Goal: Complete application form

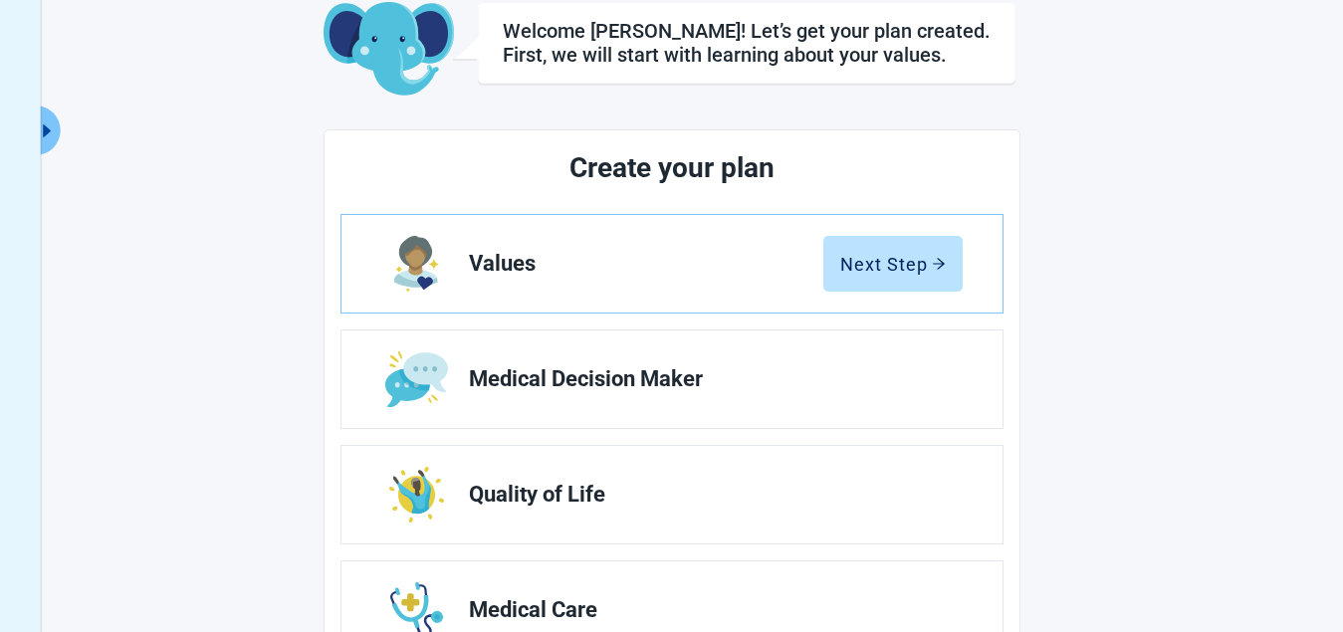
scroll to position [199, 0]
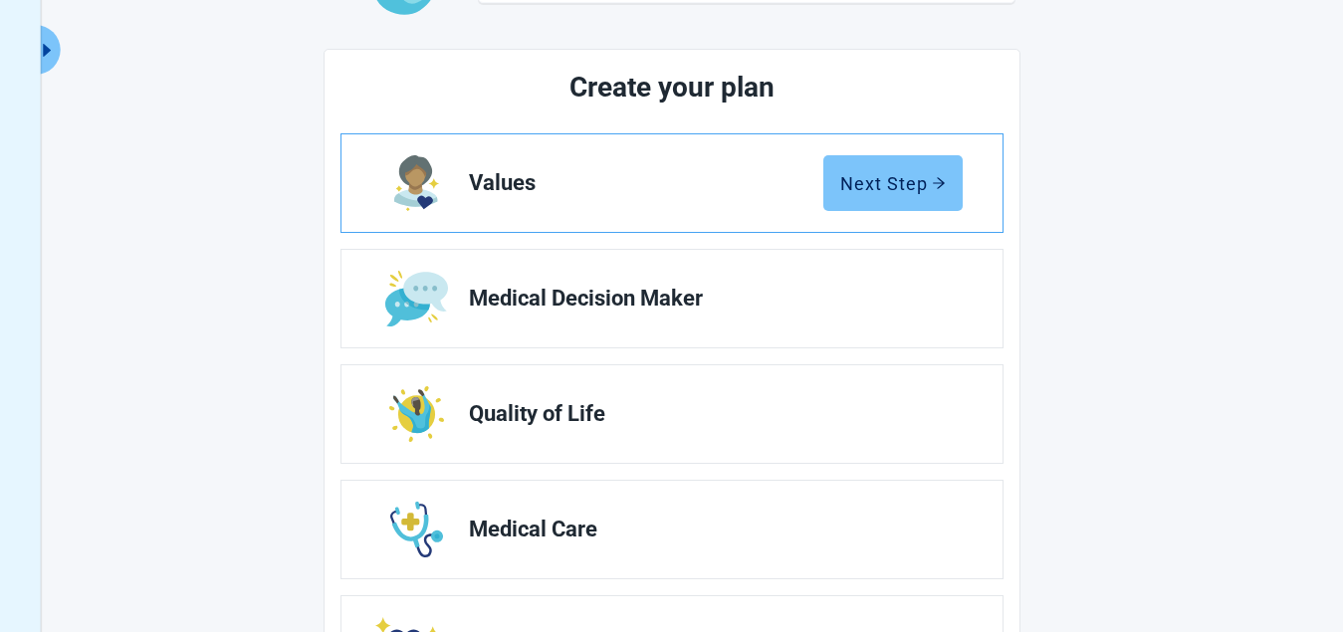
click at [908, 181] on div "Next Step" at bounding box center [893, 183] width 106 height 20
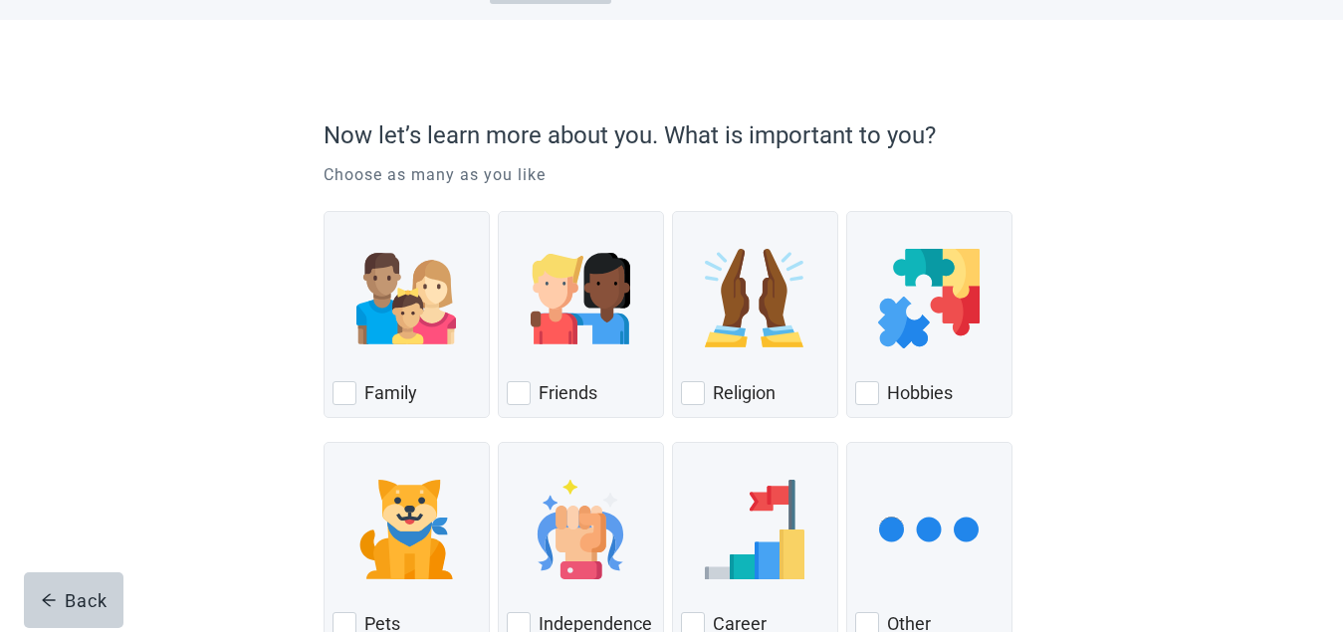
scroll to position [224, 0]
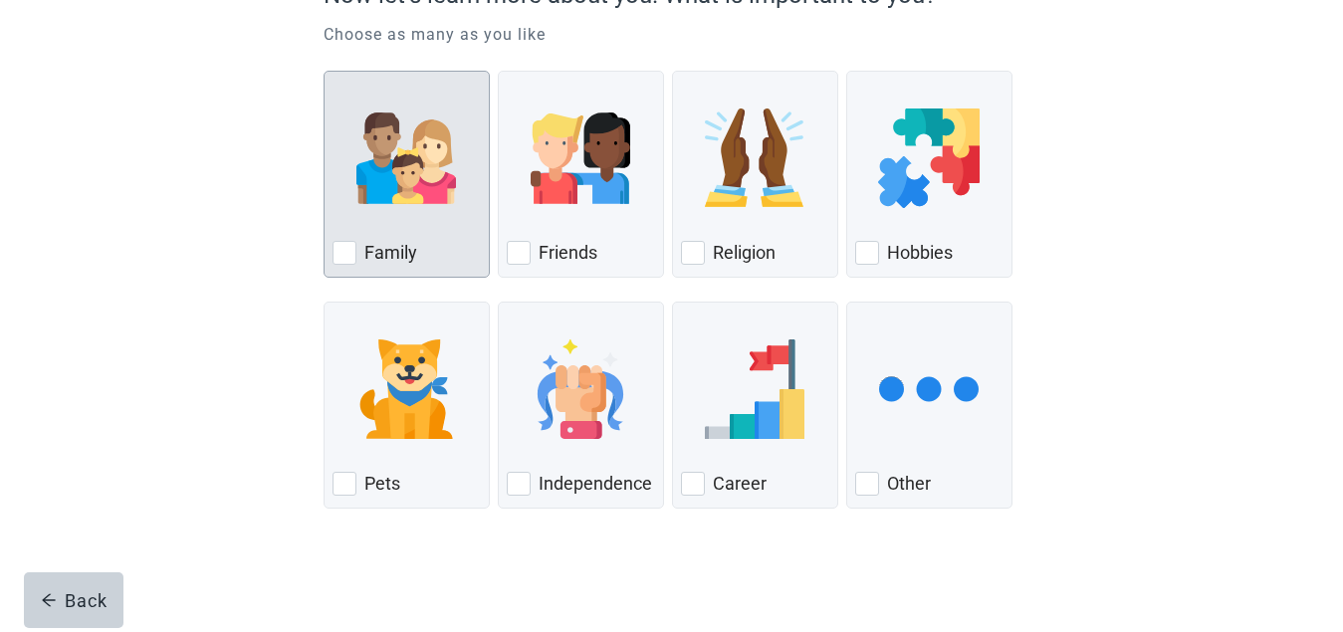
click at [341, 251] on div "Family, checkbox, not checked" at bounding box center [345, 253] width 24 height 24
click at [325, 72] on input "Family" at bounding box center [324, 71] width 1 height 1
checkbox input "true"
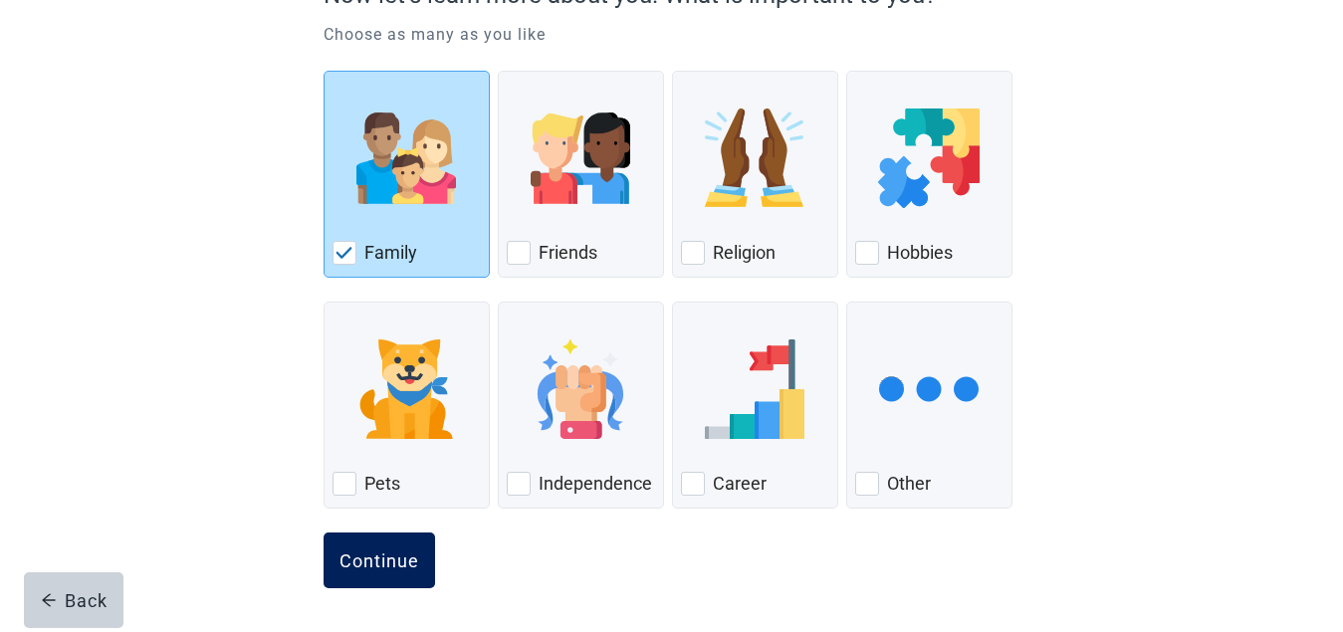
click at [369, 559] on div "Continue" at bounding box center [380, 561] width 80 height 20
click at [372, 556] on div "Continue" at bounding box center [380, 561] width 80 height 20
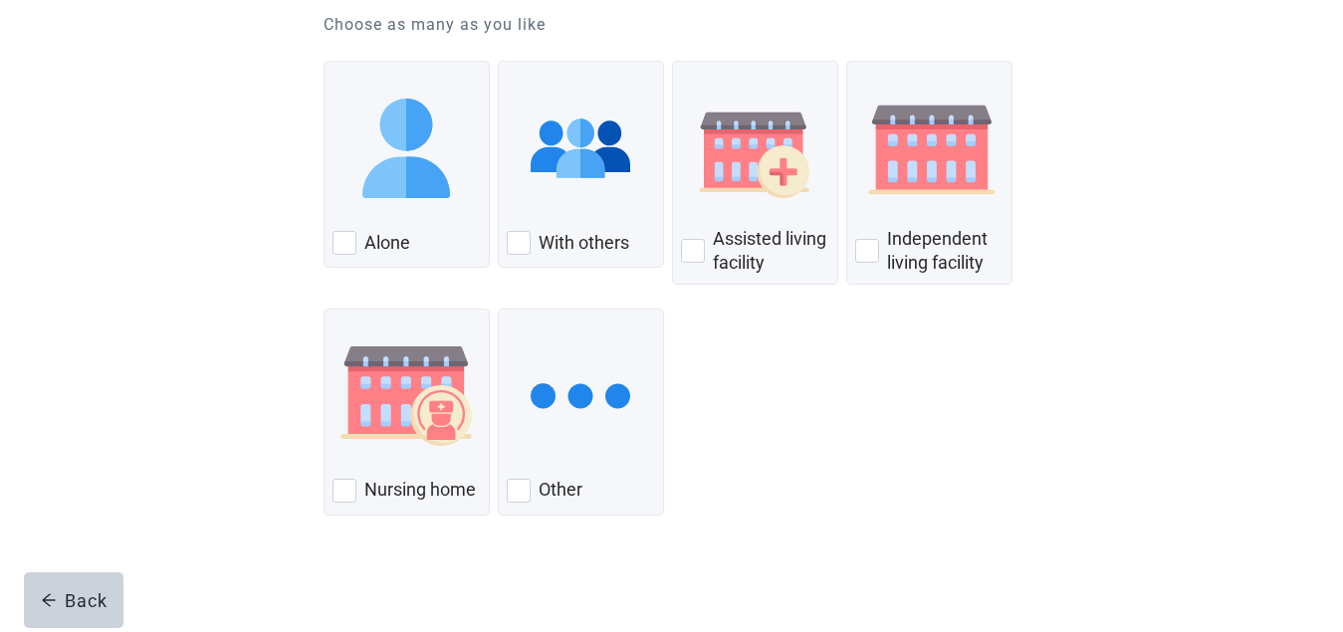
scroll to position [241, 0]
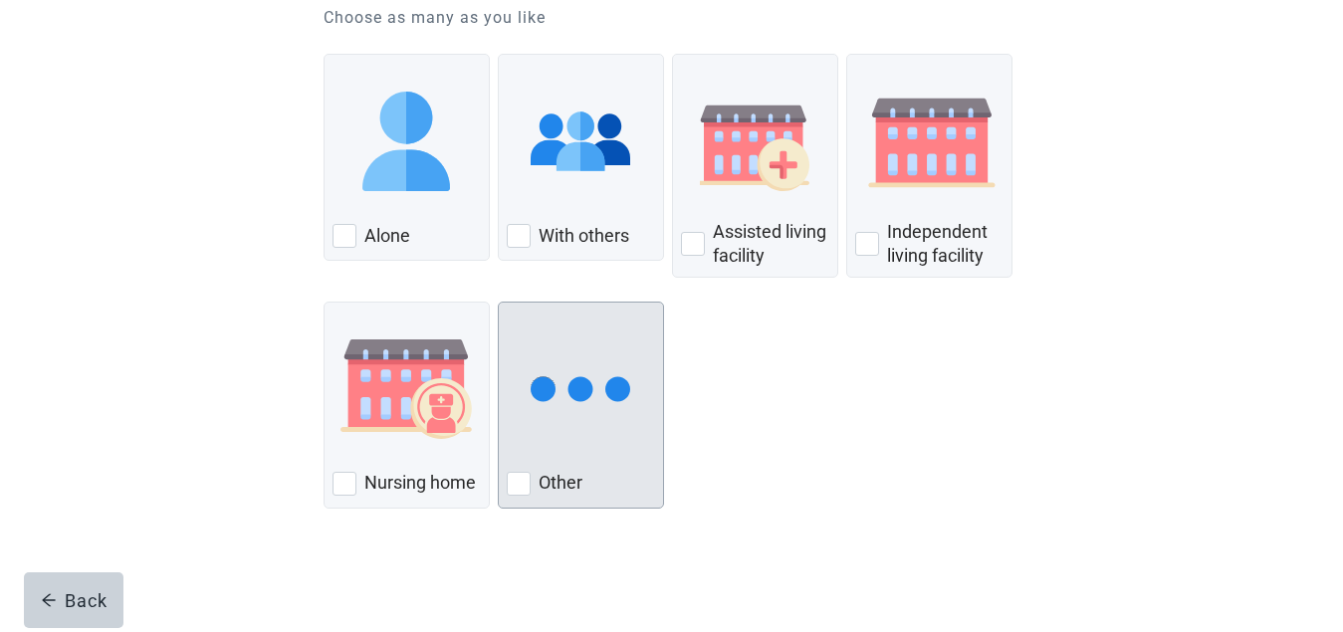
click at [518, 477] on div "Other, checkbox, not checked" at bounding box center [519, 484] width 24 height 24
click at [499, 303] on input "Other" at bounding box center [498, 302] width 1 height 1
checkbox input "true"
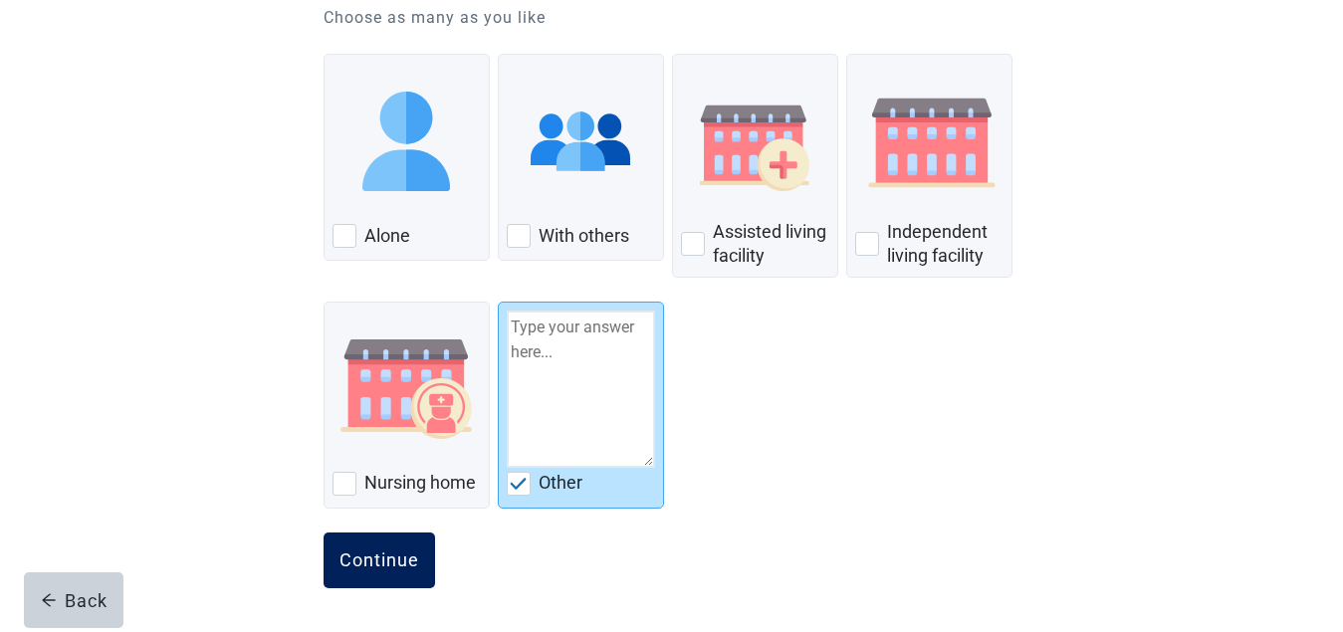
click at [362, 546] on button "Continue" at bounding box center [380, 561] width 112 height 56
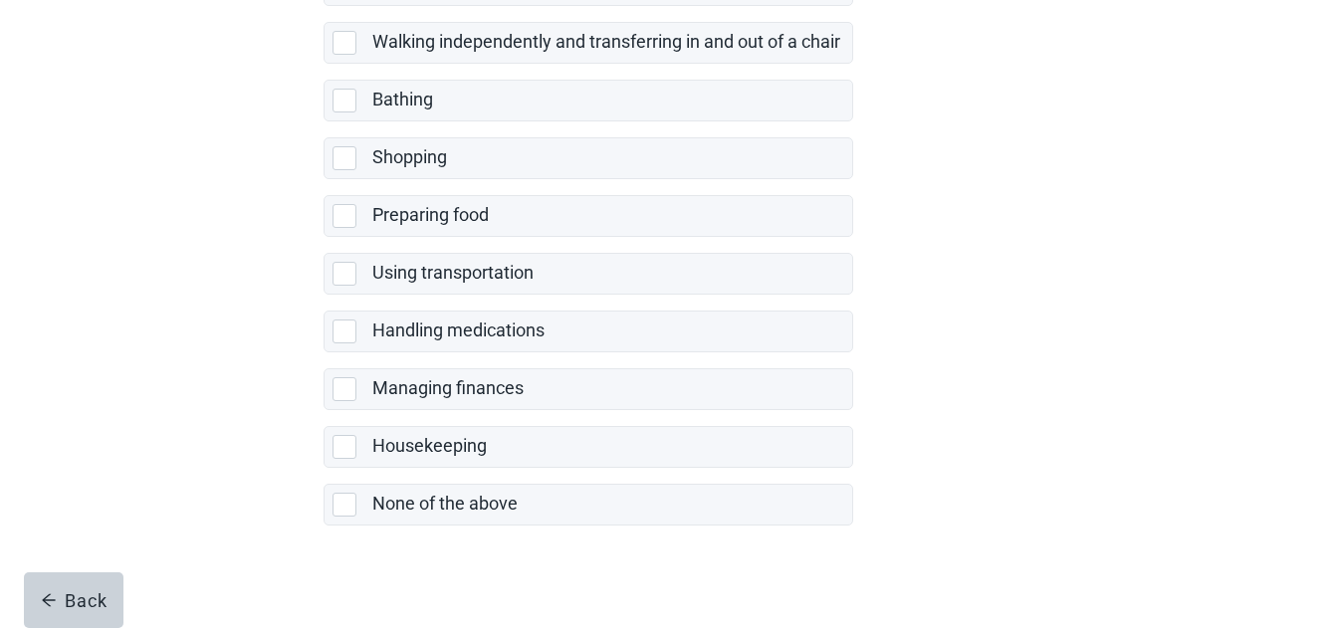
scroll to position [469, 0]
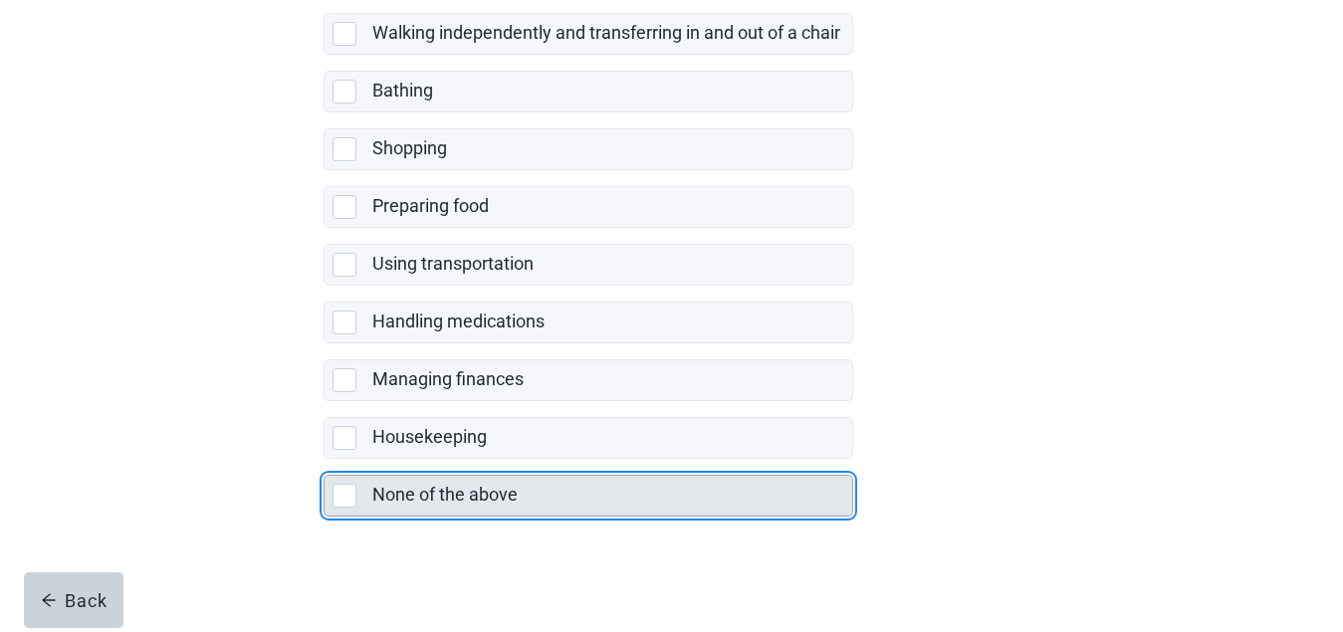
drag, startPoint x: 343, startPoint y: 490, endPoint x: 353, endPoint y: 495, distance: 12.0
click at [343, 492] on div "None of the above, checkbox, not selected" at bounding box center [345, 496] width 24 height 24
click at [325, 460] on input "None of the above" at bounding box center [324, 459] width 1 height 1
checkbox input "true"
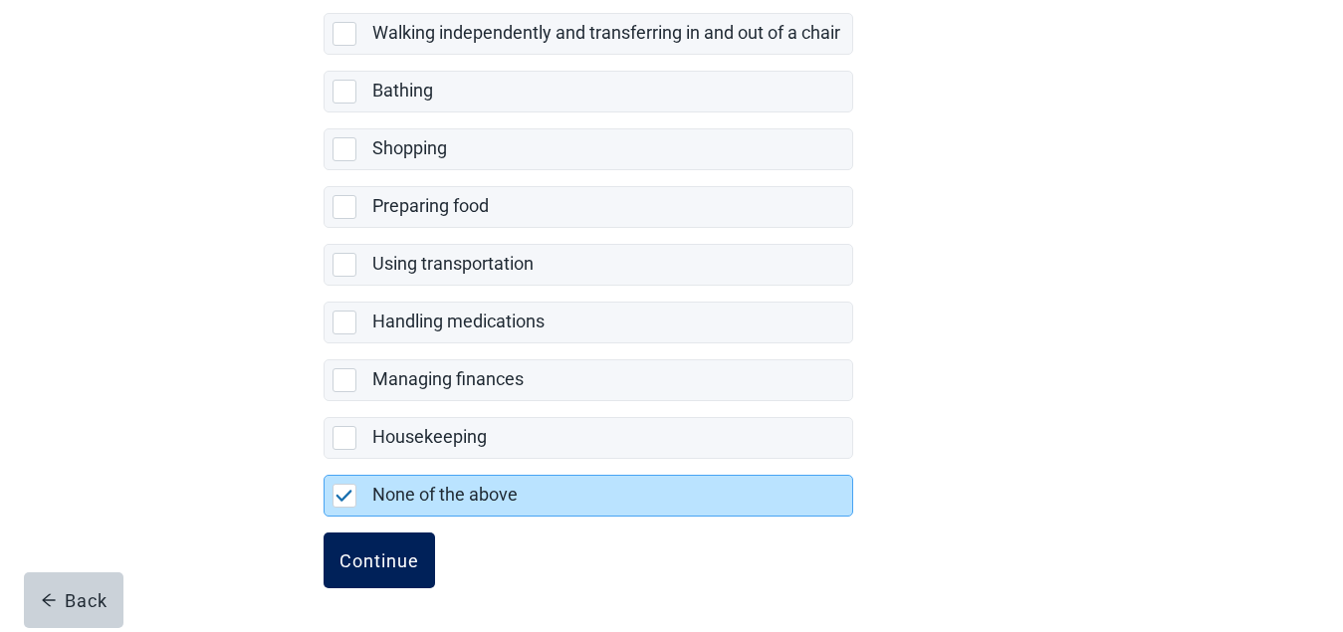
click at [374, 563] on div "Continue" at bounding box center [380, 561] width 80 height 20
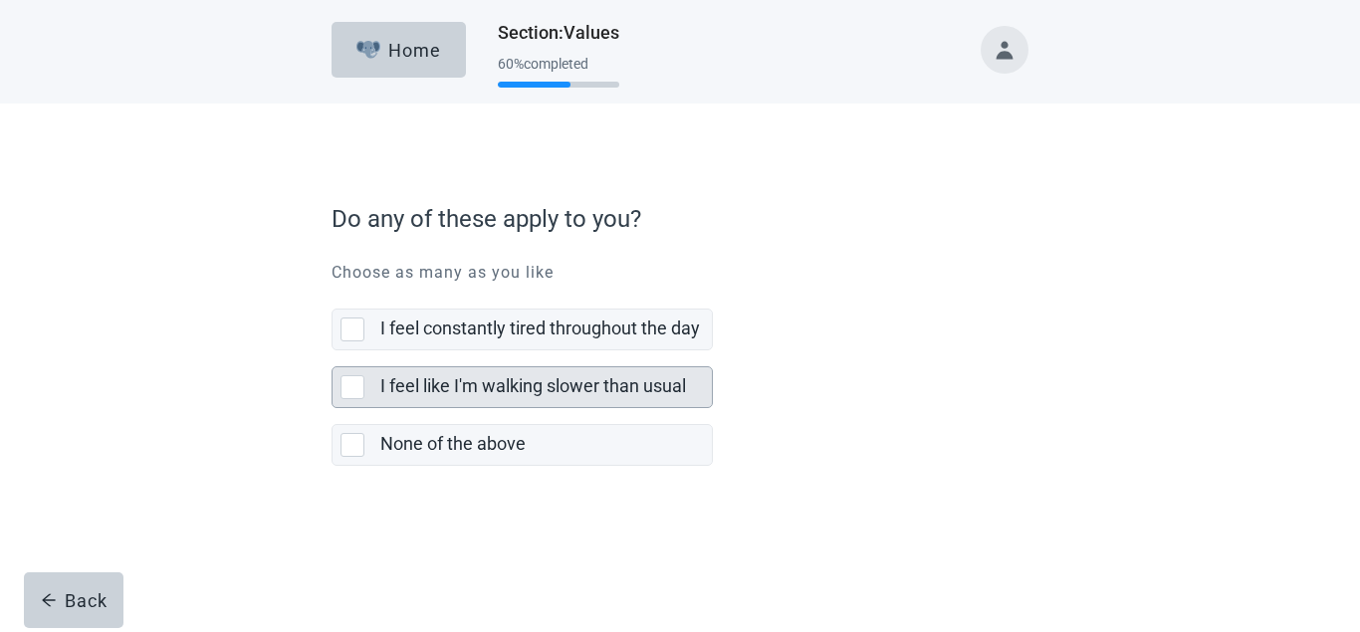
click at [350, 381] on div "I feel like I'm walking slower than usual, checkbox, not selected" at bounding box center [353, 387] width 24 height 24
click at [333, 351] on input "I feel like I'm walking slower than usual" at bounding box center [332, 350] width 1 height 1
checkbox input "true"
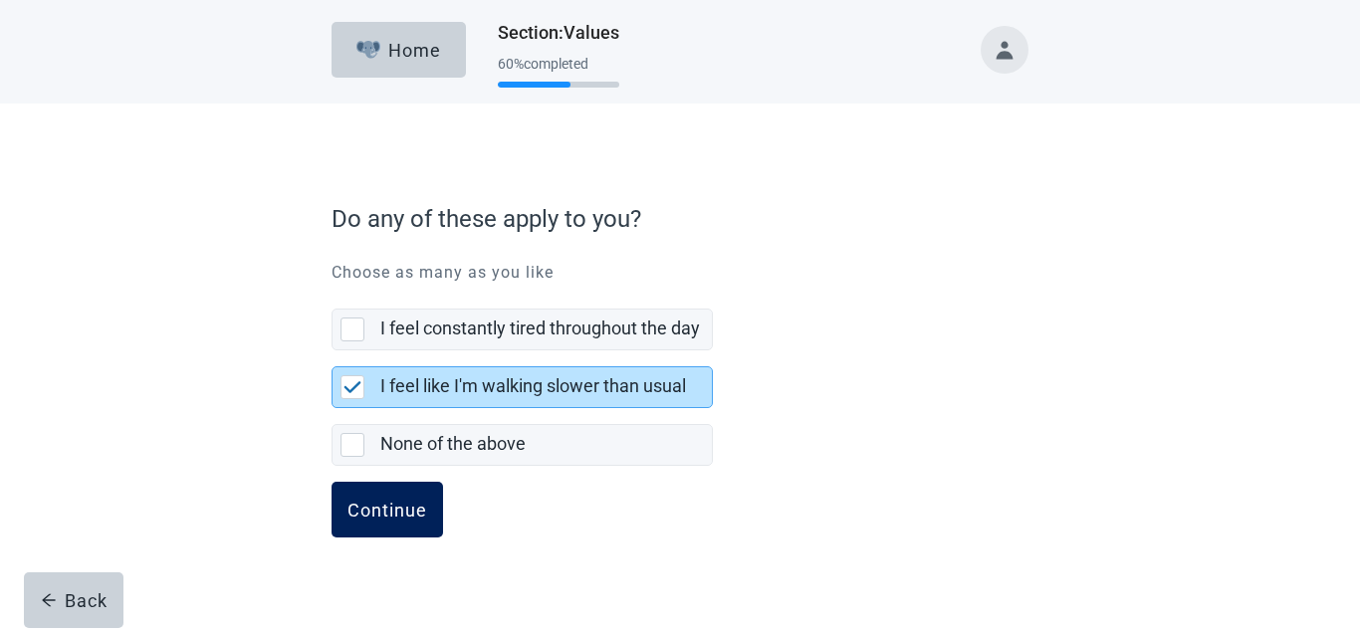
click at [394, 508] on div "Continue" at bounding box center [387, 510] width 80 height 20
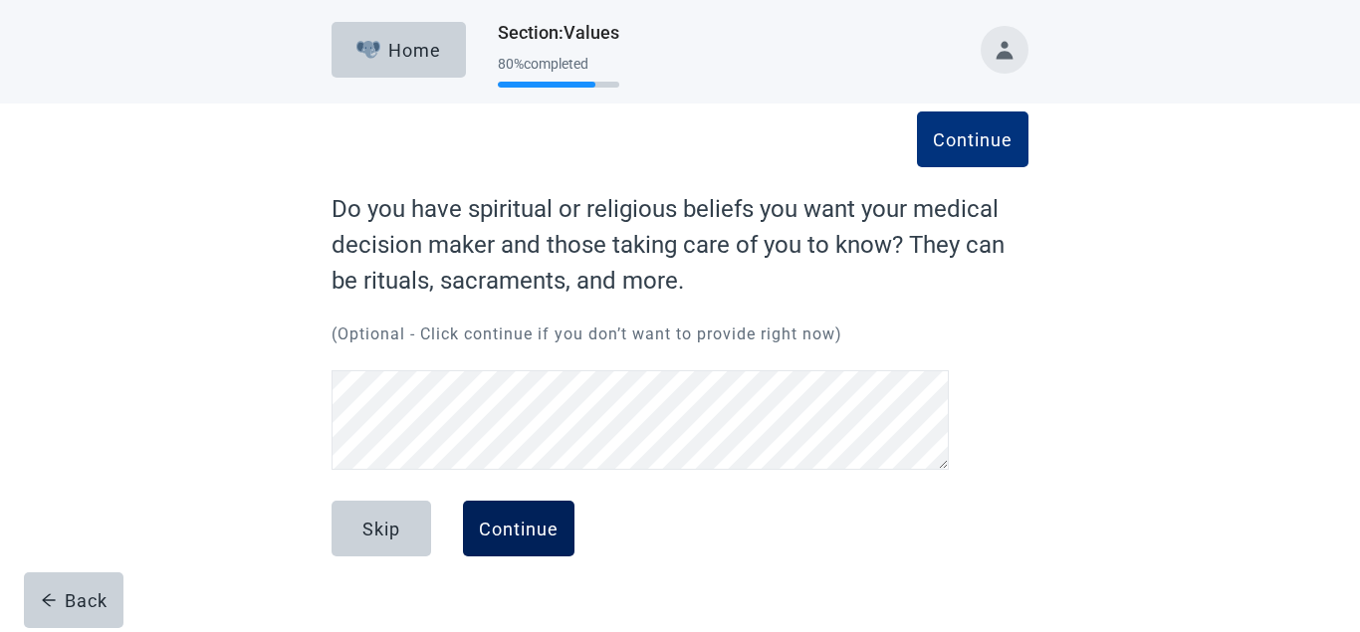
click at [516, 525] on div "Continue" at bounding box center [519, 529] width 80 height 20
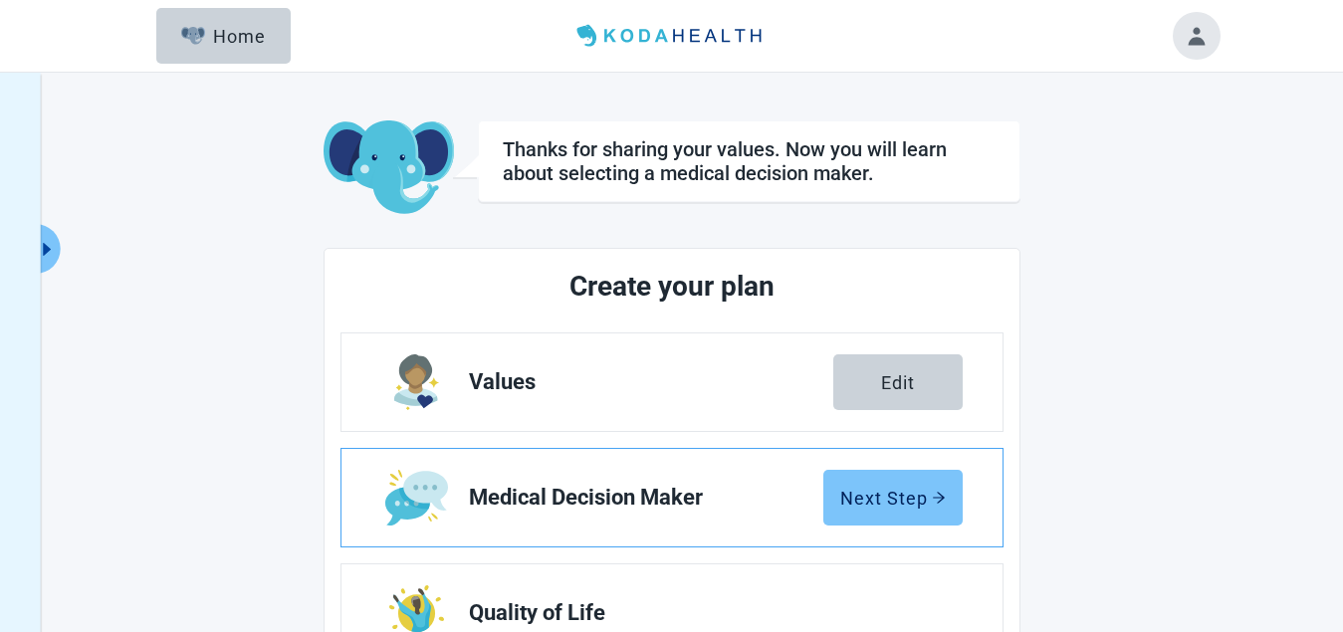
click at [916, 498] on div "Next Step" at bounding box center [893, 498] width 106 height 20
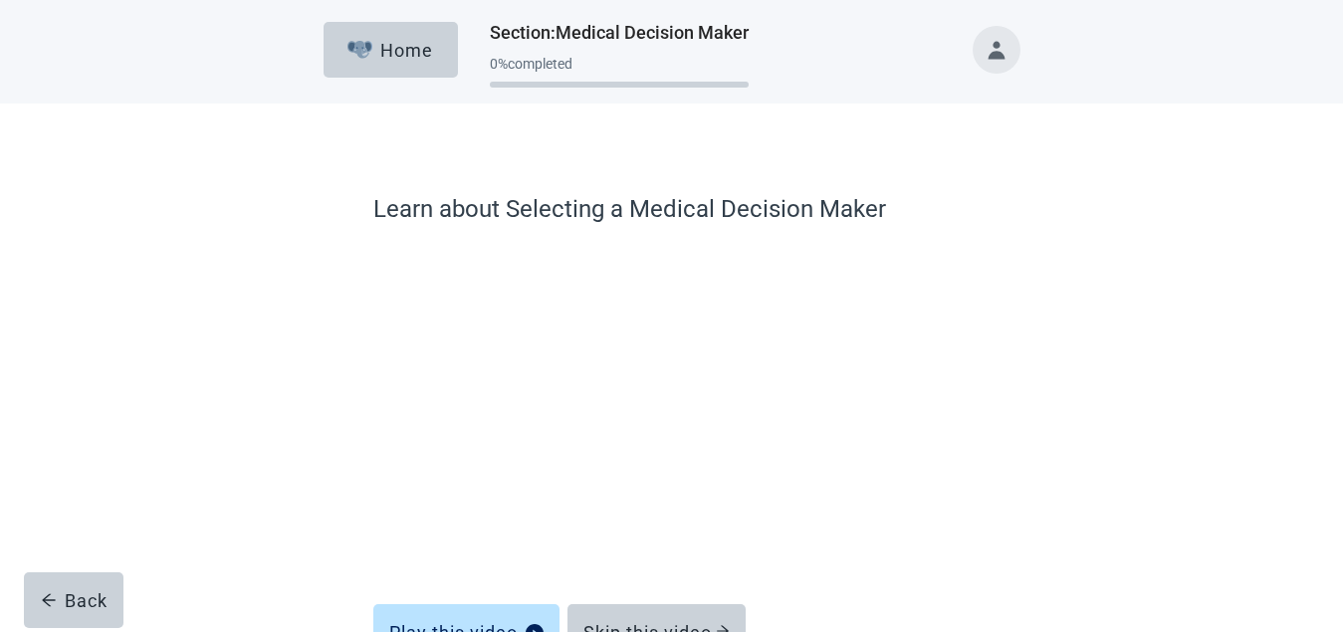
click at [1300, 450] on main "Learn about Selecting a Medical Decision Maker Play this video Skip this video …" at bounding box center [671, 436] width 1343 height 664
click at [1300, 451] on main "Learn about Selecting a Medical Decision Maker Play this video Skip this video …" at bounding box center [671, 436] width 1343 height 664
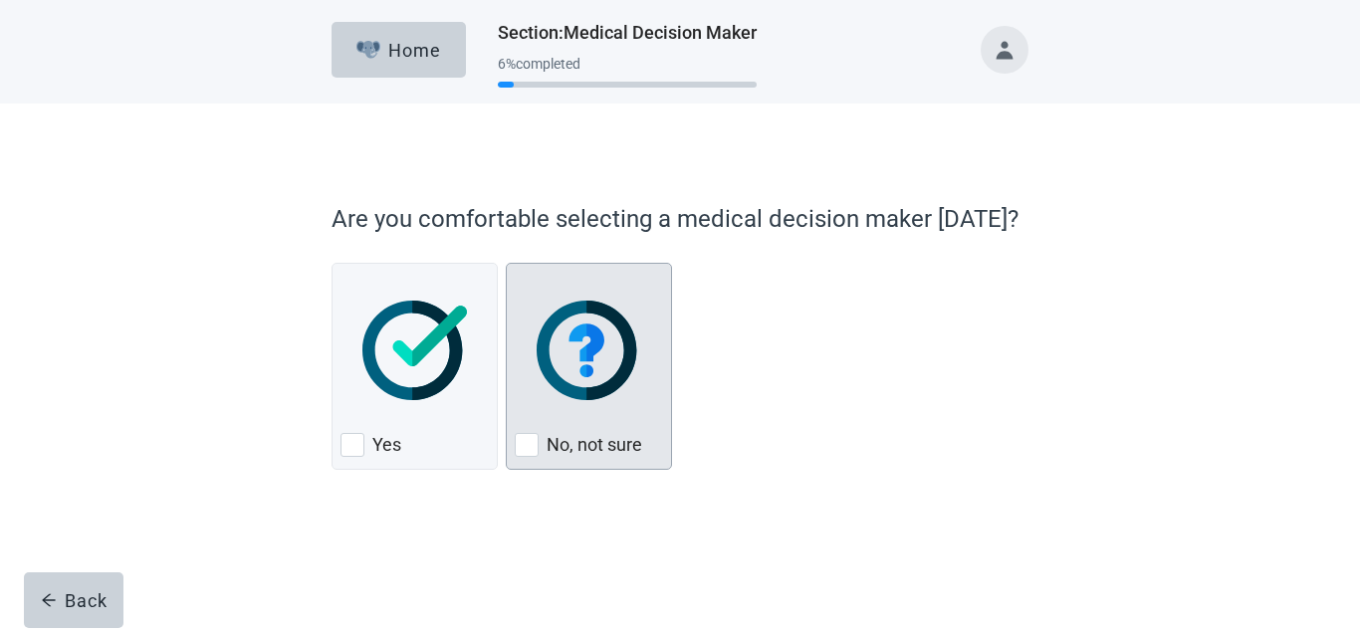
click at [527, 445] on div "No, not sure, checkbox, not checked" at bounding box center [527, 445] width 24 height 24
click at [507, 264] on input "No, not sure" at bounding box center [506, 263] width 1 height 1
checkbox input "true"
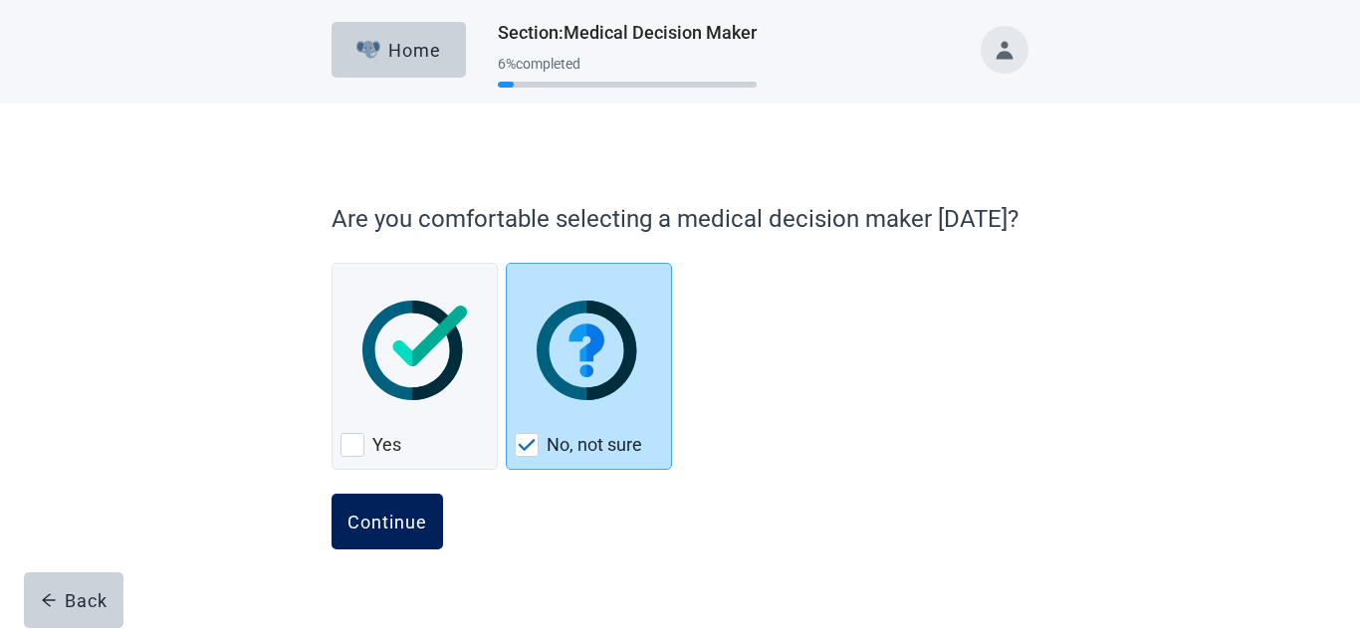
click at [376, 516] on div "Continue" at bounding box center [387, 522] width 80 height 20
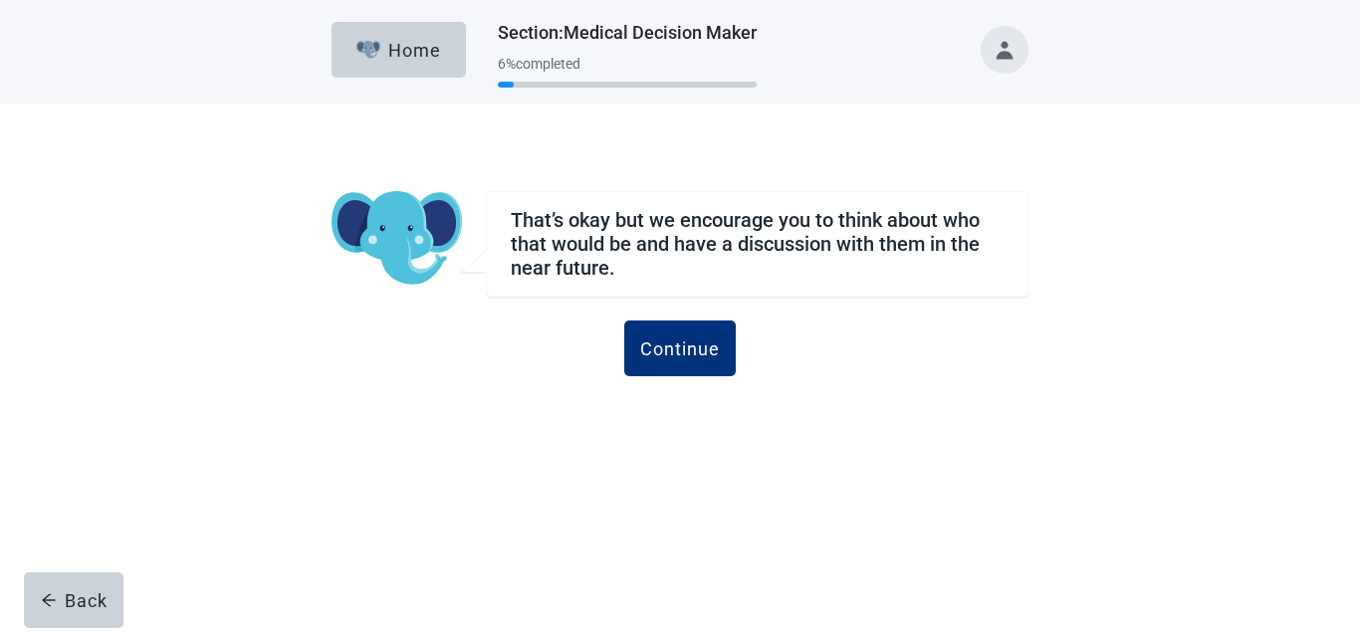
drag, startPoint x: 688, startPoint y: 343, endPoint x: 667, endPoint y: 429, distance: 89.1
click at [688, 344] on div "Continue" at bounding box center [680, 349] width 80 height 20
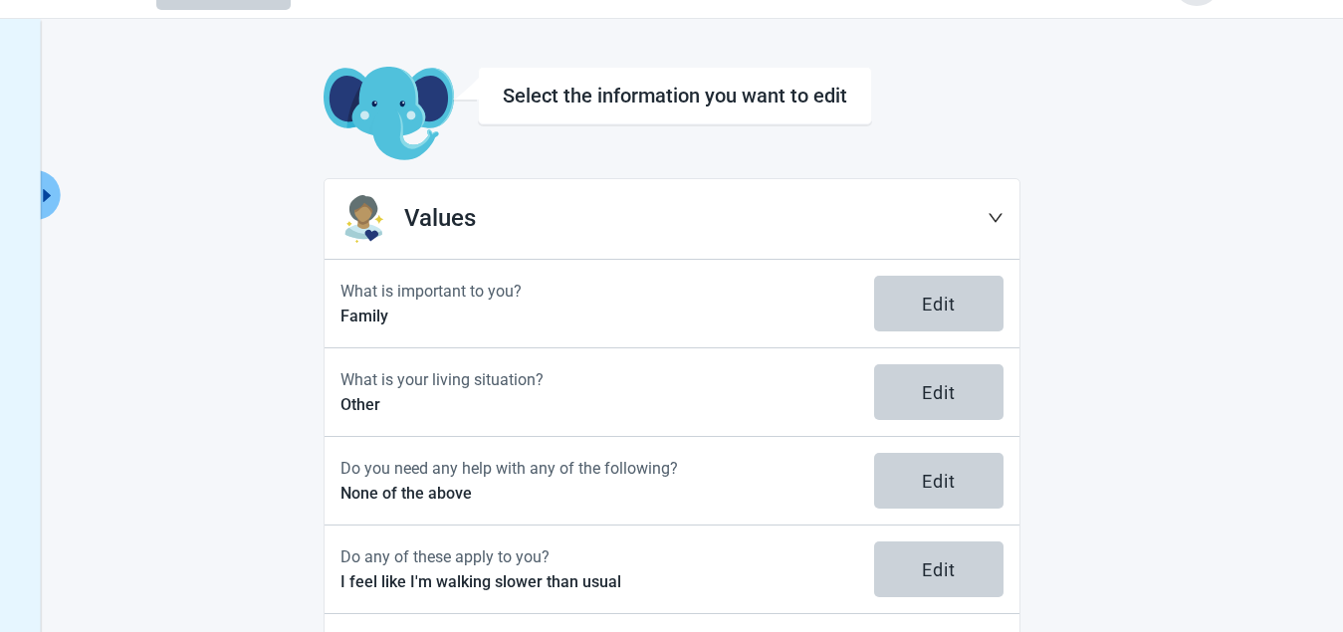
scroll to position [202, 0]
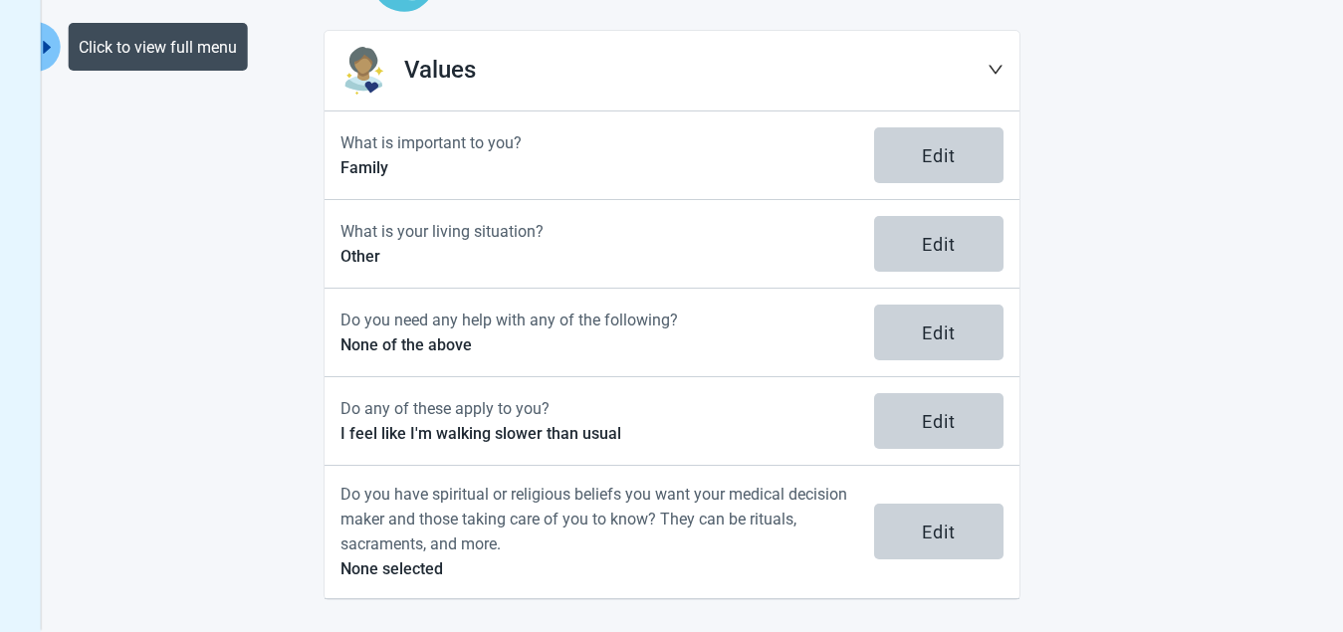
click at [46, 49] on icon "caret-right" at bounding box center [47, 47] width 8 height 13
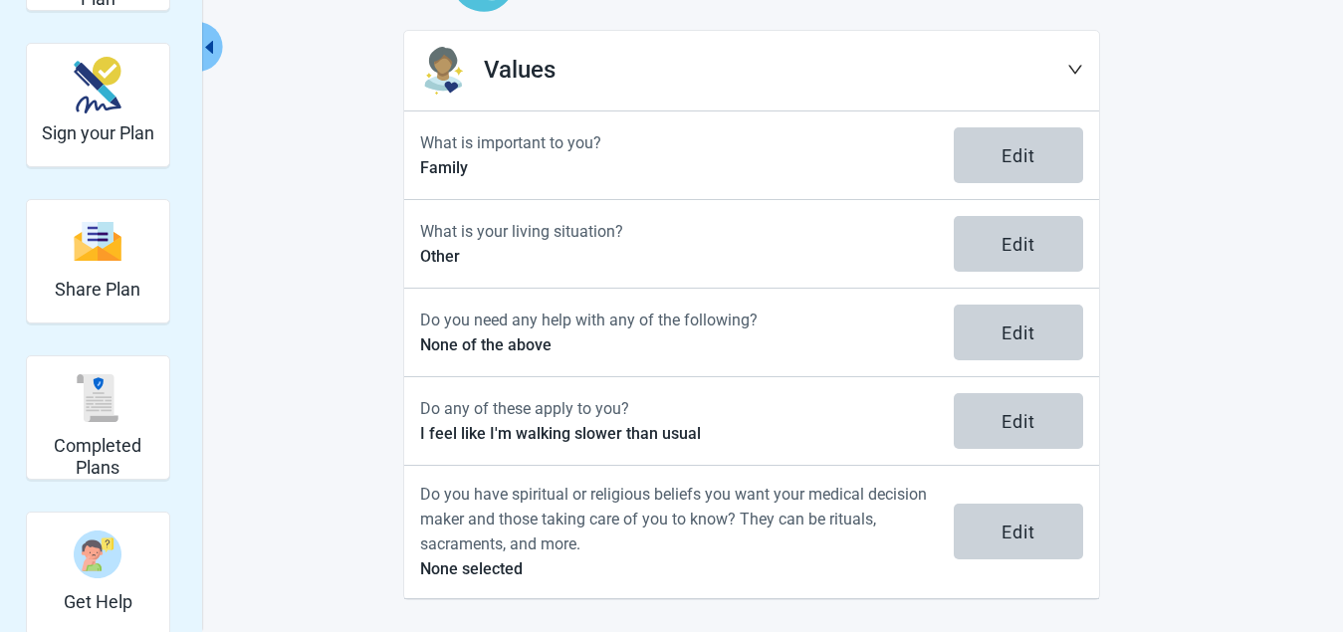
click at [280, 331] on div "View Unsigned Plan Sign your Plan Share Plan Completed Plans Get Help Select th…" at bounding box center [671, 243] width 1095 height 714
click at [1078, 69] on icon "down" at bounding box center [1075, 70] width 14 height 9
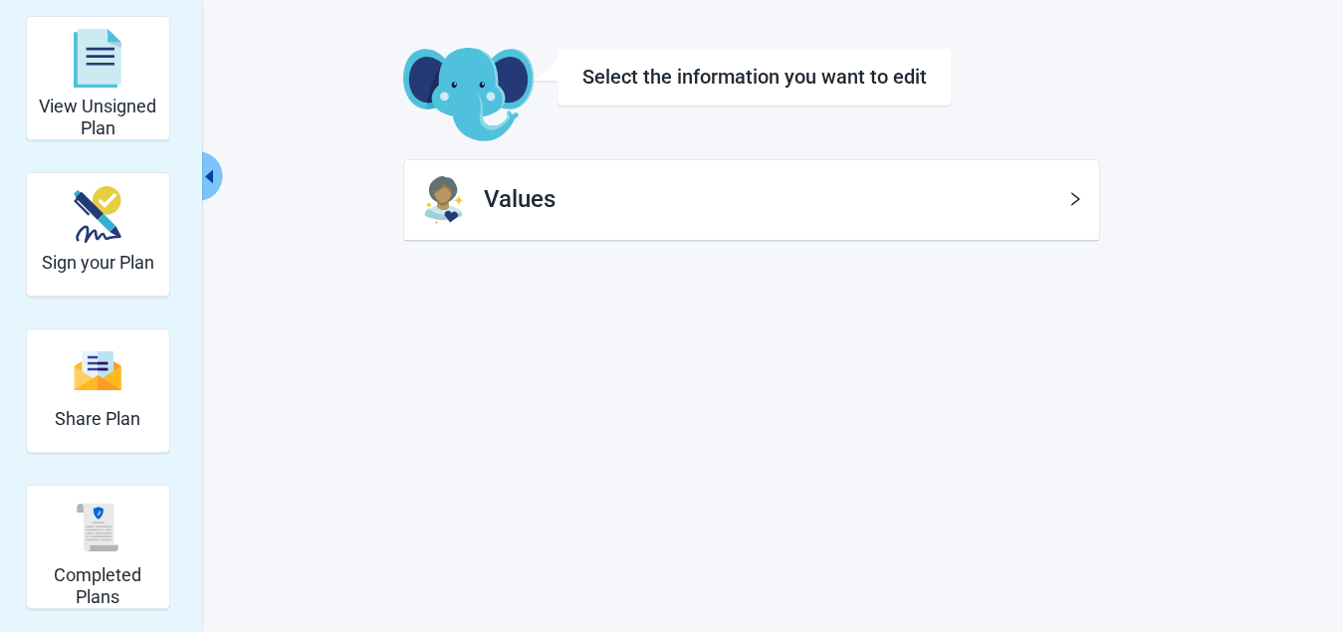
scroll to position [73, 0]
click at [1071, 196] on icon "right" at bounding box center [1075, 199] width 16 height 16
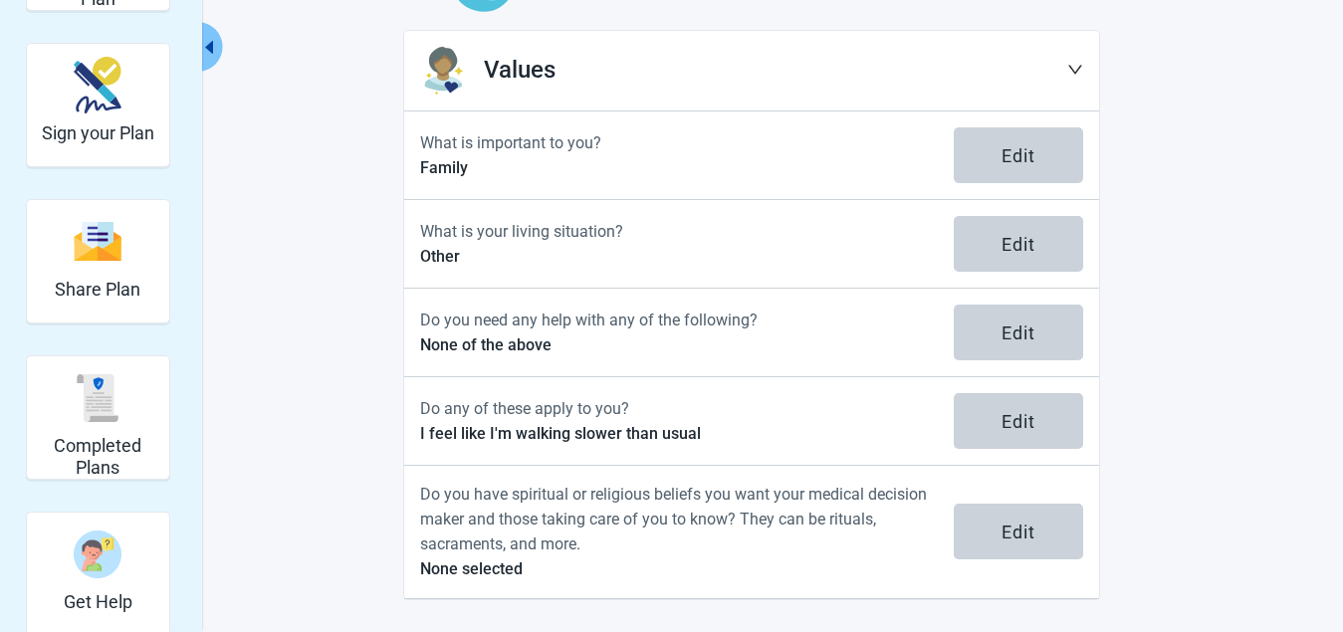
click at [207, 42] on icon "caret-left" at bounding box center [208, 47] width 19 height 19
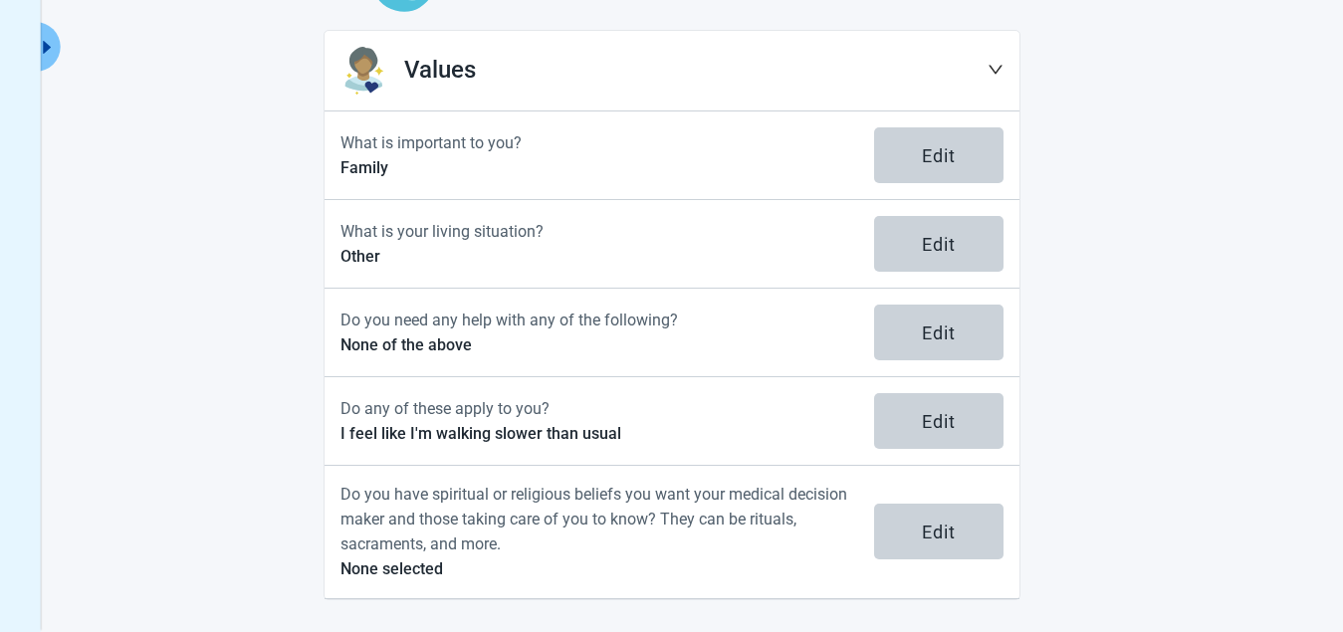
click at [1155, 162] on main "Select the information you want to edit Values What is important to you? Family…" at bounding box center [671, 259] width 1095 height 682
click at [1216, 322] on main "Select the information you want to edit Values What is important to you? Family…" at bounding box center [671, 259] width 1095 height 682
drag, startPoint x: 1187, startPoint y: 210, endPoint x: 1169, endPoint y: 145, distance: 67.2
click at [1169, 145] on main "Select the information you want to edit Values What is important to you? Family…" at bounding box center [671, 259] width 1095 height 682
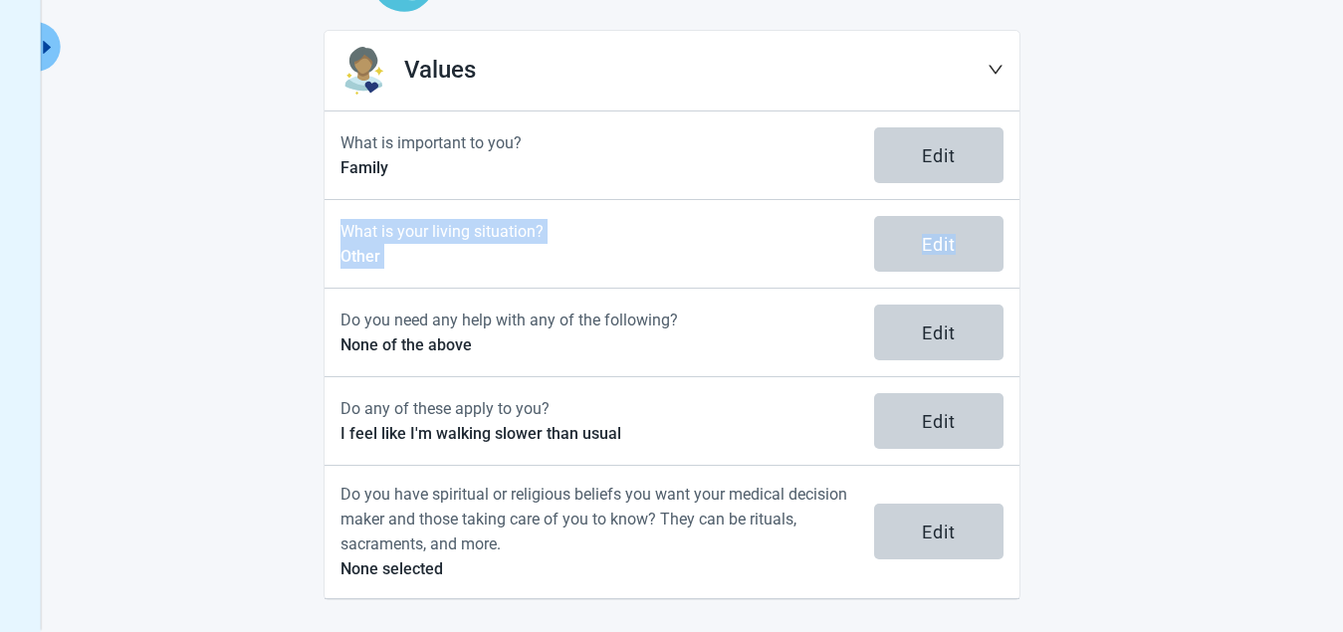
click at [1167, 134] on main "Select the information you want to edit Values What is important to you? Family…" at bounding box center [671, 259] width 1095 height 682
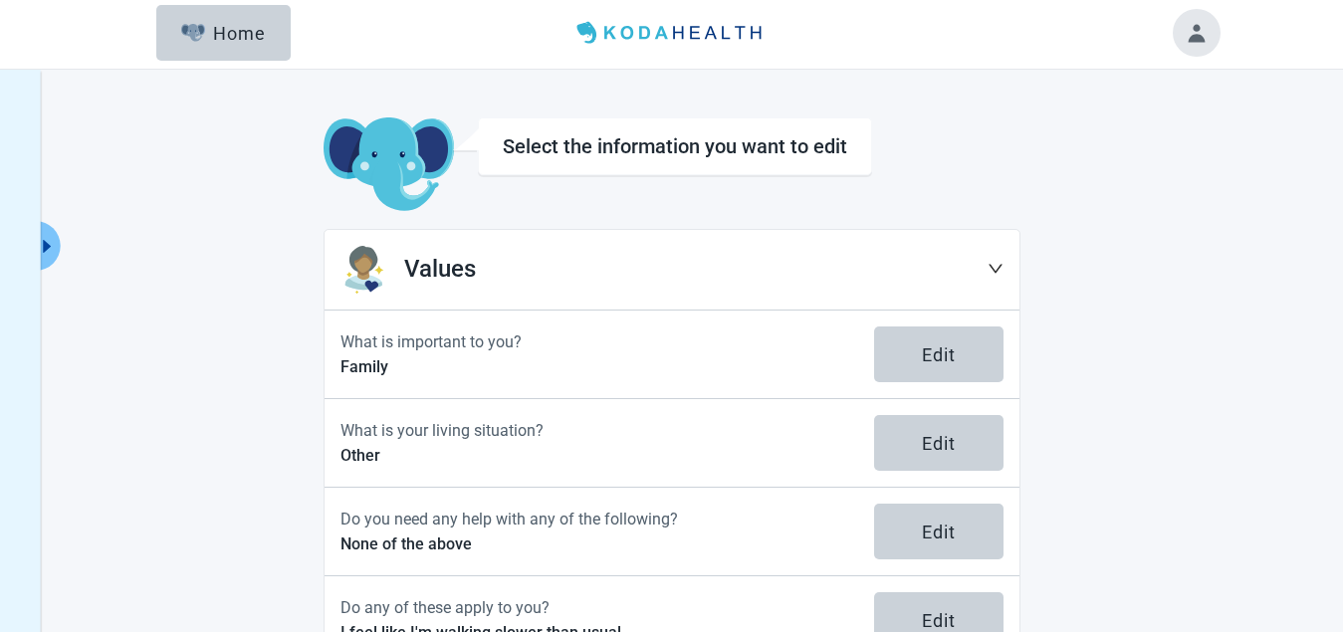
scroll to position [0, 0]
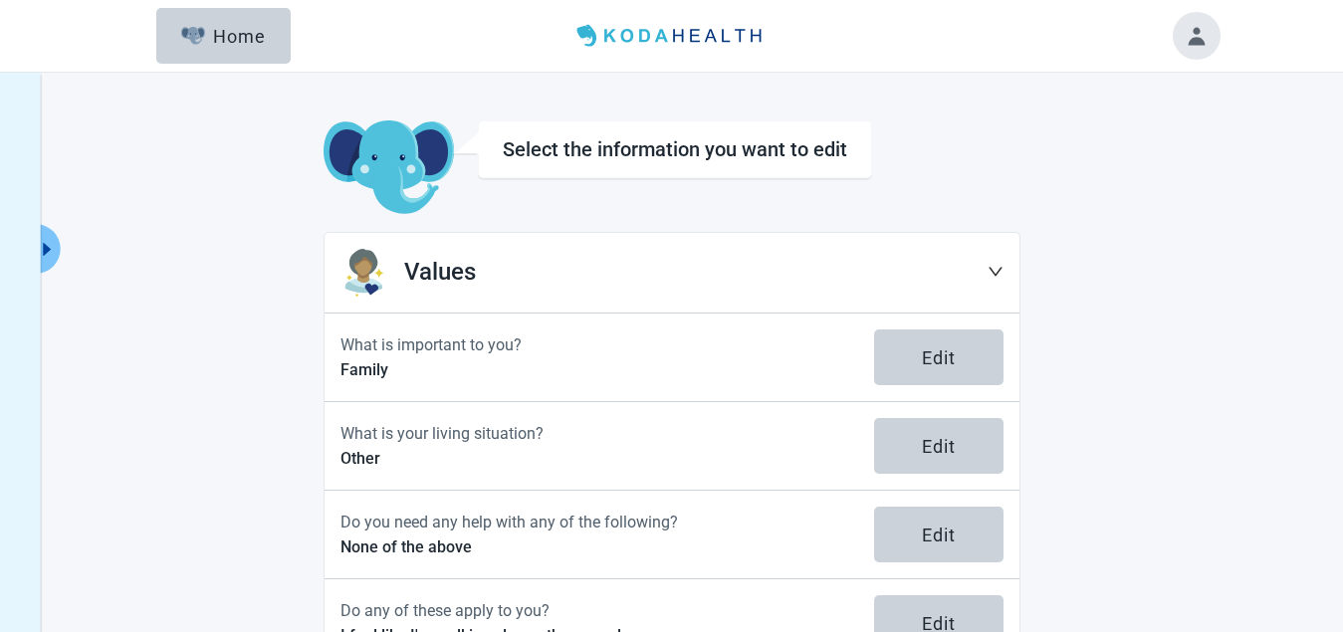
click at [244, 39] on div "Home" at bounding box center [224, 36] width 86 height 20
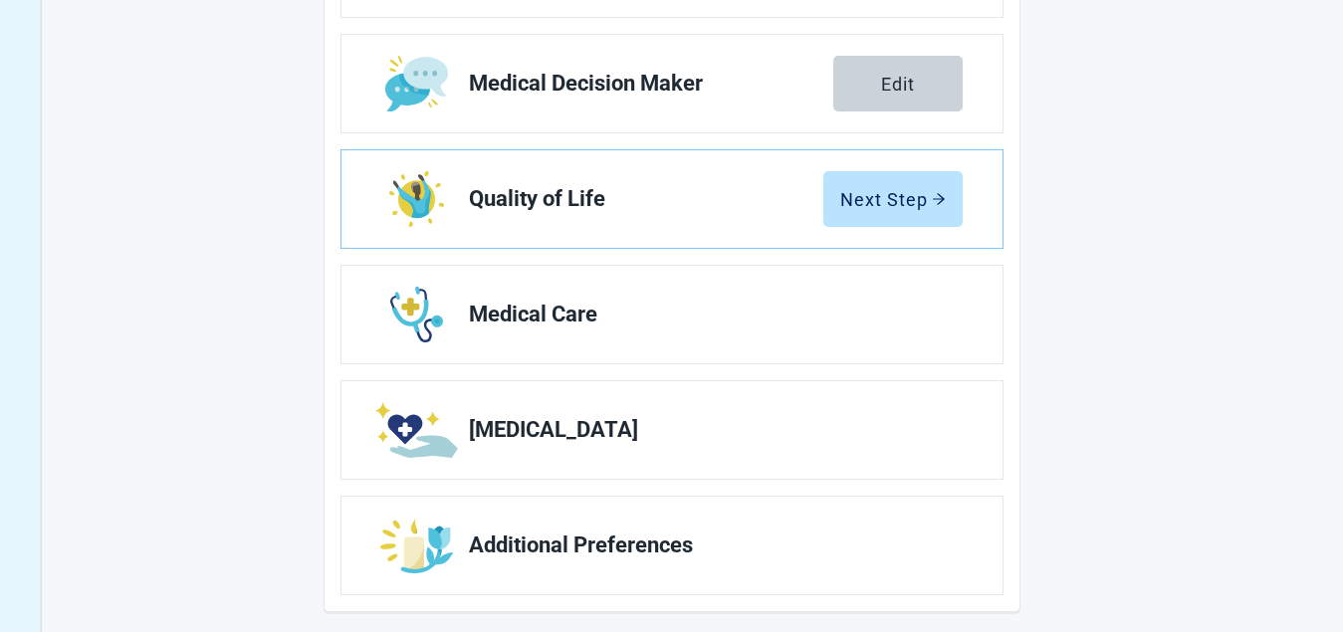
scroll to position [426, 0]
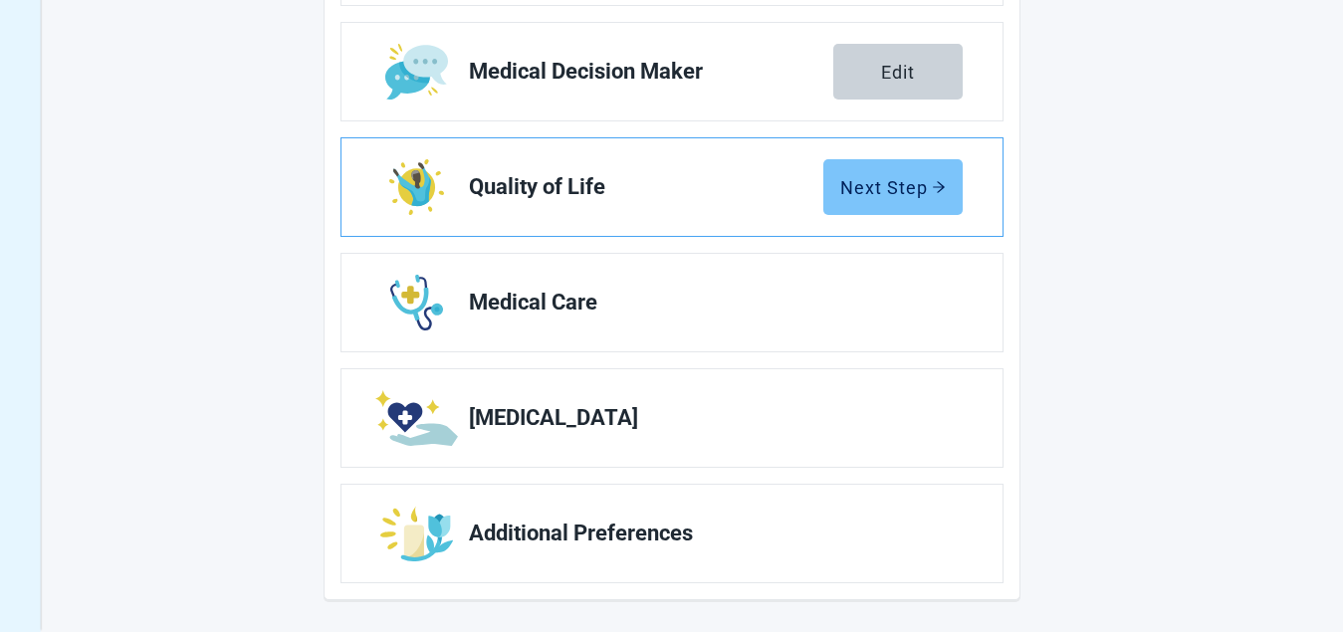
click at [893, 181] on div "Next Step" at bounding box center [893, 187] width 106 height 20
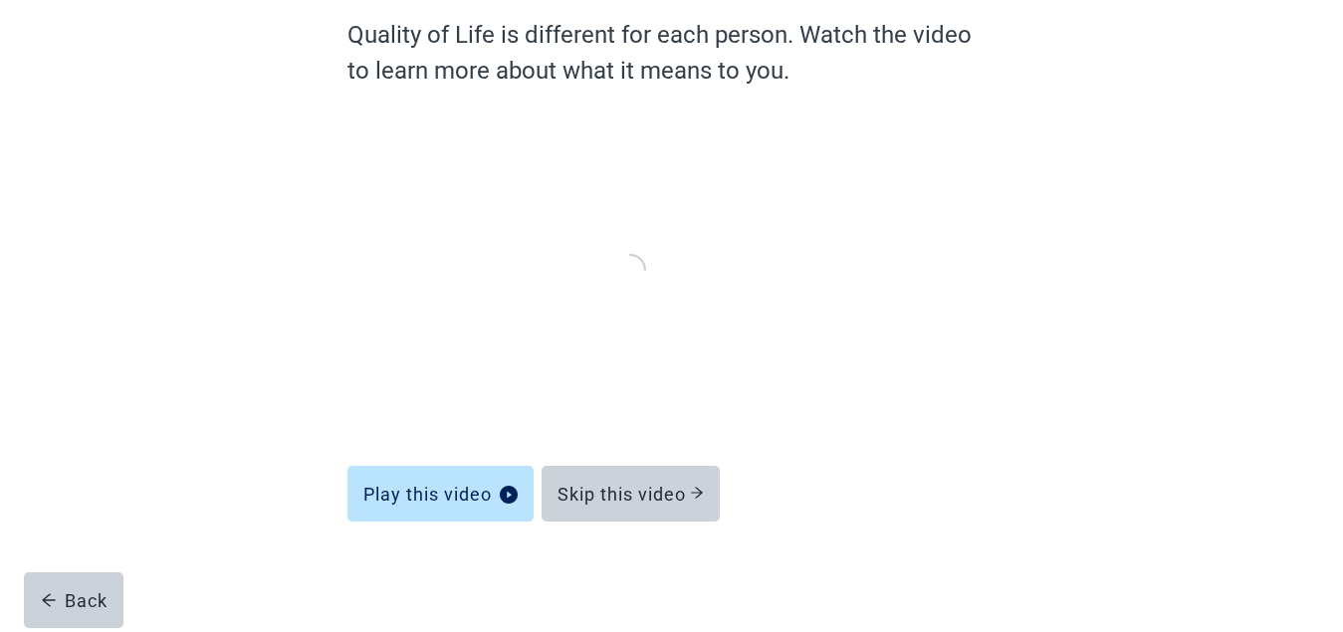
scroll to position [171, 0]
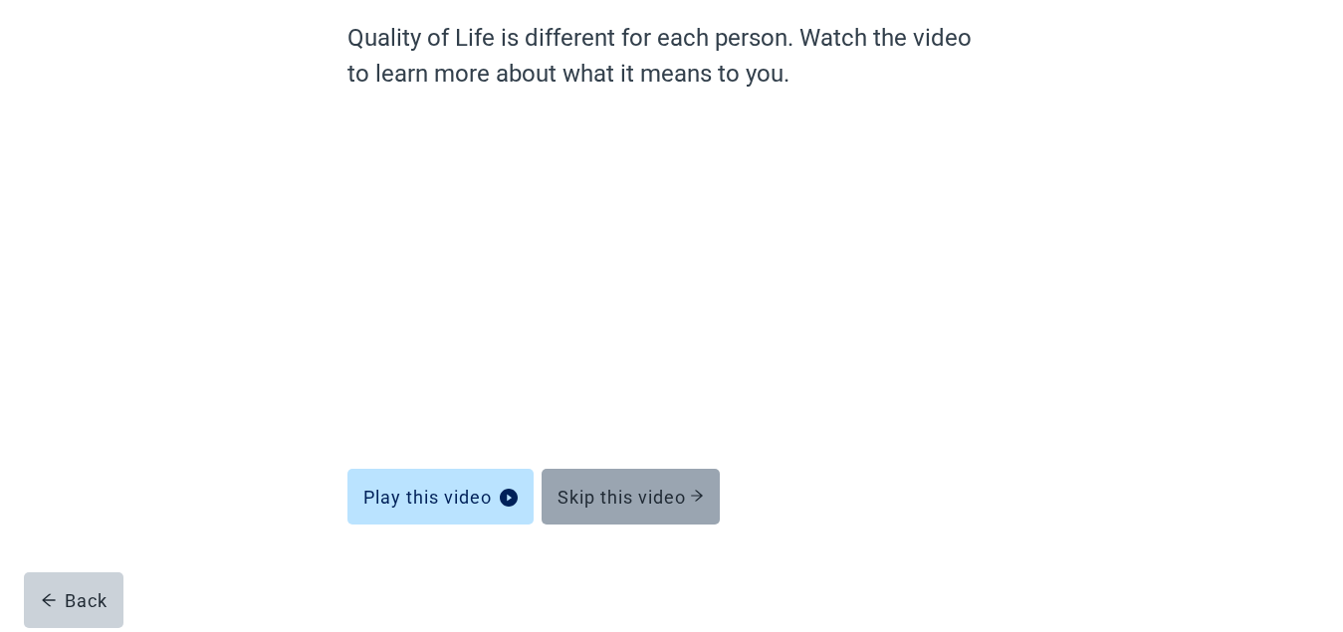
click at [605, 494] on div "Skip this video" at bounding box center [631, 497] width 146 height 20
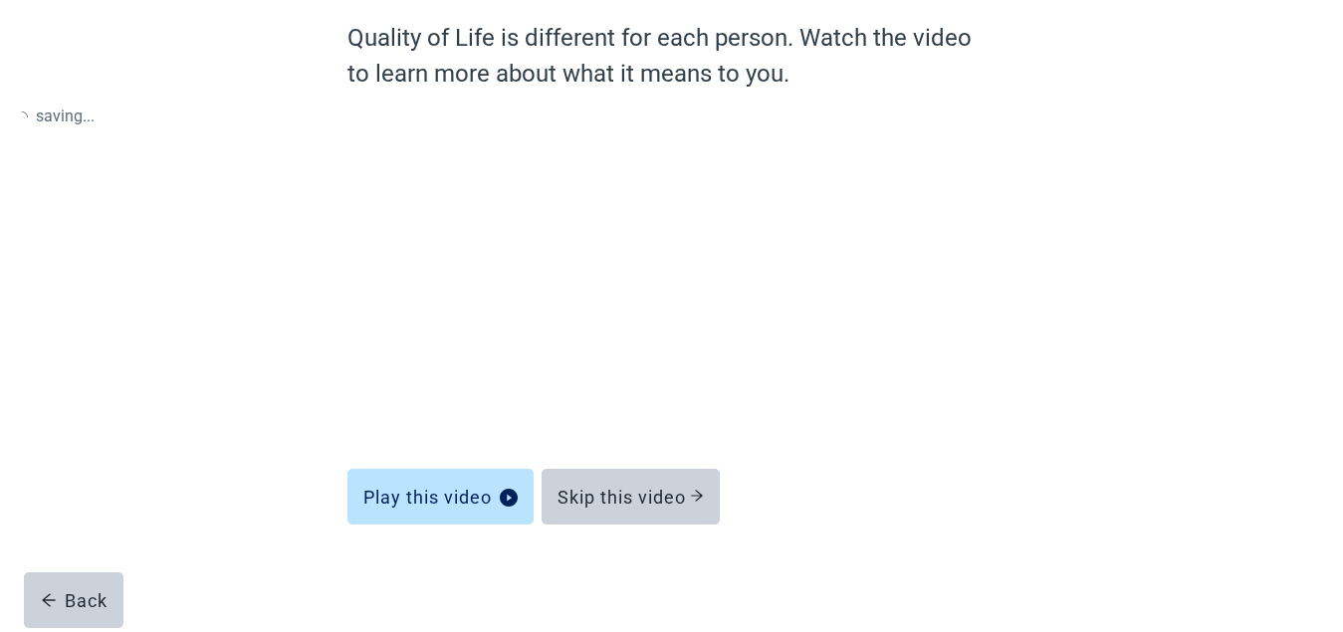
click at [606, 496] on div "Skip this video" at bounding box center [631, 497] width 146 height 20
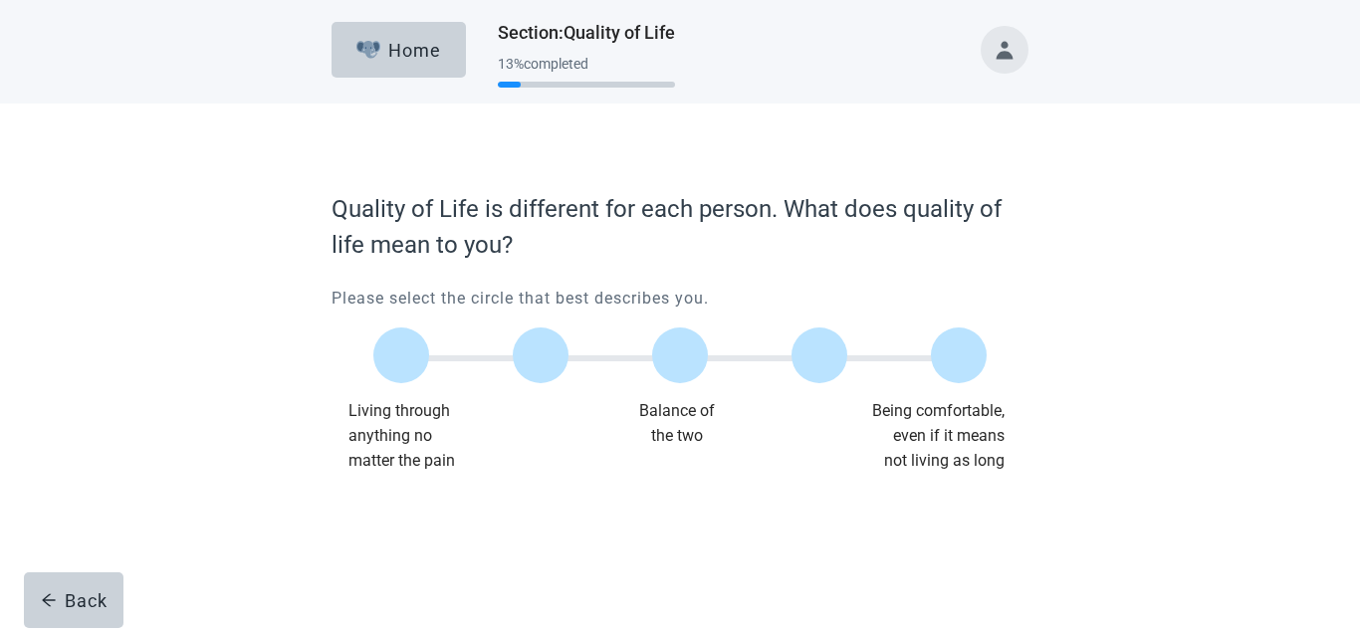
click at [677, 349] on label "Main content" at bounding box center [680, 356] width 56 height 56
click at [680, 355] on input "Quality of life scale: 50 out of 100. Balance of the two" at bounding box center [680, 355] width 0 height 0
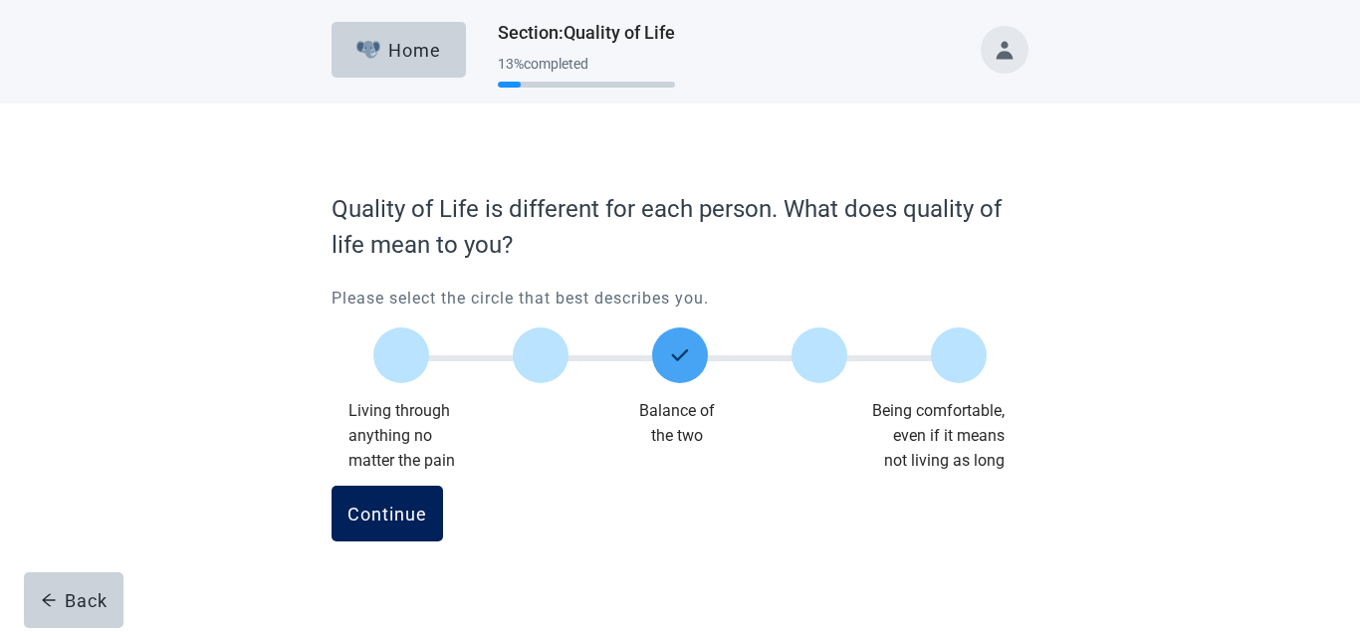
click at [381, 514] on div "Continue" at bounding box center [387, 514] width 80 height 20
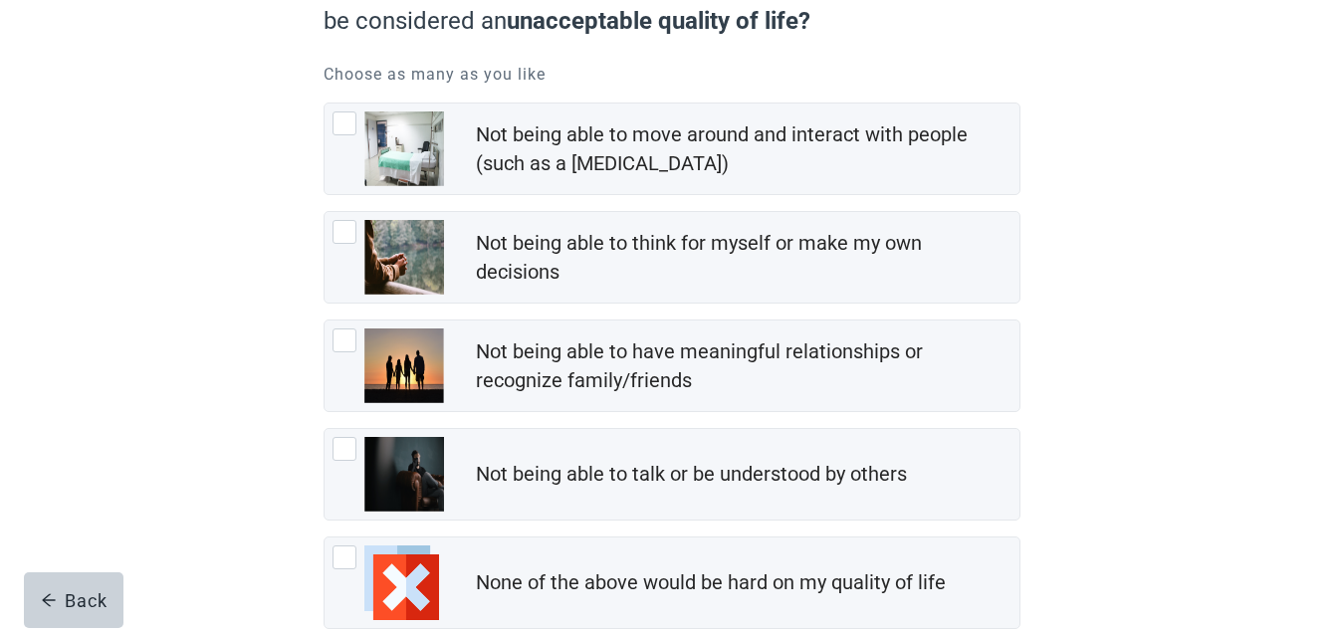
scroll to position [299, 0]
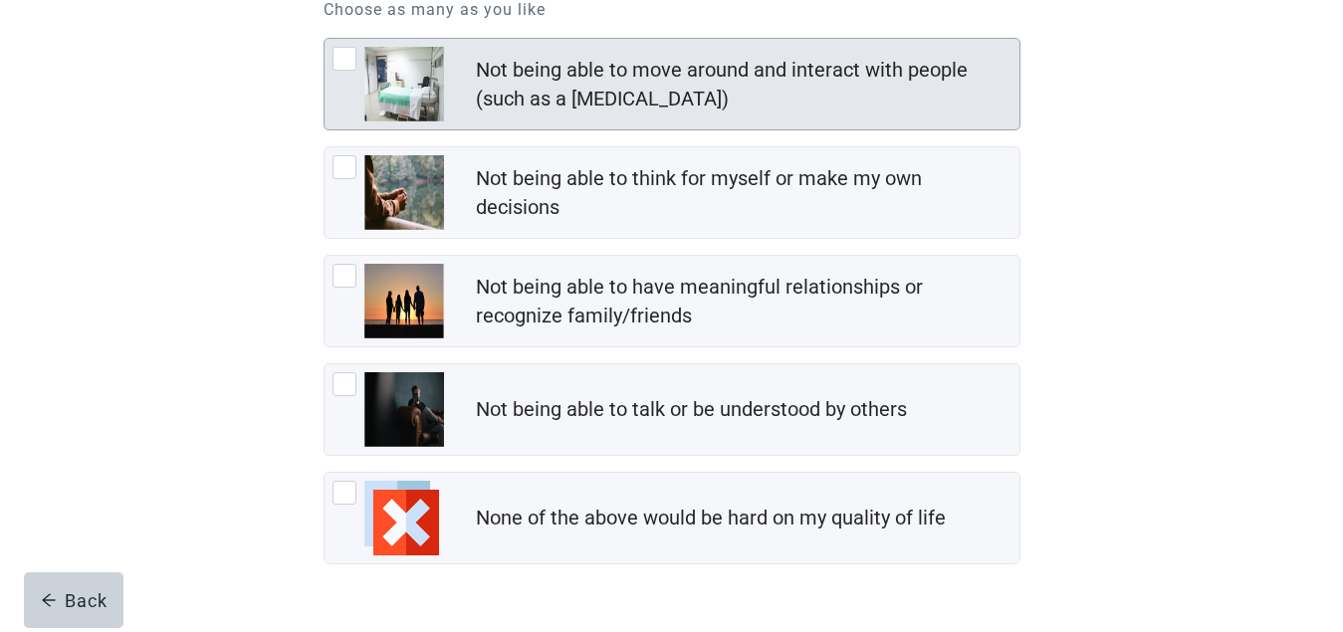
click at [337, 57] on div "Not being able to move around and interact with people (such as a coma), checkb…" at bounding box center [345, 59] width 24 height 24
click at [325, 39] on input "Not being able to move around and interact with people (such as a [MEDICAL_DATA…" at bounding box center [324, 38] width 1 height 1
click at [343, 56] on div "Not being able to move around and interact with people (such as a coma), checkb…" at bounding box center [345, 59] width 24 height 24
click at [325, 39] on input "Not being able to move around and interact with people (such as a [MEDICAL_DATA…" at bounding box center [324, 38] width 1 height 1
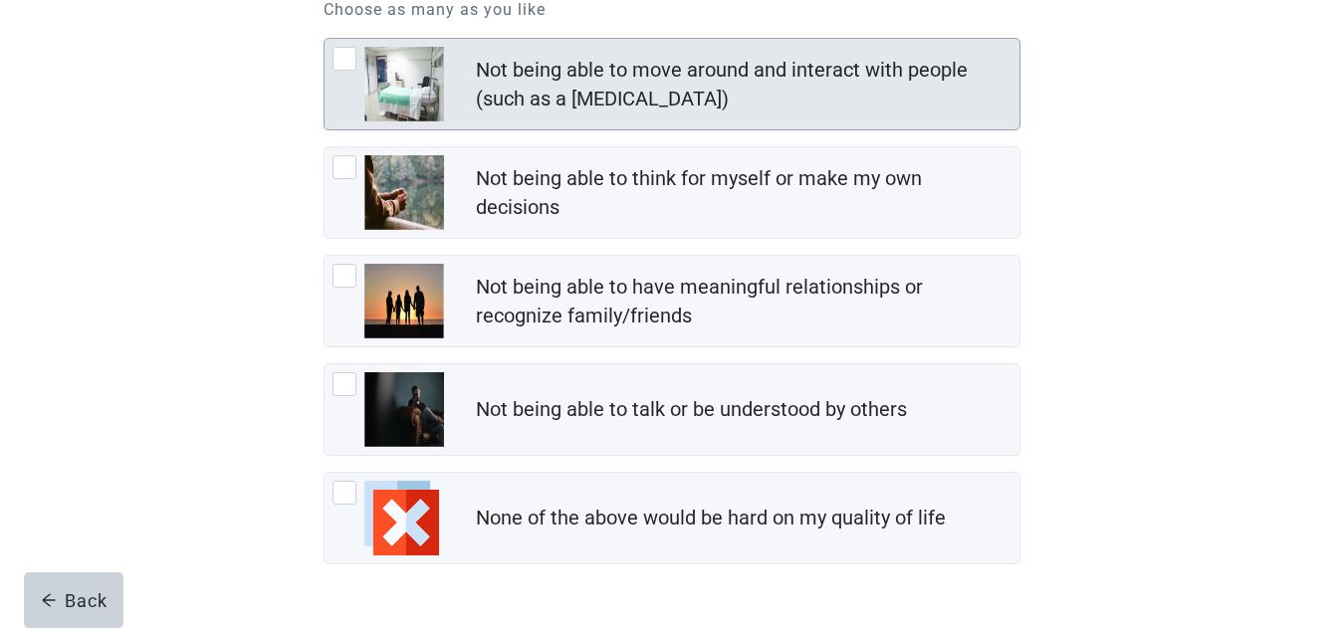
checkbox input "true"
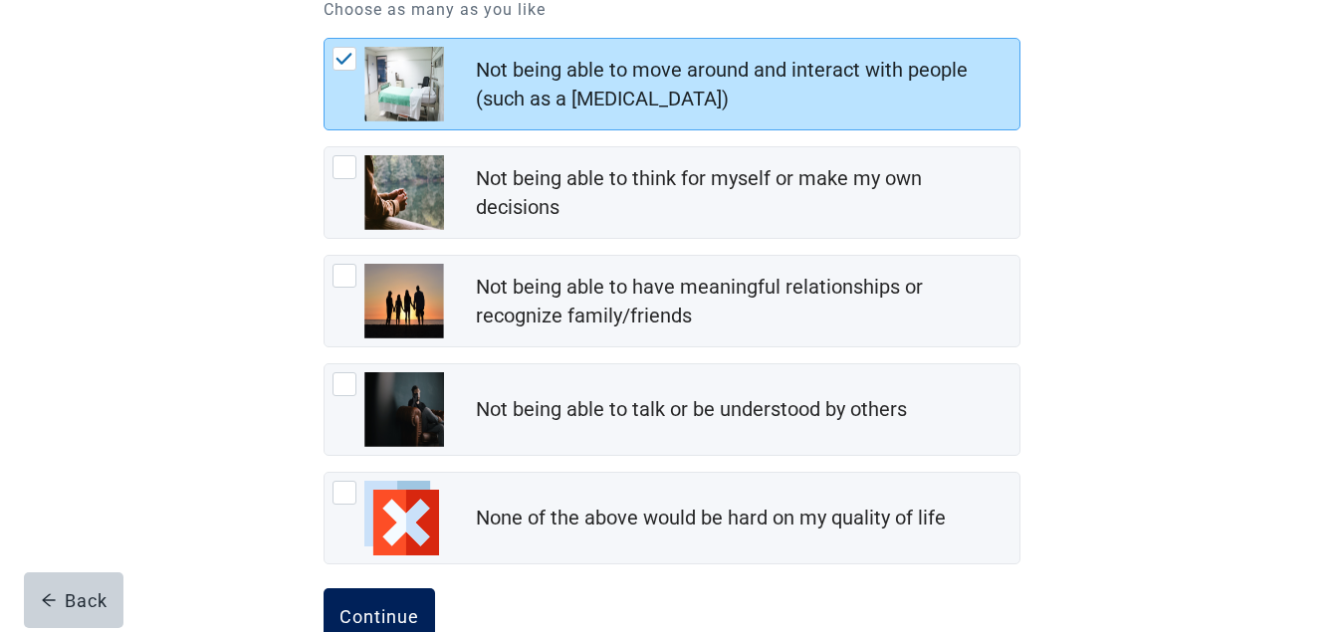
click at [393, 603] on button "Continue" at bounding box center [380, 616] width 112 height 56
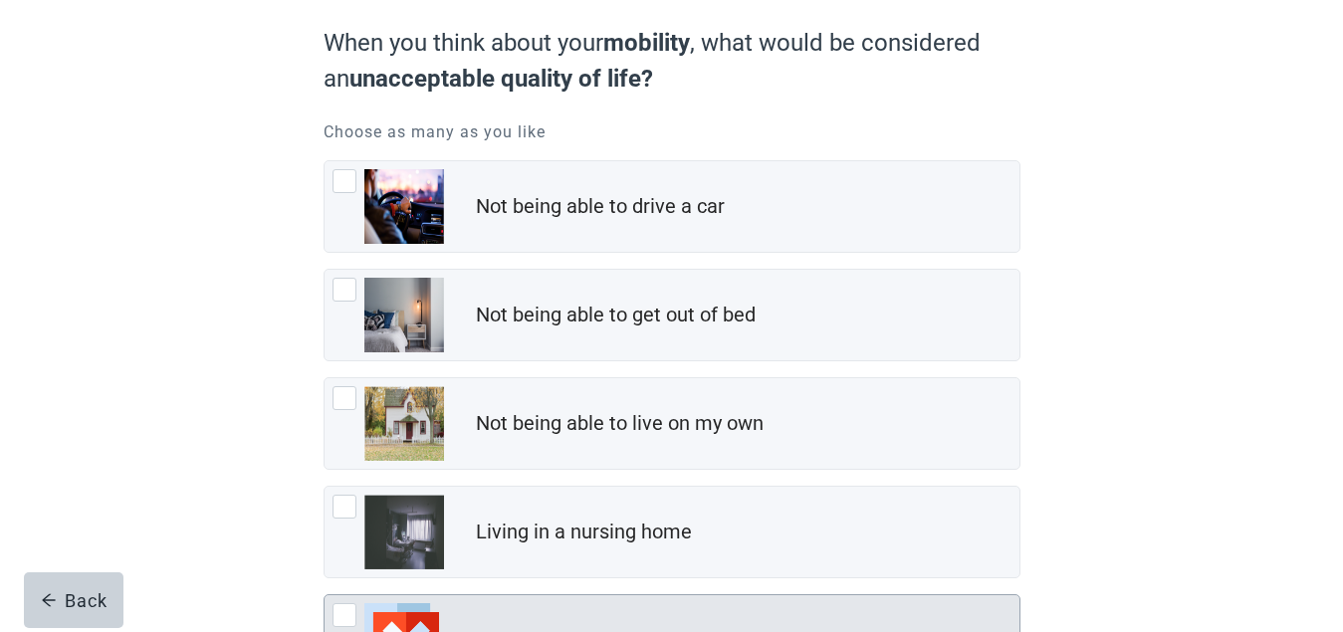
scroll to position [199, 0]
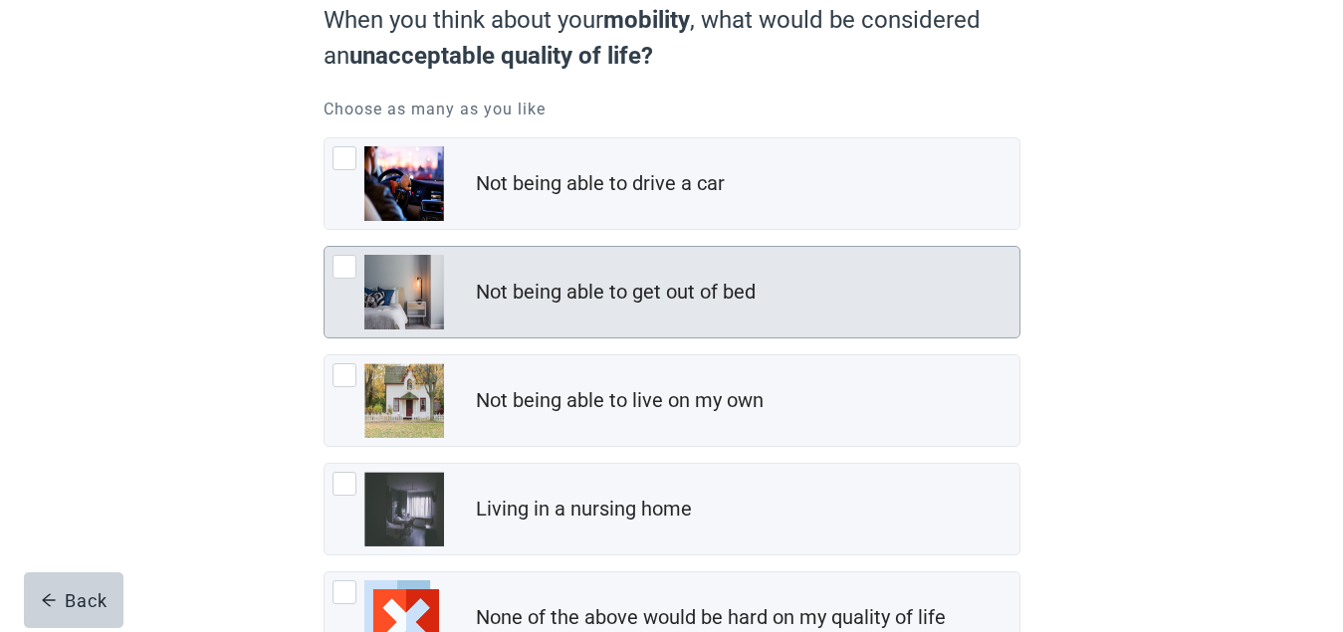
click at [344, 265] on div "Not being able to get out of bed, checkbox, not checked" at bounding box center [345, 267] width 24 height 24
click at [325, 247] on input "Not being able to get out of bed" at bounding box center [324, 246] width 1 height 1
checkbox input "true"
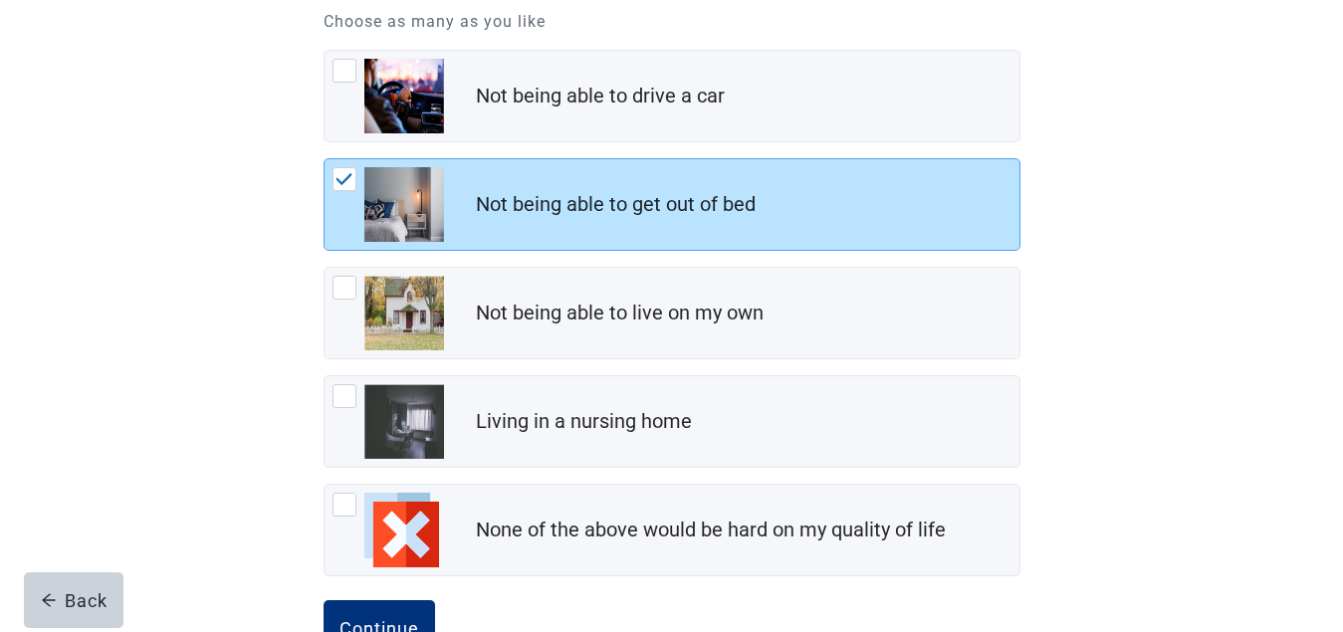
scroll to position [354, 0]
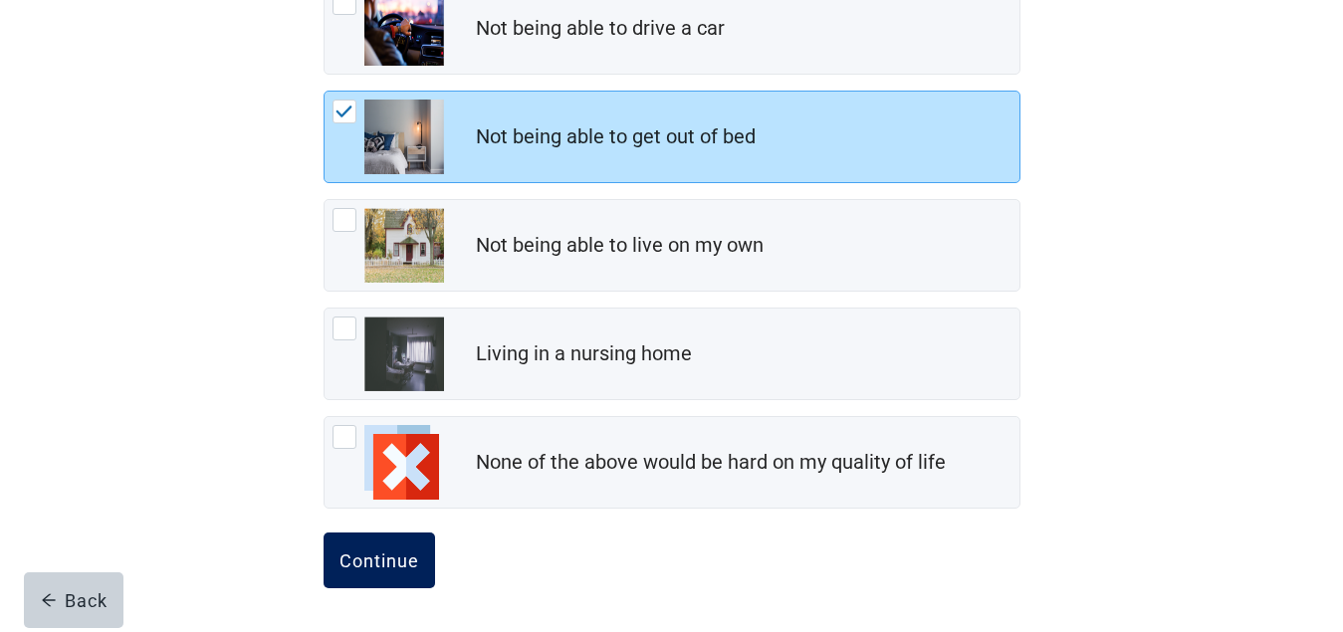
click at [396, 557] on div "Continue" at bounding box center [380, 561] width 80 height 20
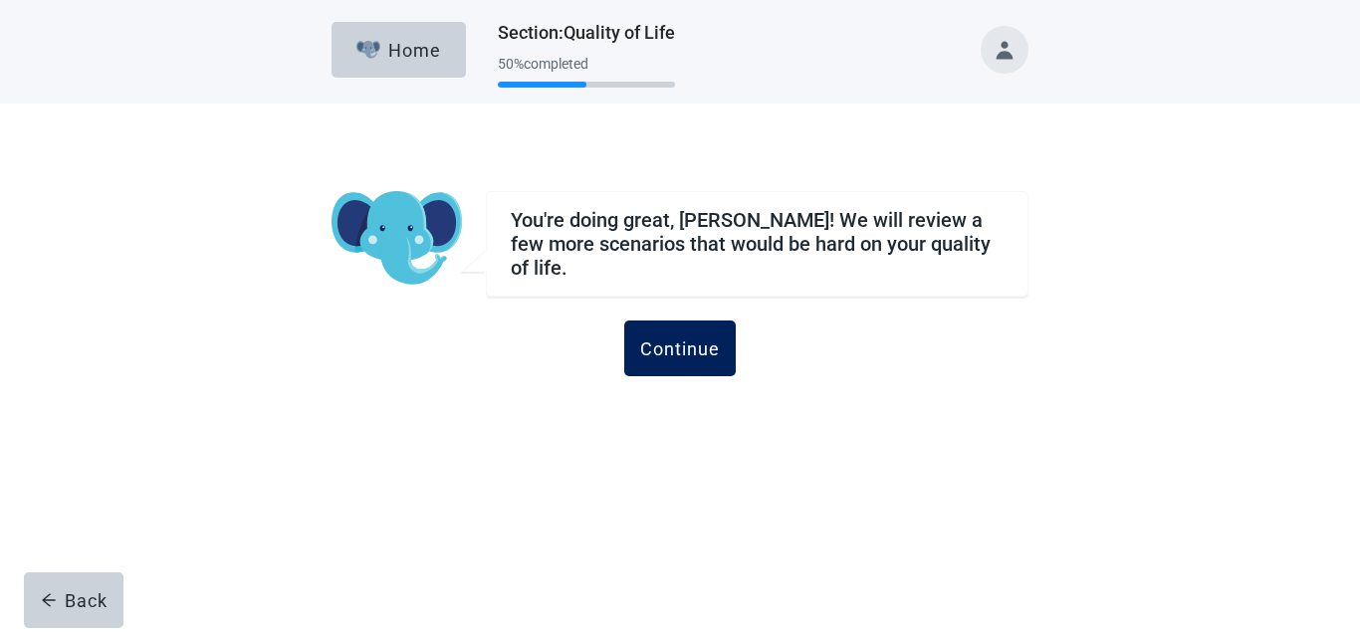
click at [678, 343] on div "Continue" at bounding box center [680, 349] width 80 height 20
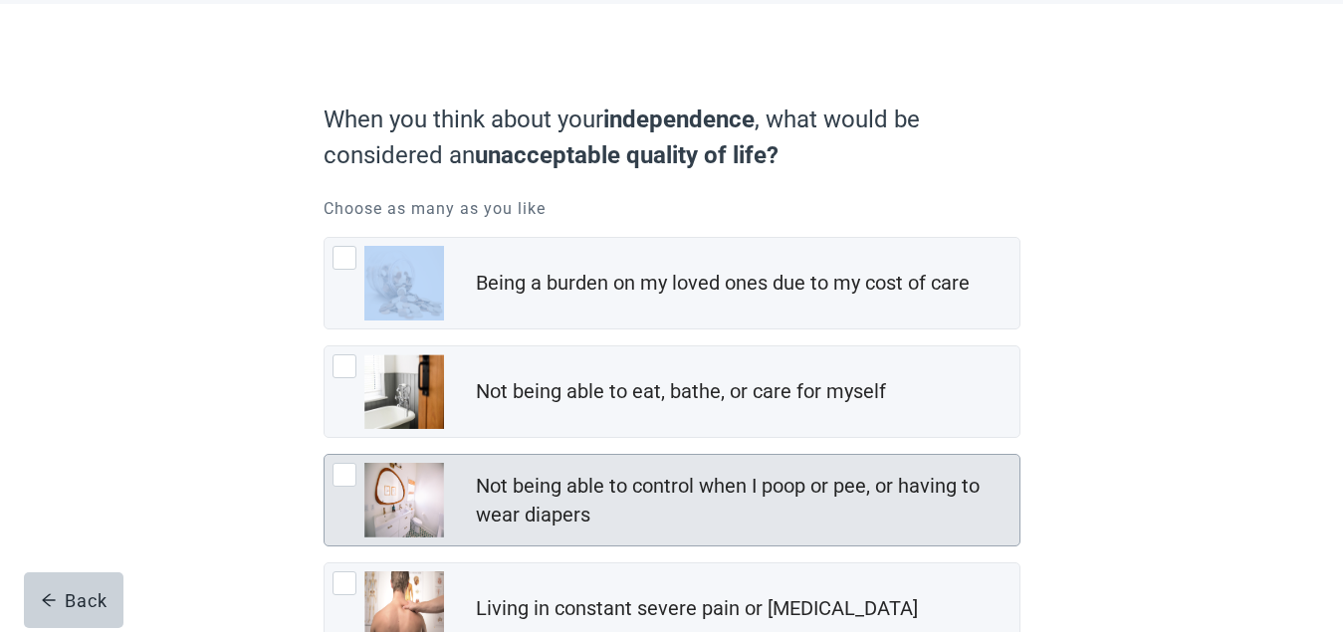
scroll to position [199, 0]
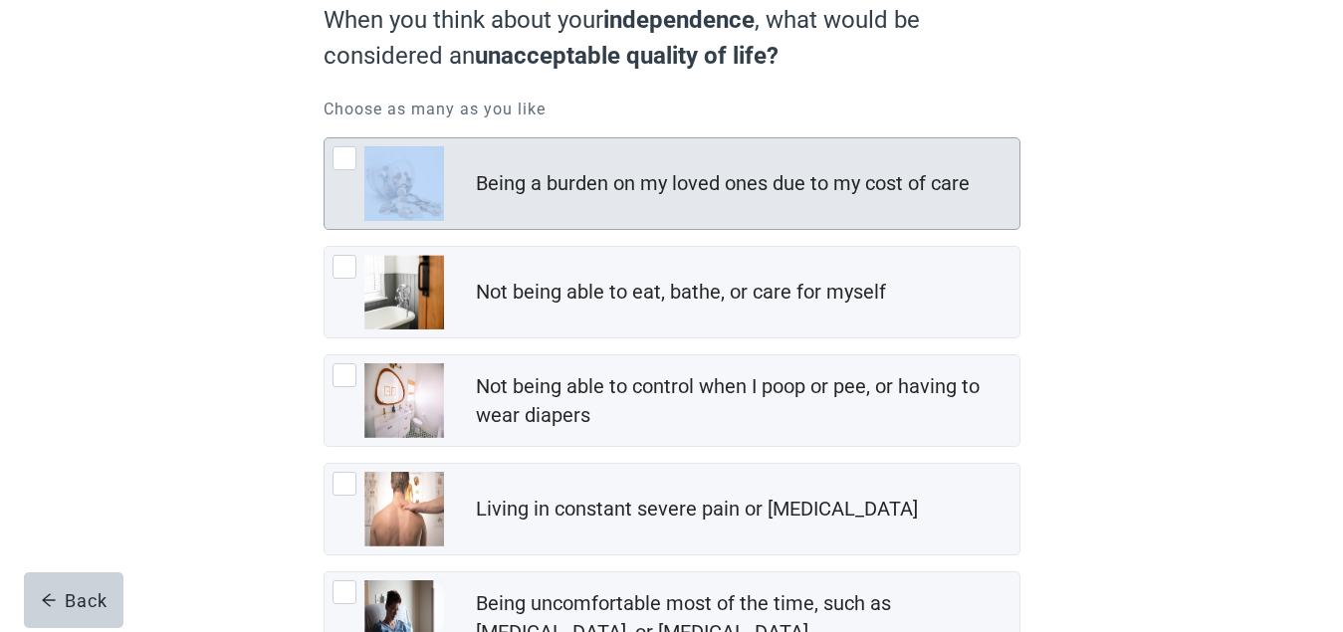
click at [341, 157] on div "Being a burden on my loved ones due to my cost of care, checkbox, not checked" at bounding box center [345, 158] width 24 height 24
click at [325, 138] on input "Being a burden on my loved ones due to my cost of care" at bounding box center [324, 137] width 1 height 1
checkbox input "true"
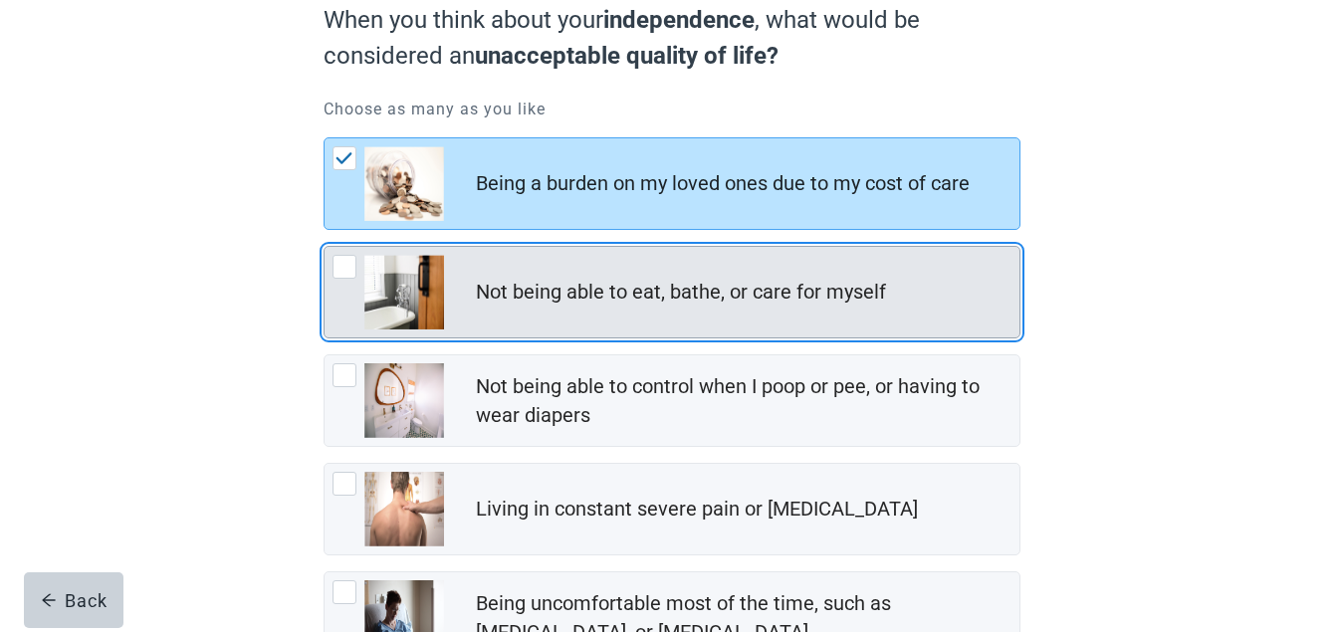
click at [340, 262] on div "Not being able to eat, bathe, or care for myself, checkbox, not checked" at bounding box center [345, 267] width 24 height 24
click at [325, 247] on input "Not being able to eat, bathe, or care for myself" at bounding box center [324, 246] width 1 height 1
checkbox input "true"
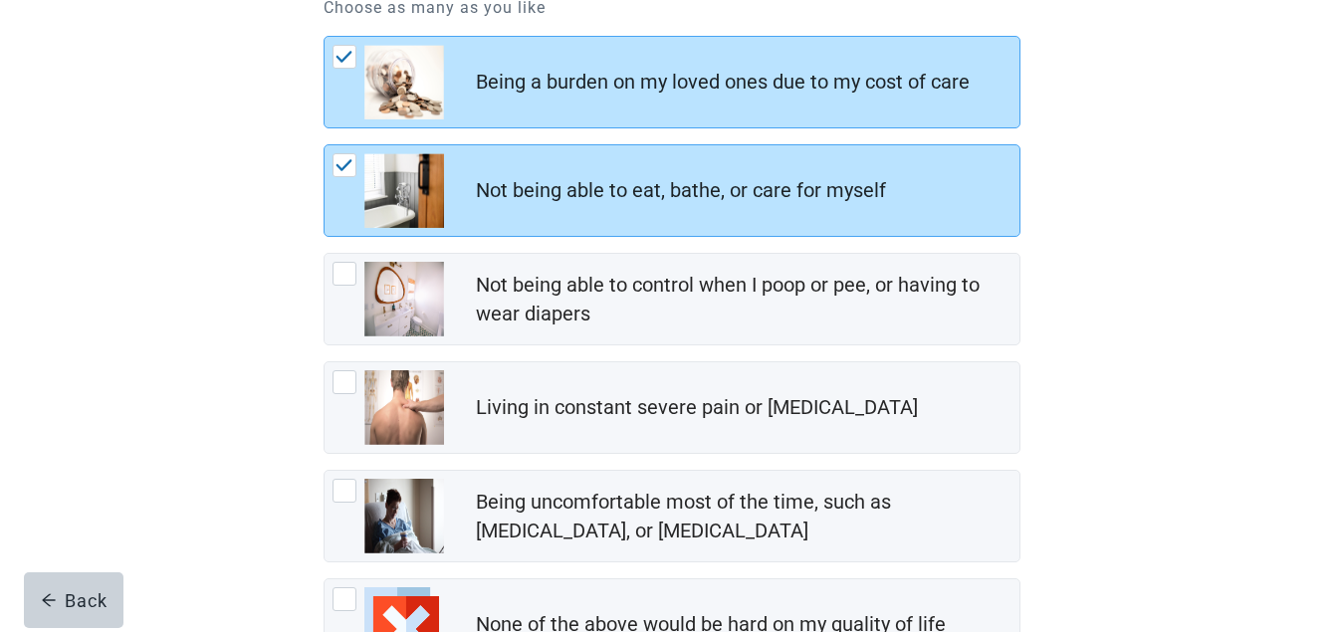
scroll to position [398, 0]
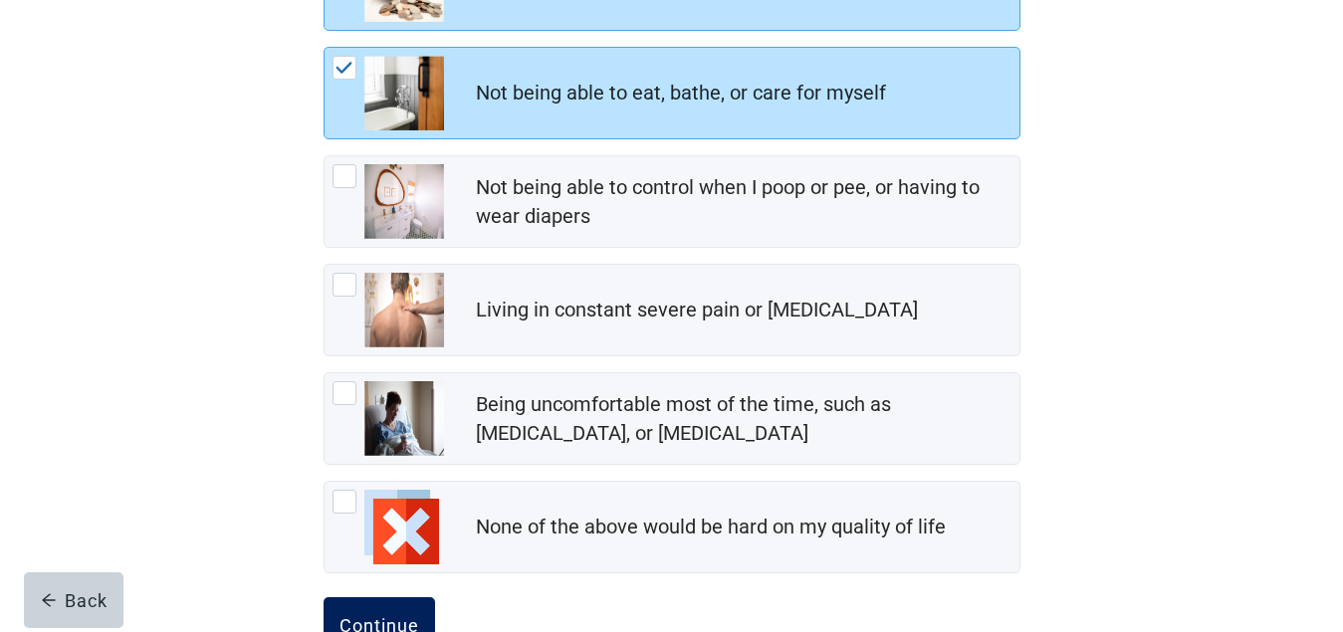
click at [406, 607] on button "Continue" at bounding box center [380, 625] width 112 height 56
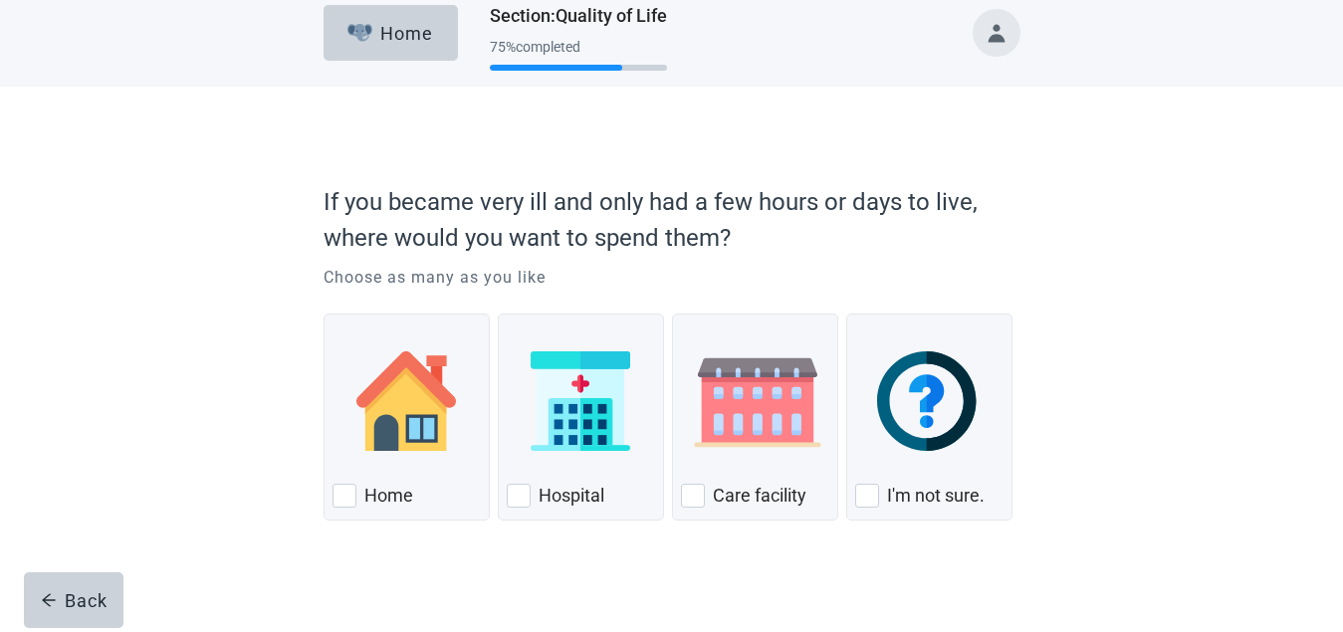
scroll to position [29, 0]
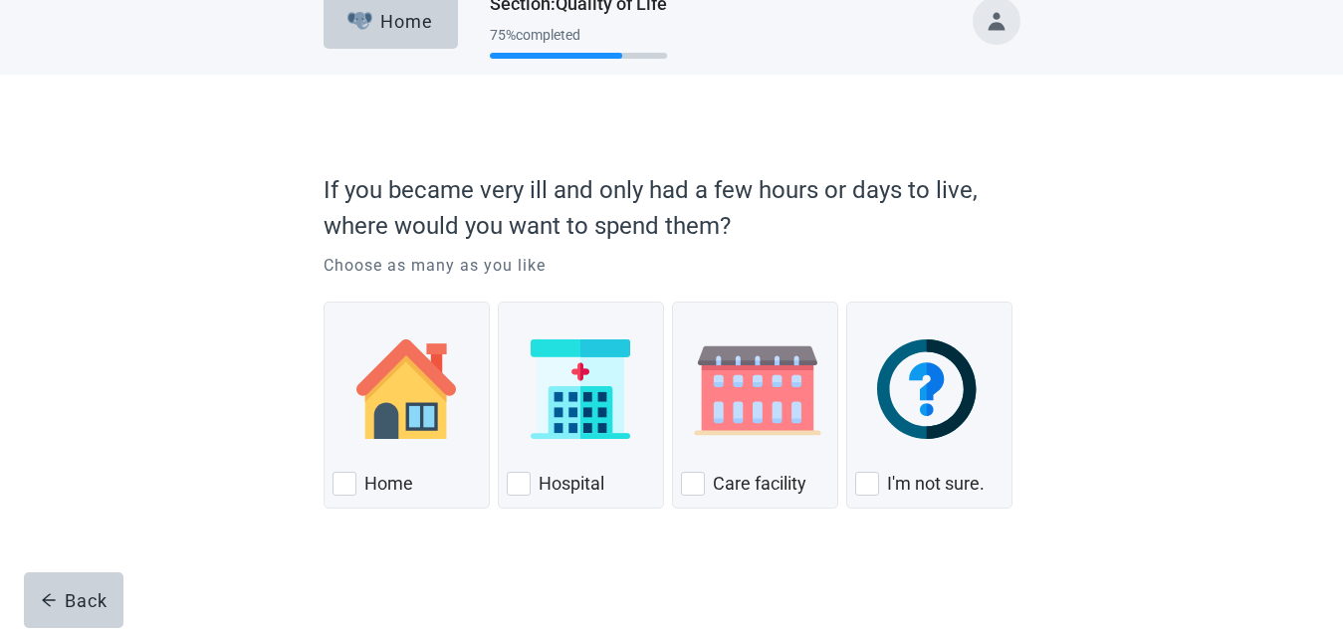
drag, startPoint x: 866, startPoint y: 475, endPoint x: 839, endPoint y: 529, distance: 60.1
click at [866, 476] on div "I'm not sure., checkbox, not checked" at bounding box center [867, 484] width 24 height 24
click at [847, 303] on input "I'm not sure." at bounding box center [846, 302] width 1 height 1
checkbox input "true"
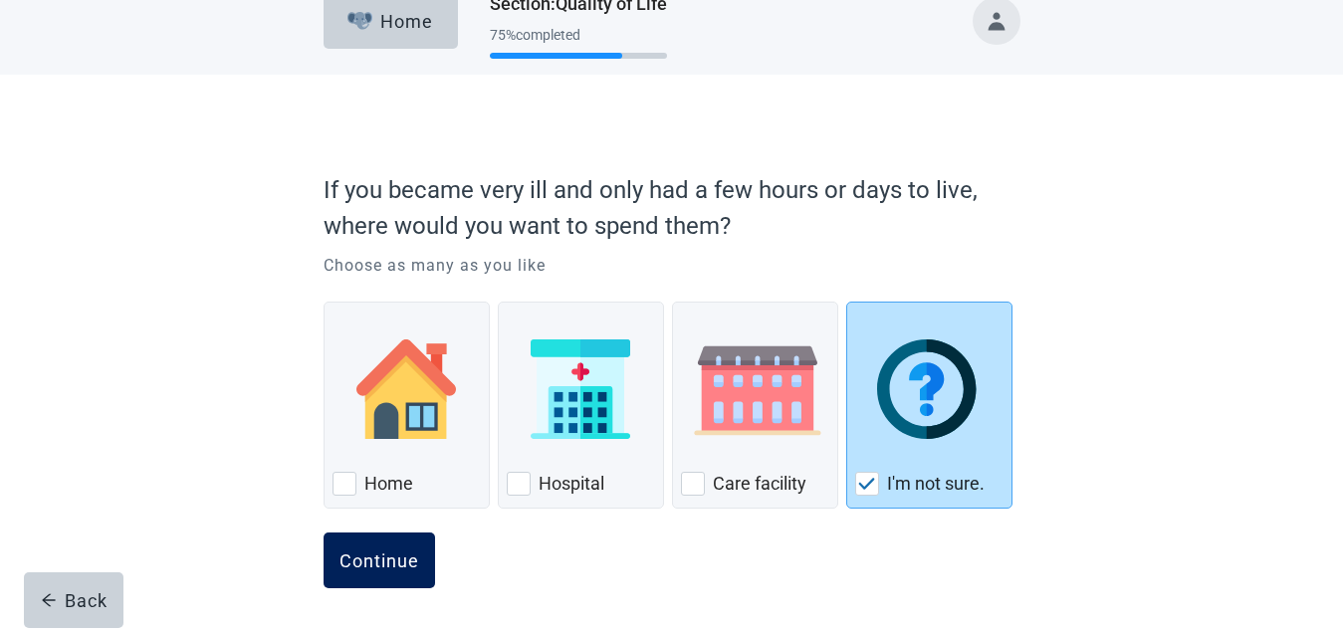
click at [391, 552] on div "Continue" at bounding box center [380, 561] width 80 height 20
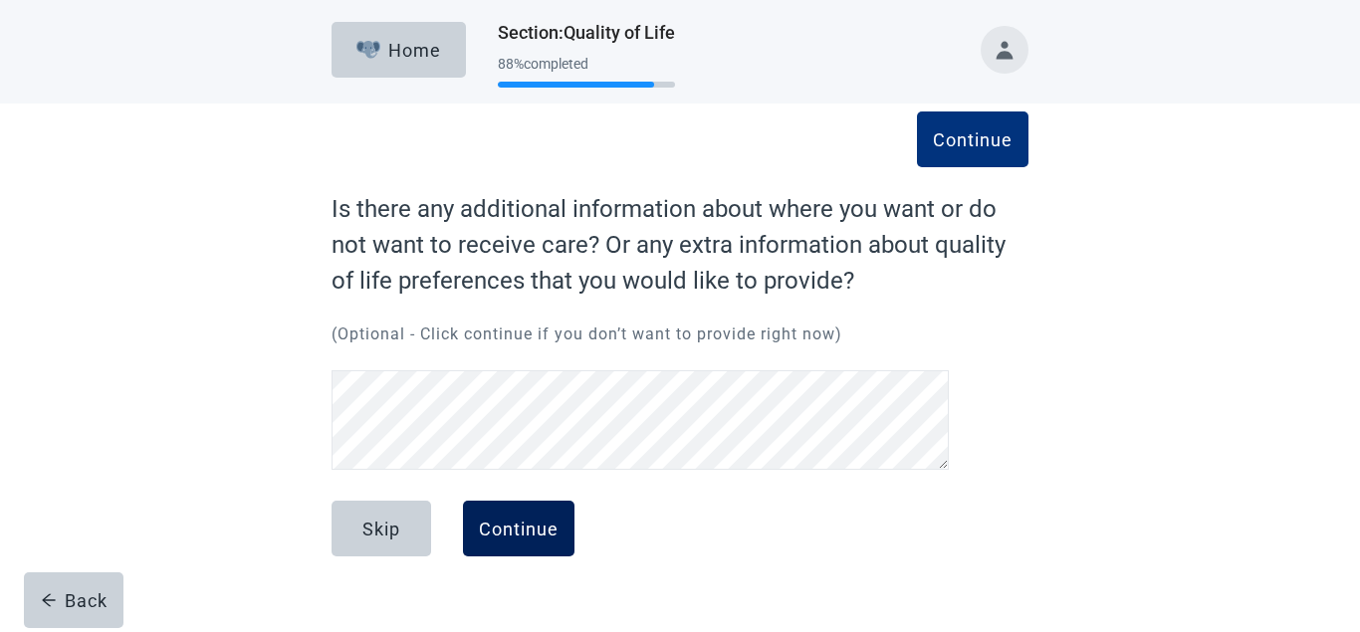
click at [533, 527] on div "Continue" at bounding box center [519, 529] width 80 height 20
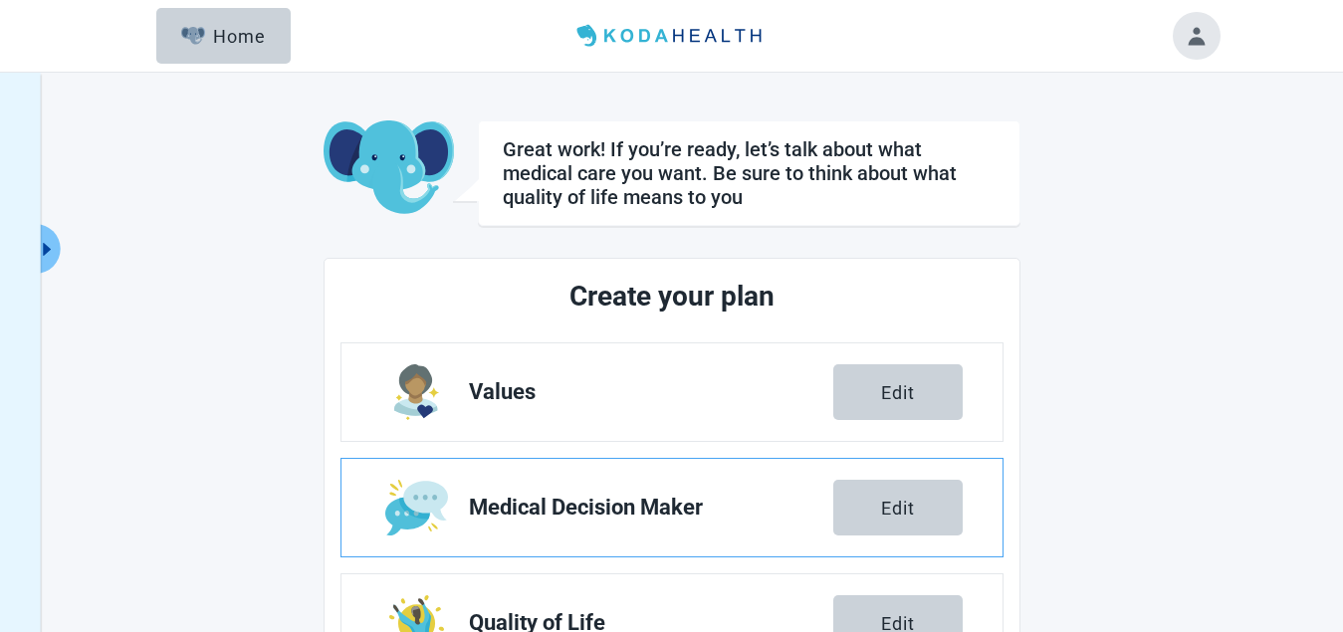
scroll to position [398, 0]
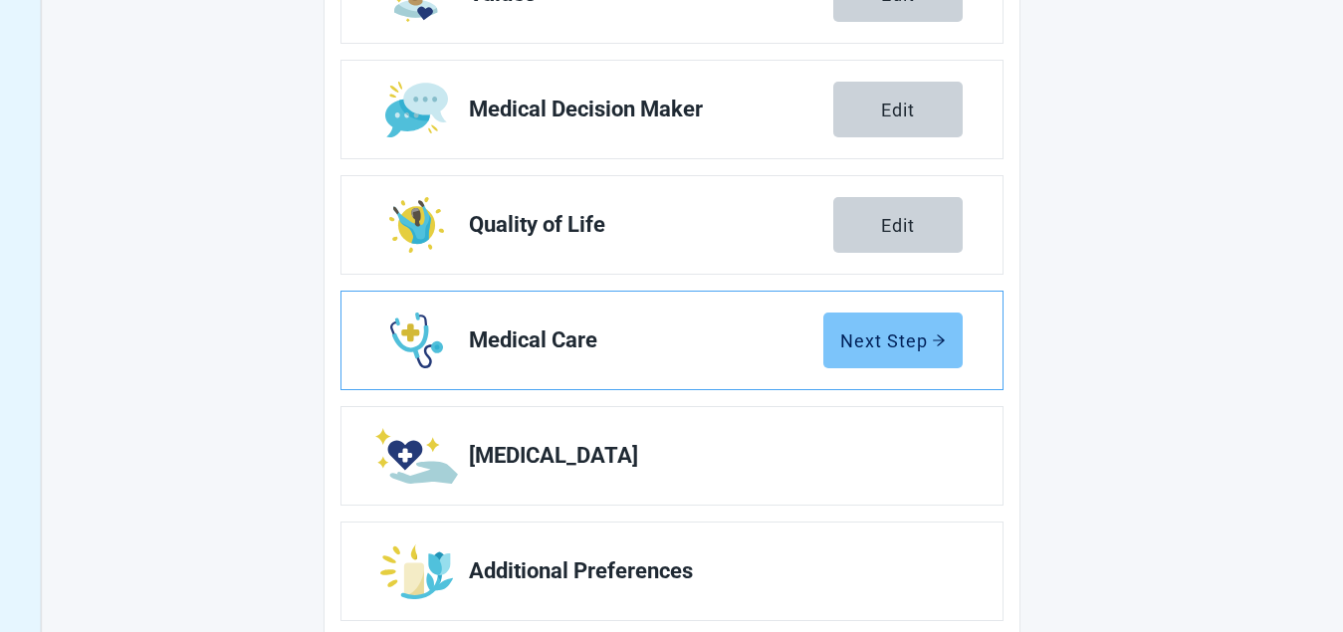
click at [897, 335] on div "Next Step" at bounding box center [893, 341] width 106 height 20
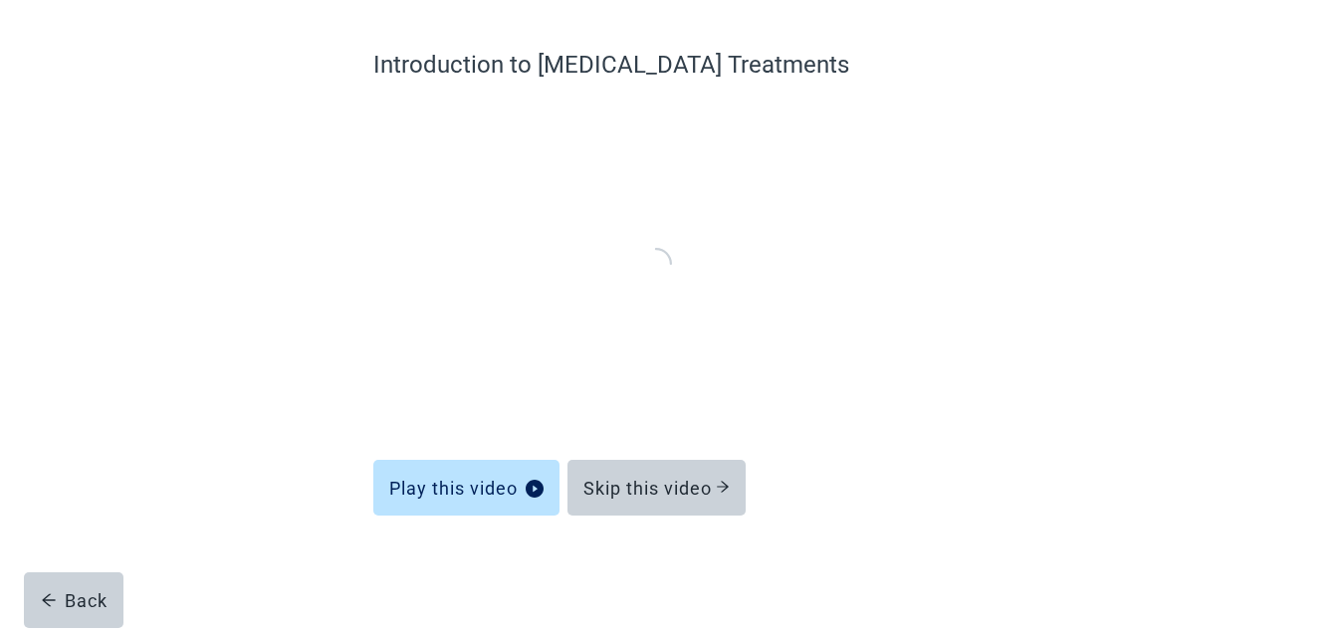
scroll to position [135, 0]
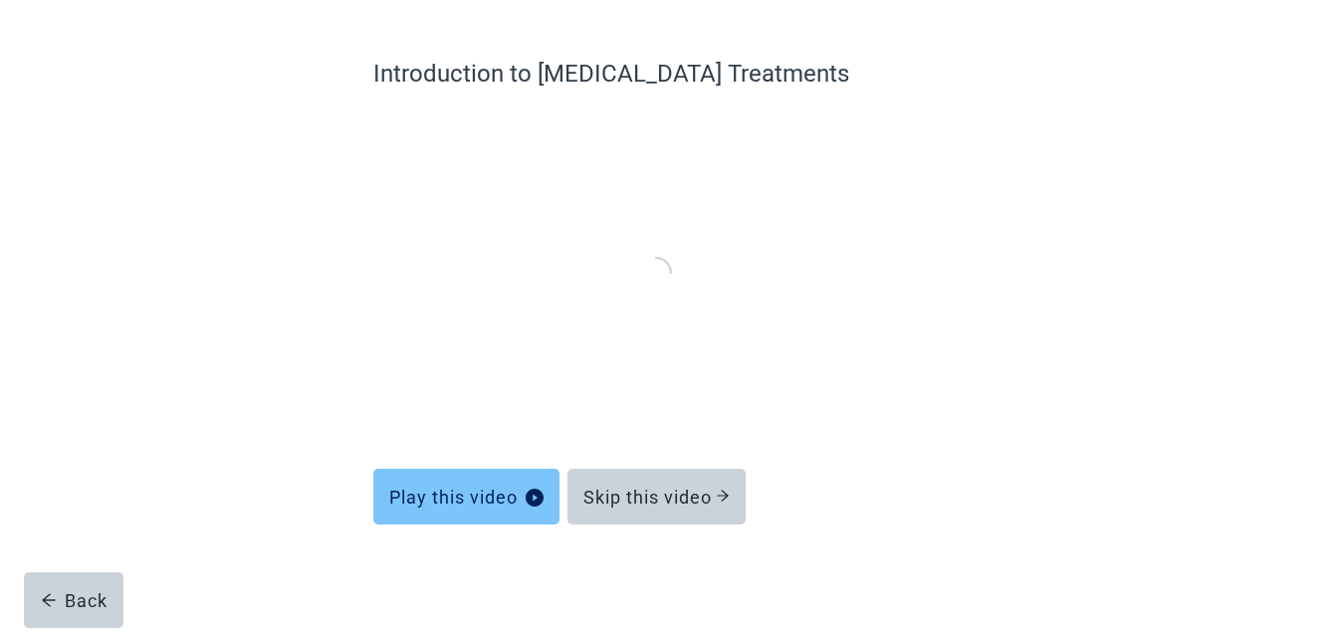
click at [528, 494] on icon "play-circle" at bounding box center [535, 498] width 18 height 18
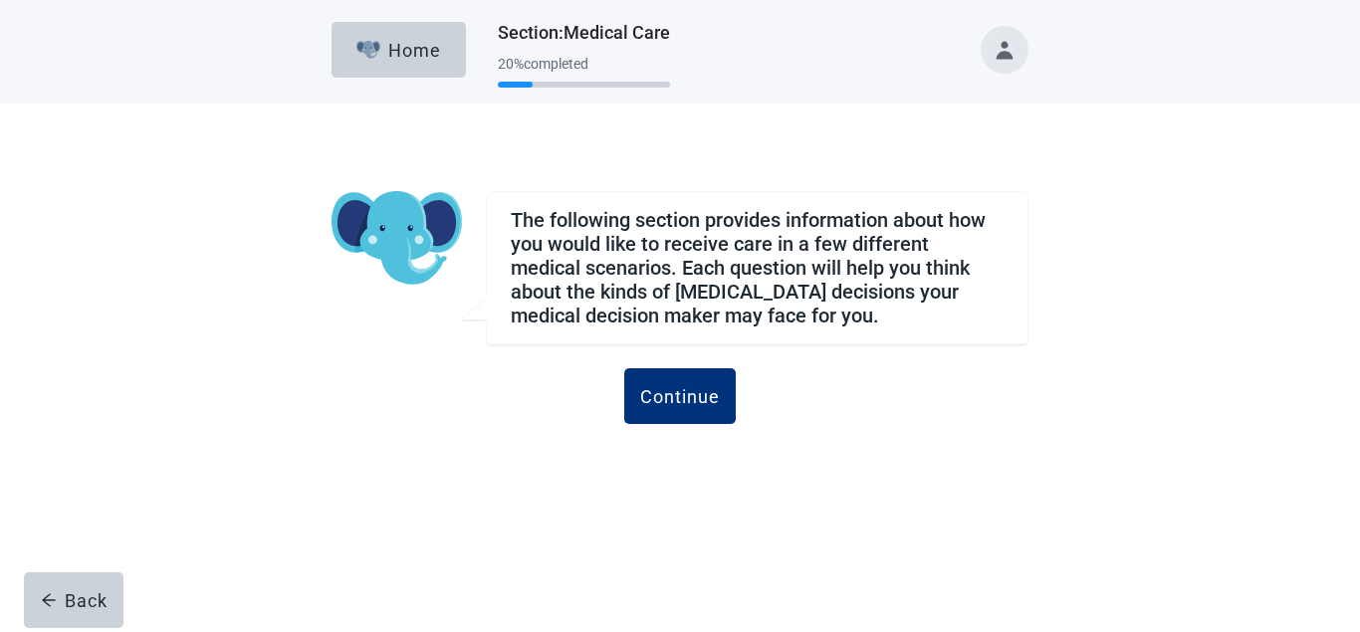
drag, startPoint x: 670, startPoint y: 376, endPoint x: 654, endPoint y: 429, distance: 55.1
click at [671, 376] on button "Continue" at bounding box center [680, 396] width 112 height 56
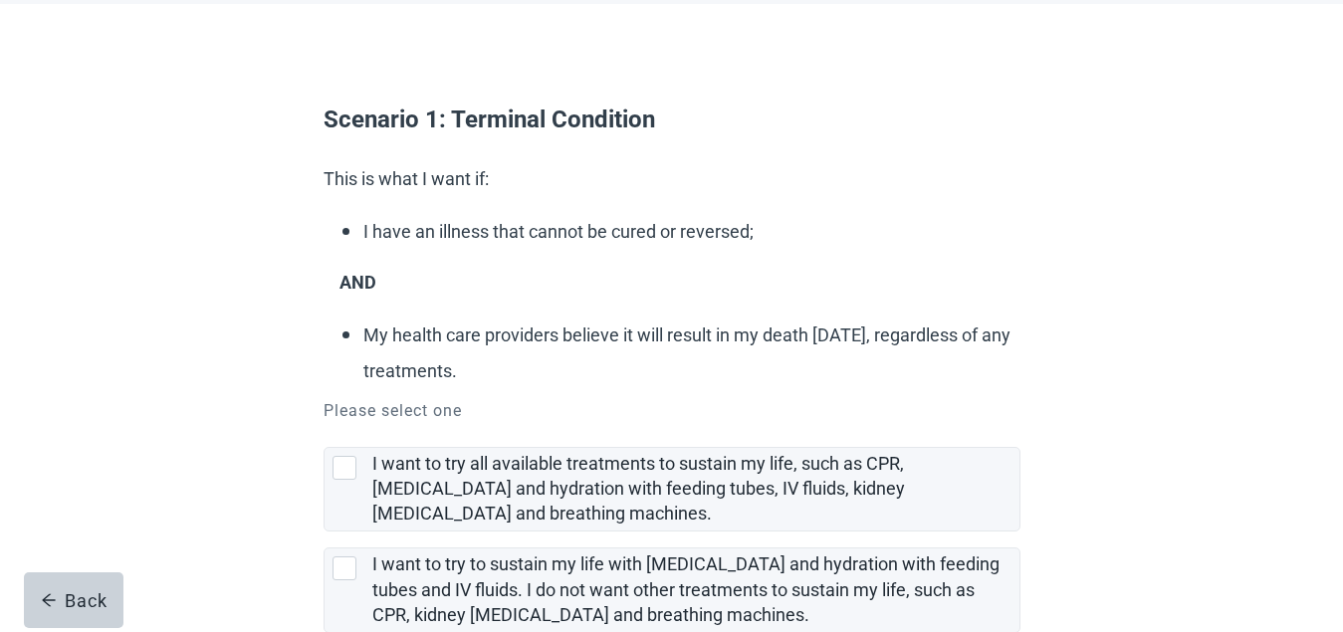
scroll to position [398, 0]
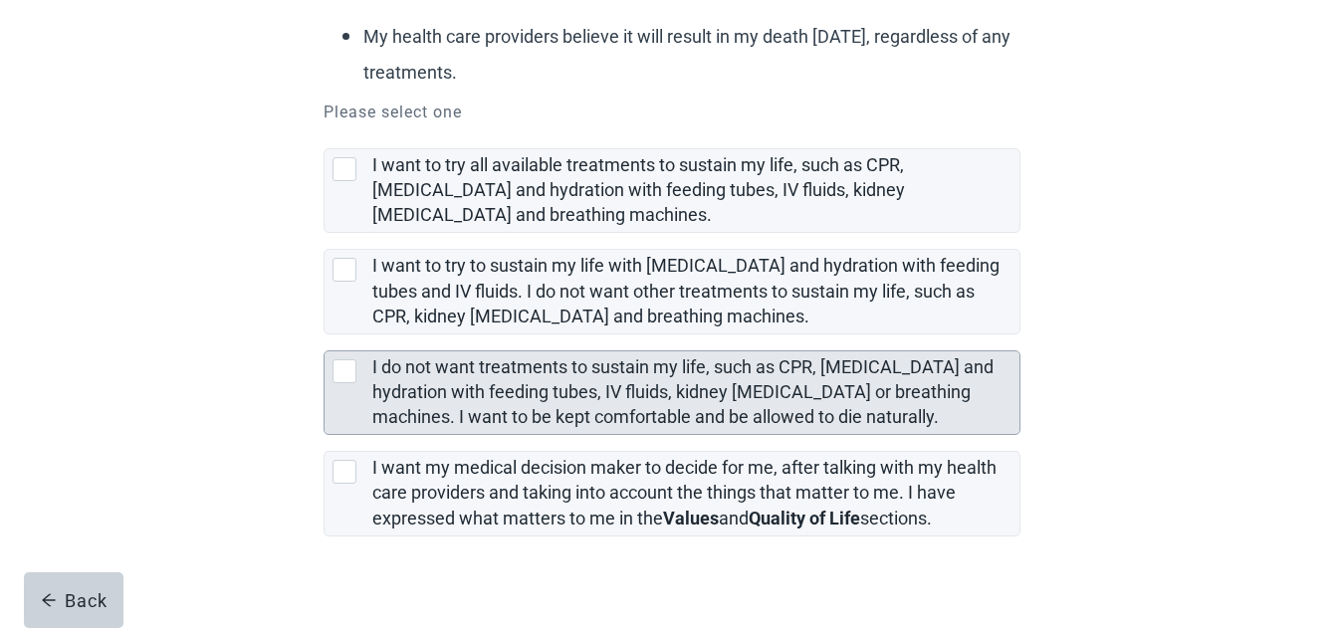
click at [345, 365] on div "I do not want treatments to sustain my life, such as CPR, artificial feeding an…" at bounding box center [345, 371] width 24 height 24
click at [325, 336] on input "I do not want treatments to sustain my life, such as CPR, [MEDICAL_DATA] and hy…" at bounding box center [324, 335] width 1 height 1
checkbox input "true"
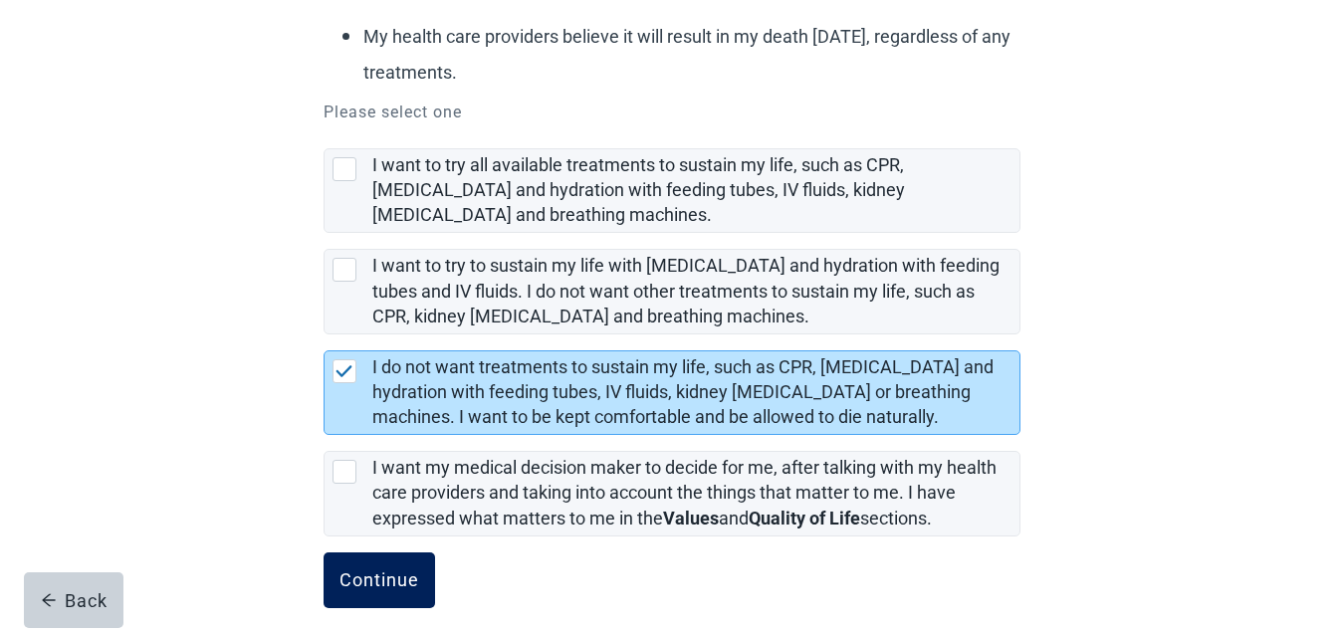
click at [376, 569] on button "Continue" at bounding box center [380, 581] width 112 height 56
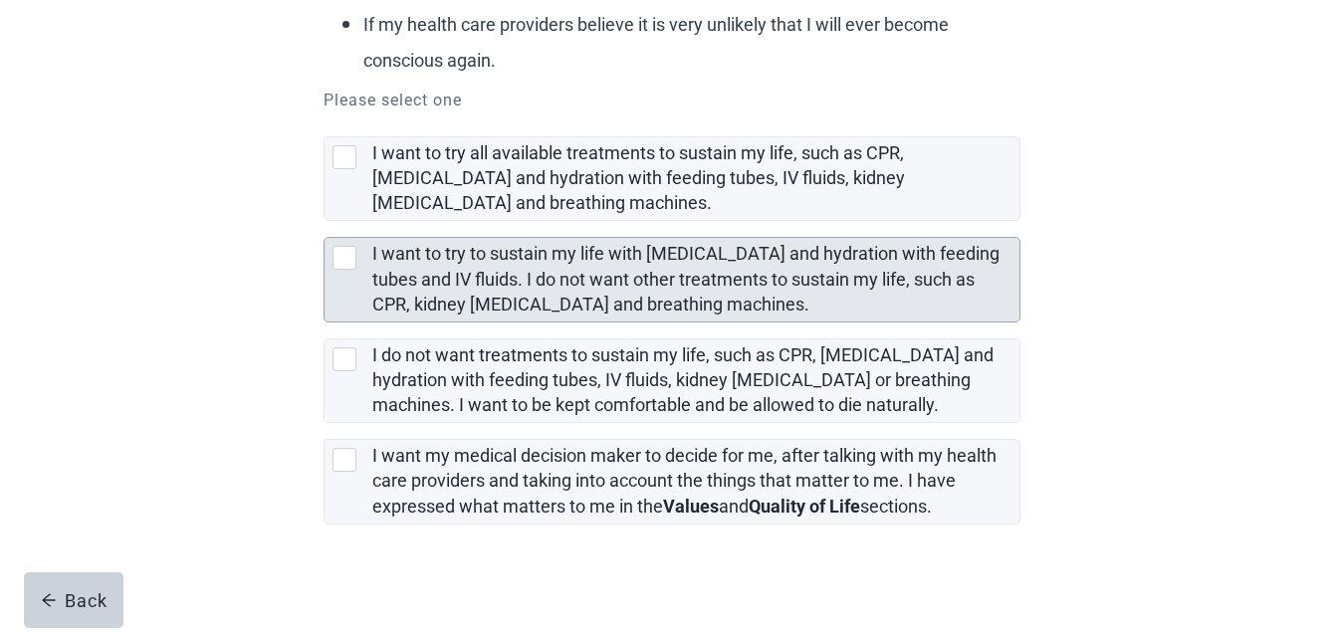
scroll to position [373, 0]
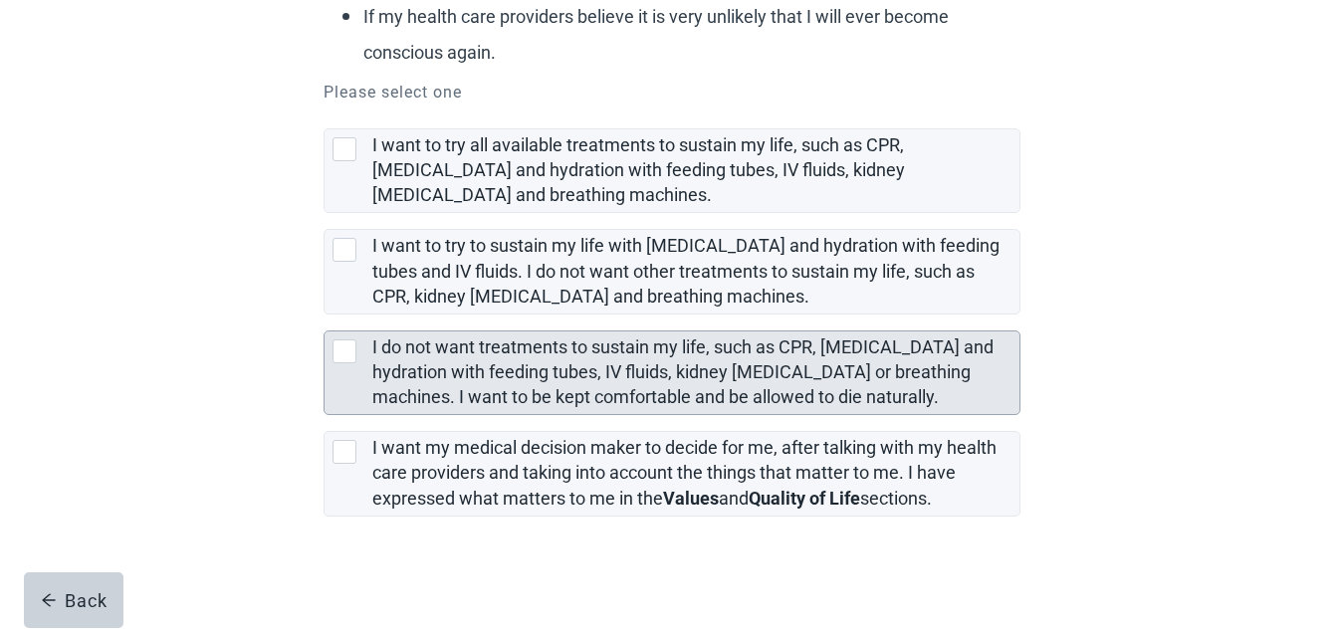
click at [344, 348] on div "I do not want treatments to sustain my life, such as CPR, artificial feeding an…" at bounding box center [345, 352] width 24 height 24
click at [325, 316] on input "I do not want treatments to sustain my life, such as CPR, [MEDICAL_DATA] and hy…" at bounding box center [324, 315] width 1 height 1
checkbox input "true"
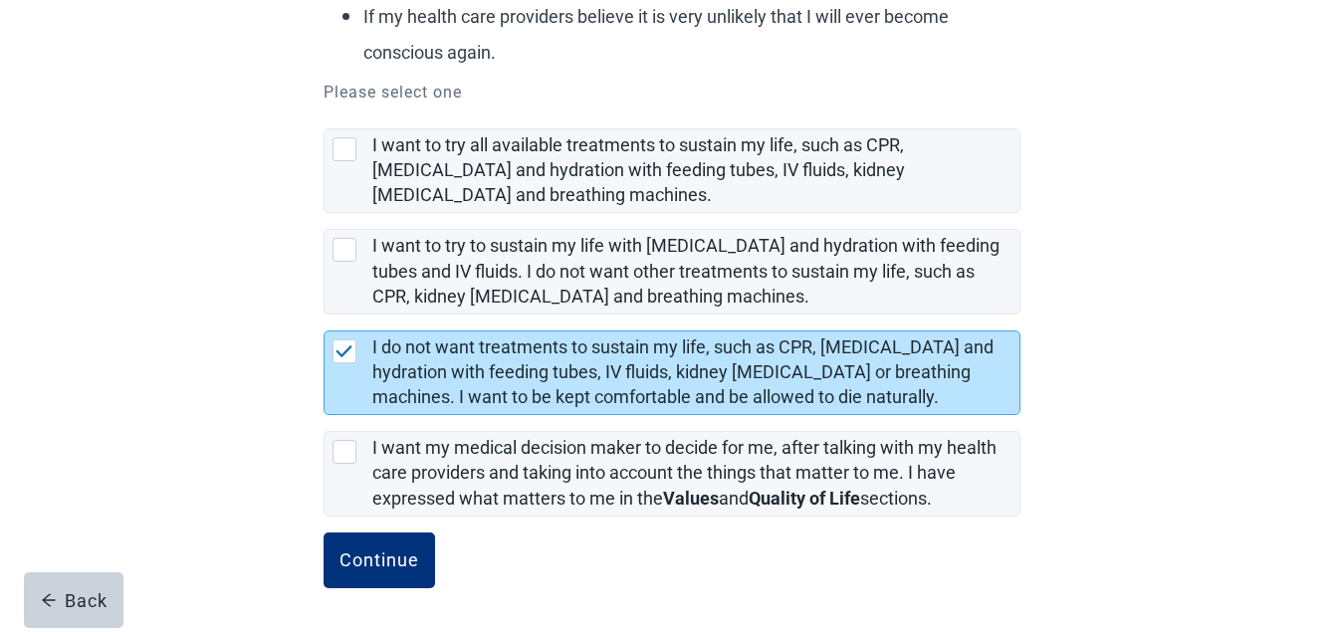
drag, startPoint x: 363, startPoint y: 554, endPoint x: 657, endPoint y: 585, distance: 295.4
click at [364, 554] on div "Continue" at bounding box center [380, 561] width 80 height 20
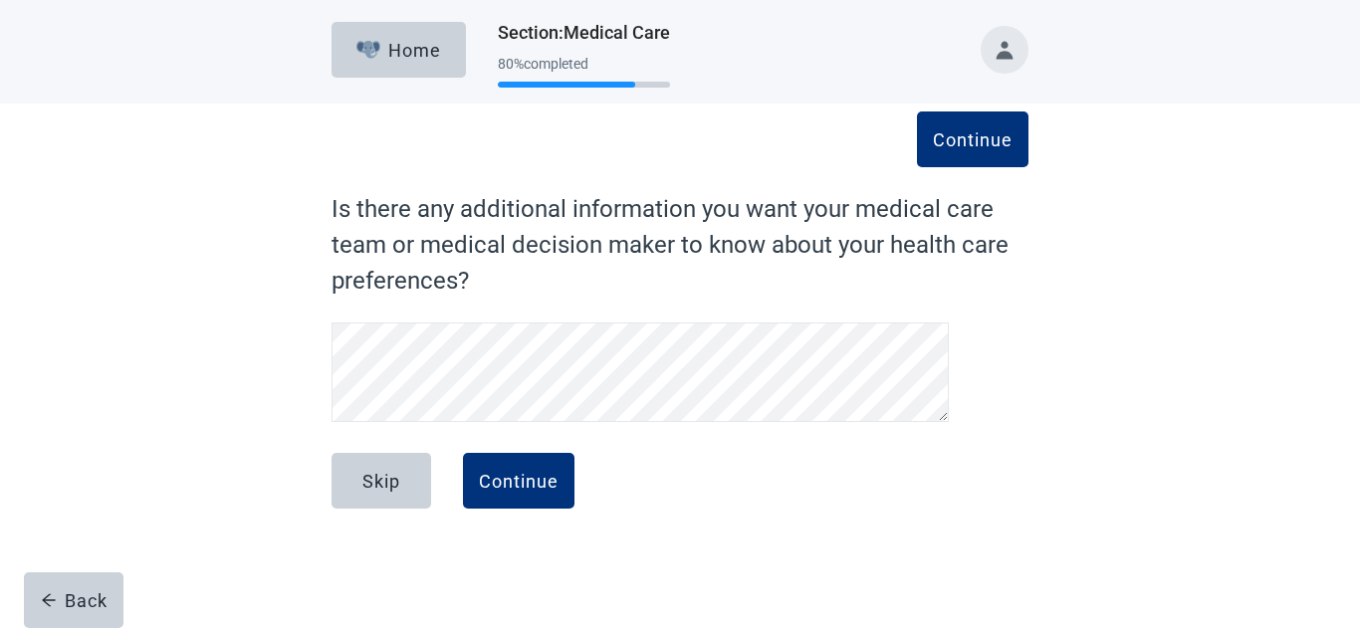
drag, startPoint x: 509, startPoint y: 476, endPoint x: 785, endPoint y: 541, distance: 283.3
click at [509, 475] on div "Continue" at bounding box center [519, 481] width 80 height 20
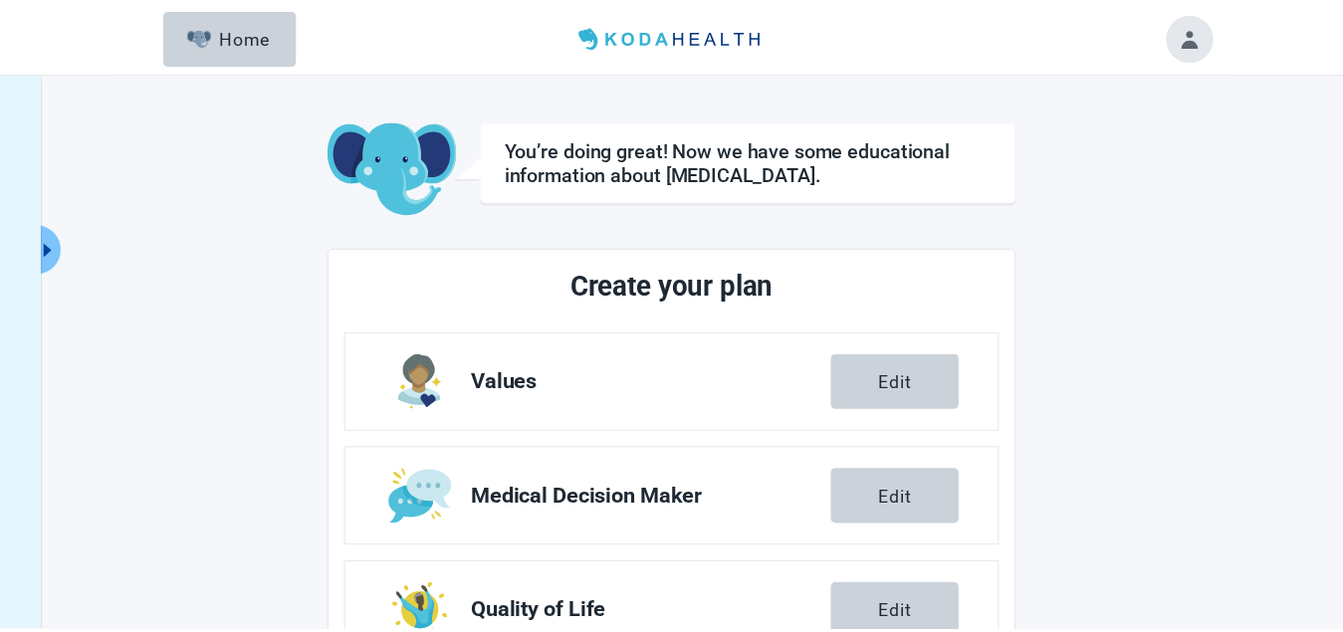
scroll to position [398, 0]
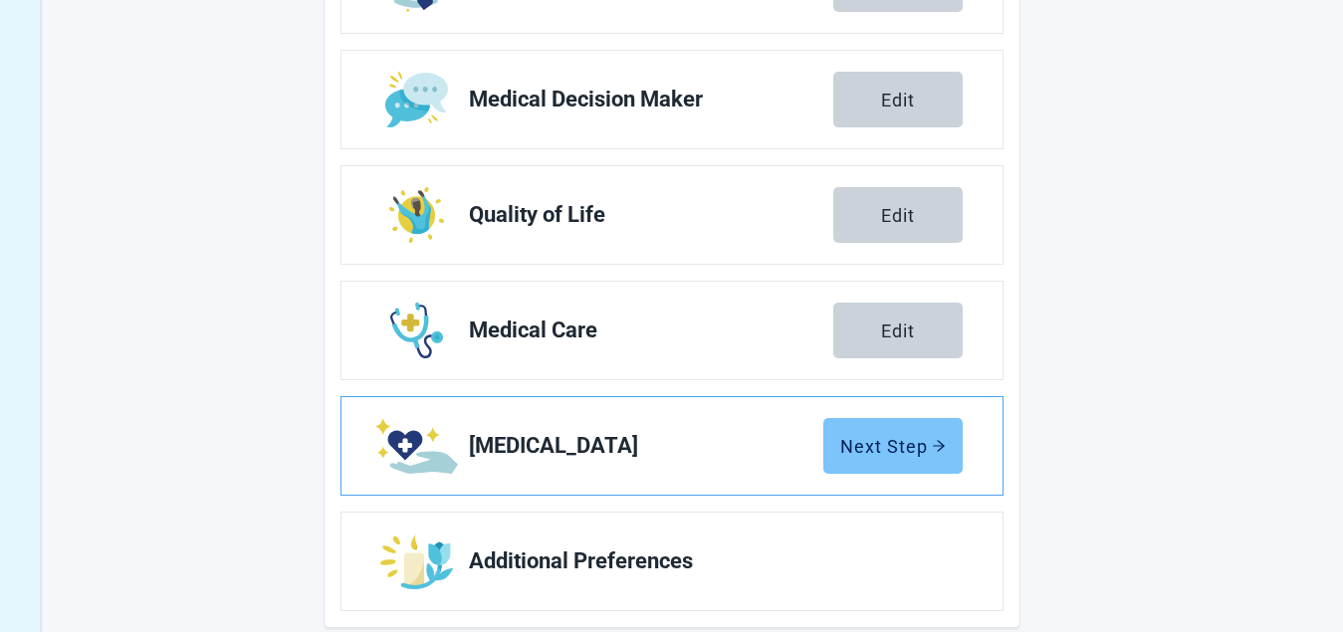
click at [898, 437] on div "Next Step" at bounding box center [893, 446] width 106 height 20
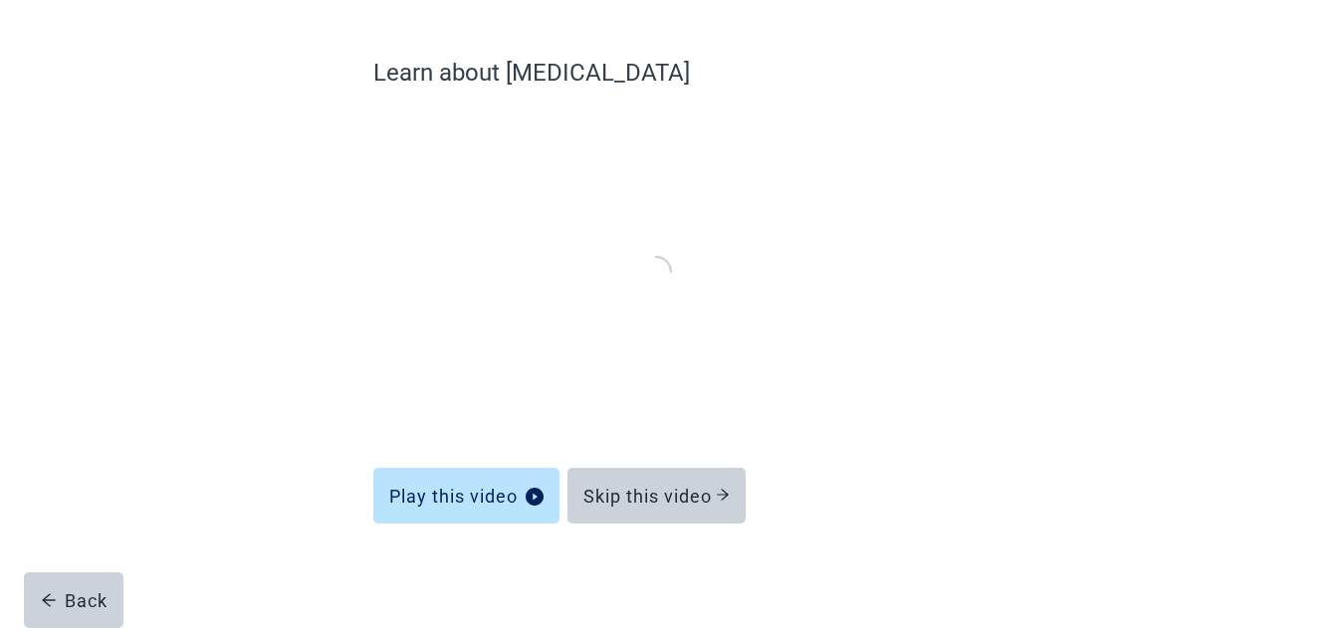
scroll to position [135, 0]
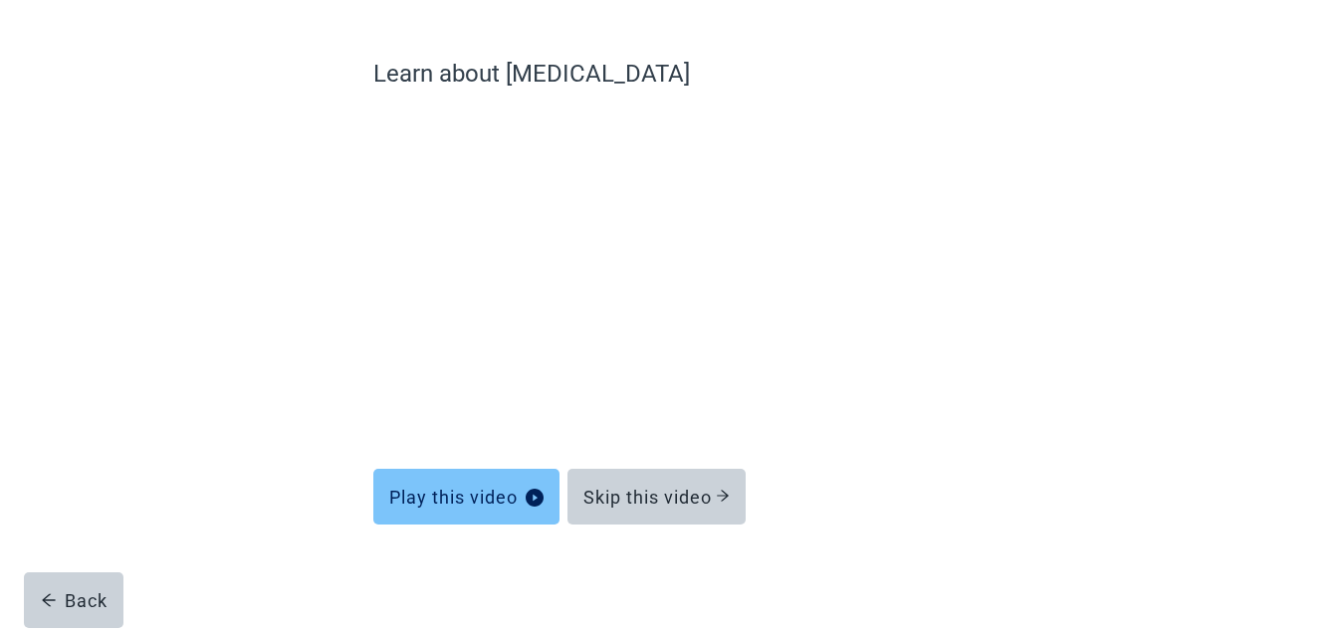
click at [530, 494] on icon "play-circle" at bounding box center [535, 498] width 18 height 18
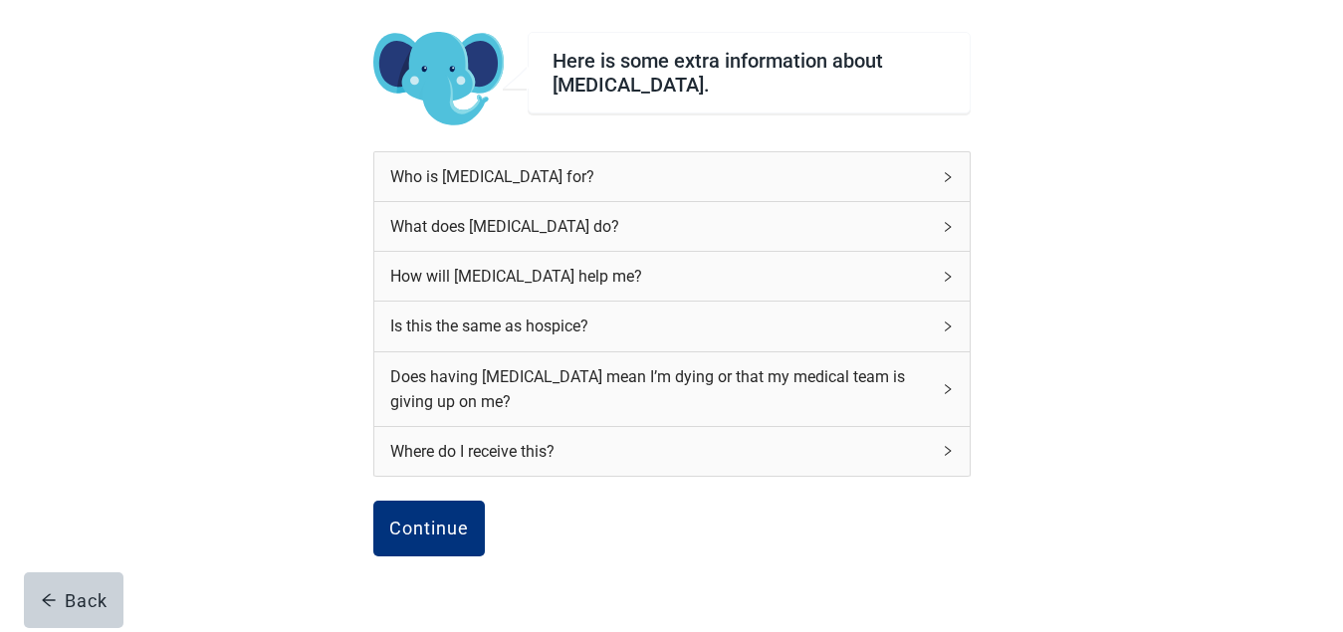
click at [945, 173] on icon "right" at bounding box center [948, 177] width 12 height 12
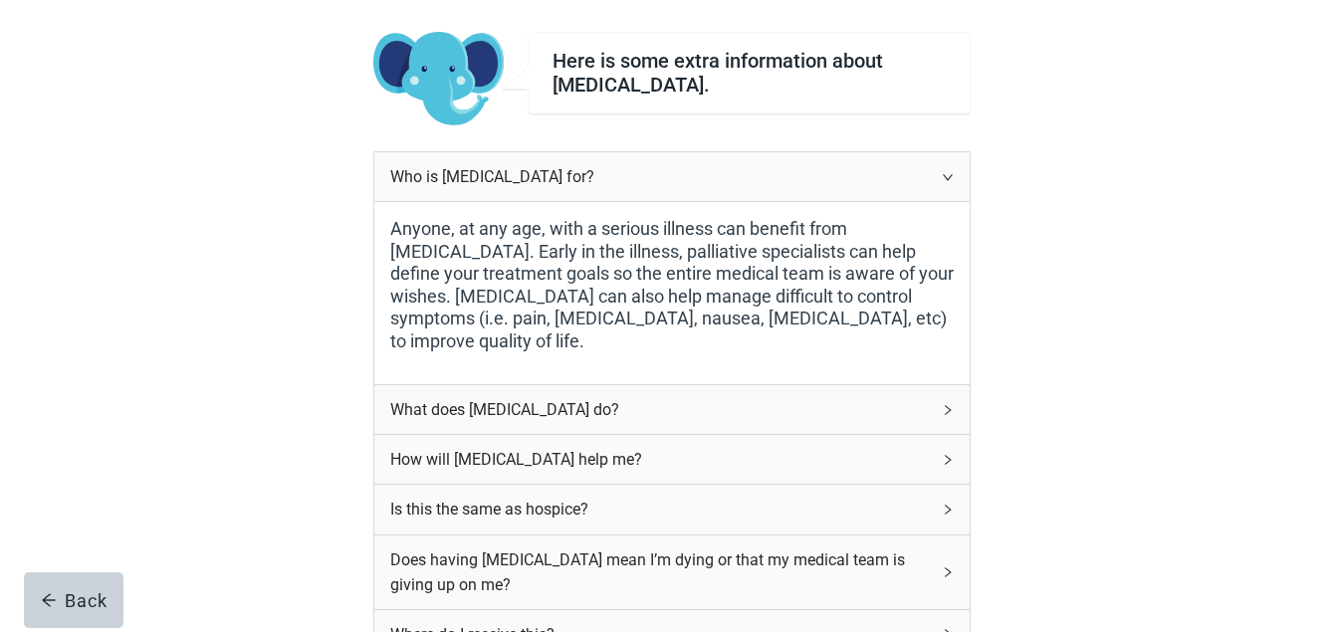
click at [951, 174] on icon "right" at bounding box center [948, 177] width 12 height 12
click at [943, 406] on icon "right" at bounding box center [948, 410] width 12 height 12
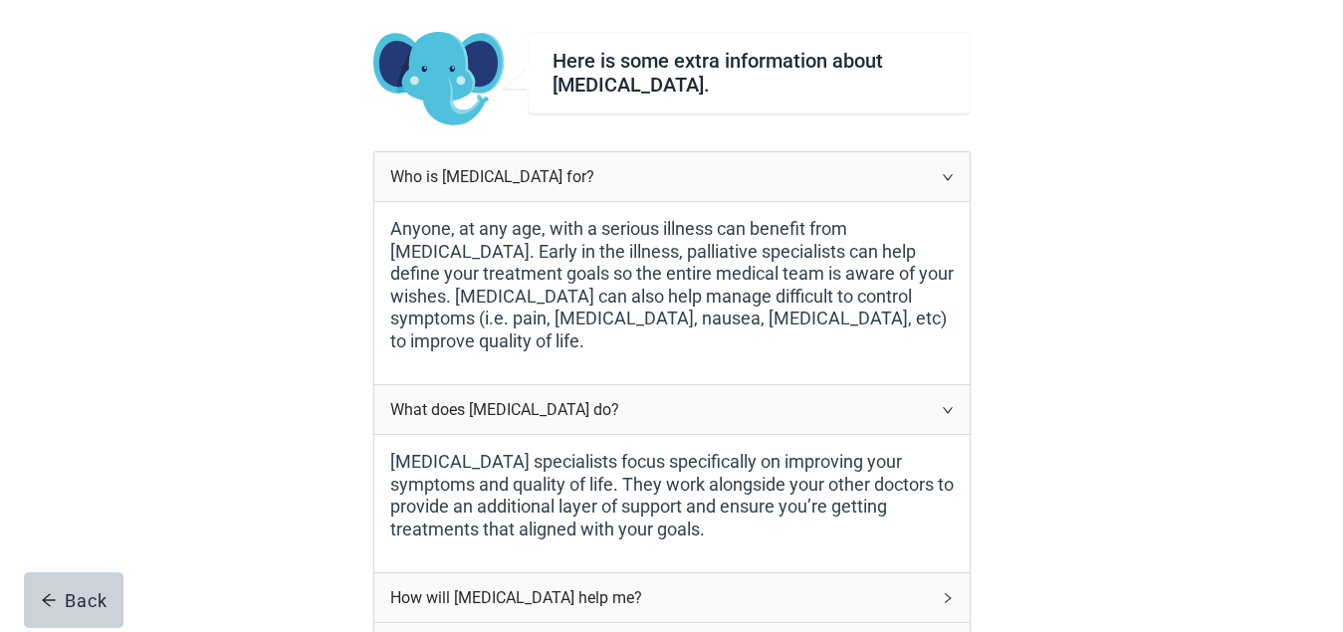
click at [952, 452] on label "[MEDICAL_DATA] specialists focus specifically on improving your symptoms and qu…" at bounding box center [672, 496] width 564 height 90
click at [946, 174] on icon "right" at bounding box center [948, 177] width 12 height 12
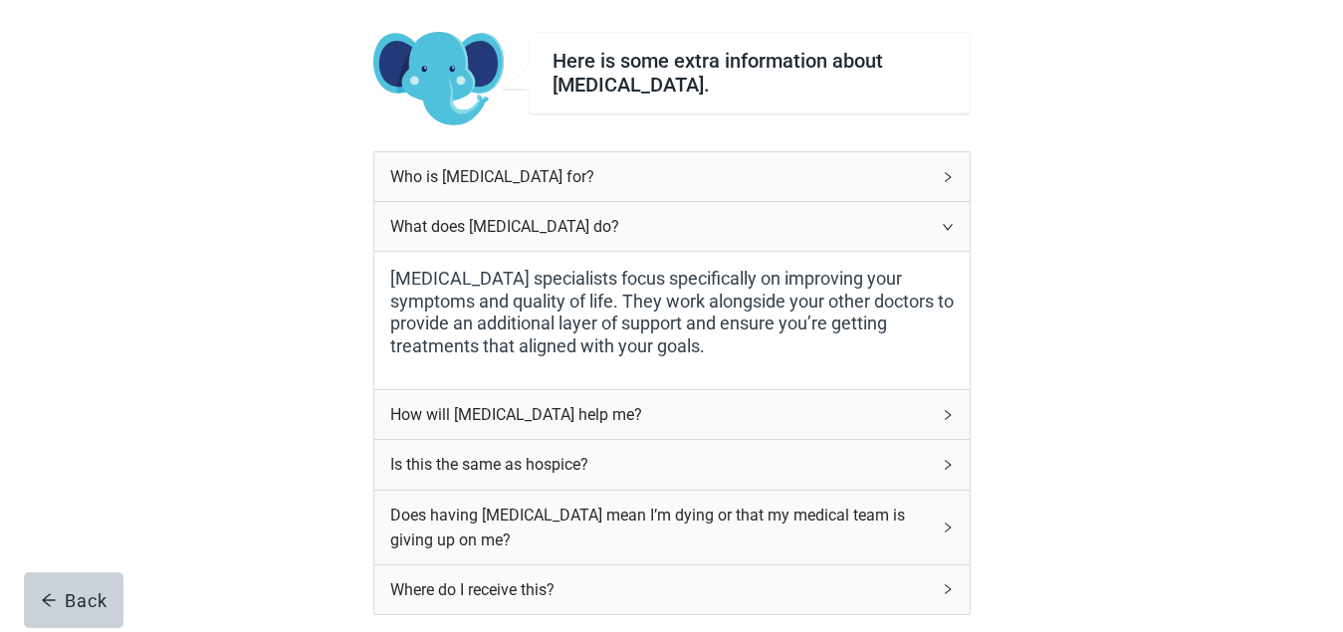
click at [947, 221] on icon "right" at bounding box center [948, 227] width 12 height 12
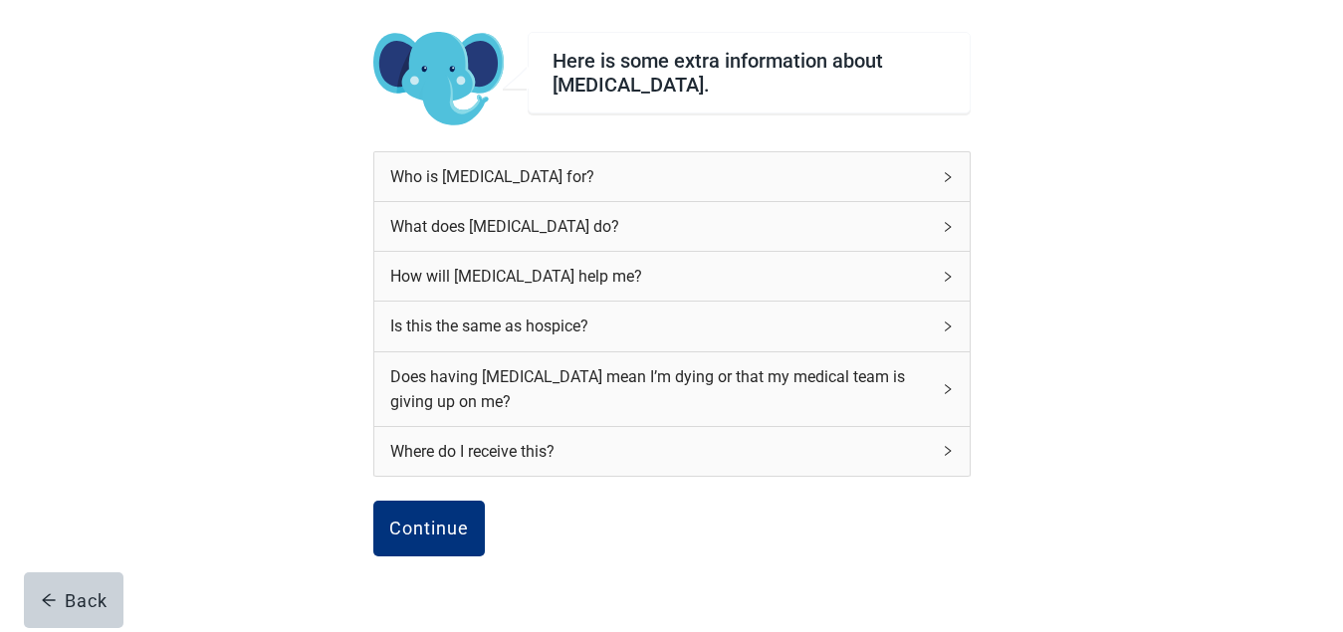
click at [942, 271] on icon "right" at bounding box center [948, 277] width 12 height 12
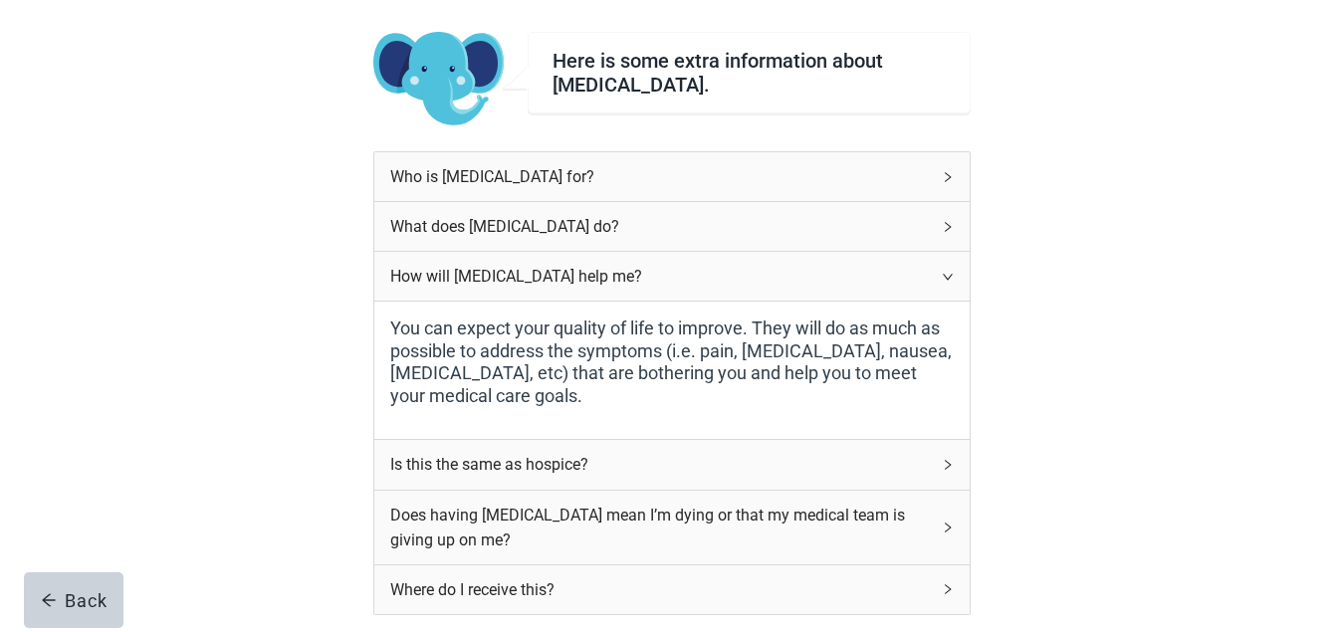
click at [945, 271] on icon "right" at bounding box center [948, 277] width 12 height 12
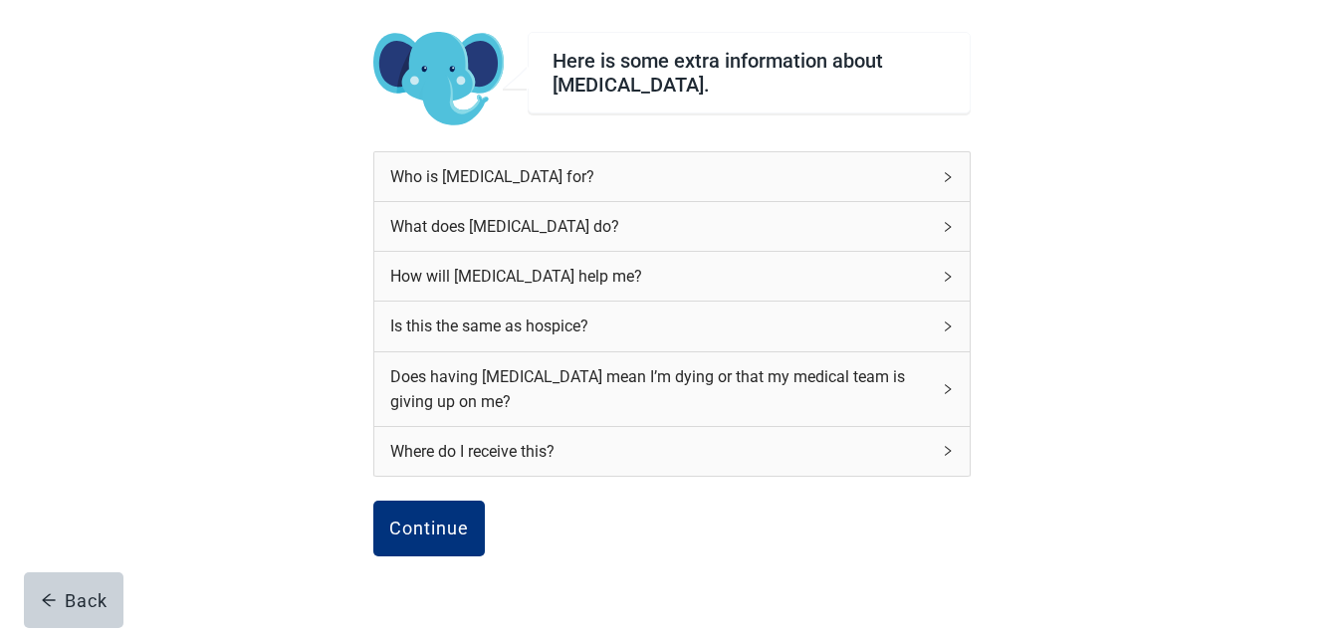
click at [946, 323] on icon "right" at bounding box center [948, 327] width 6 height 10
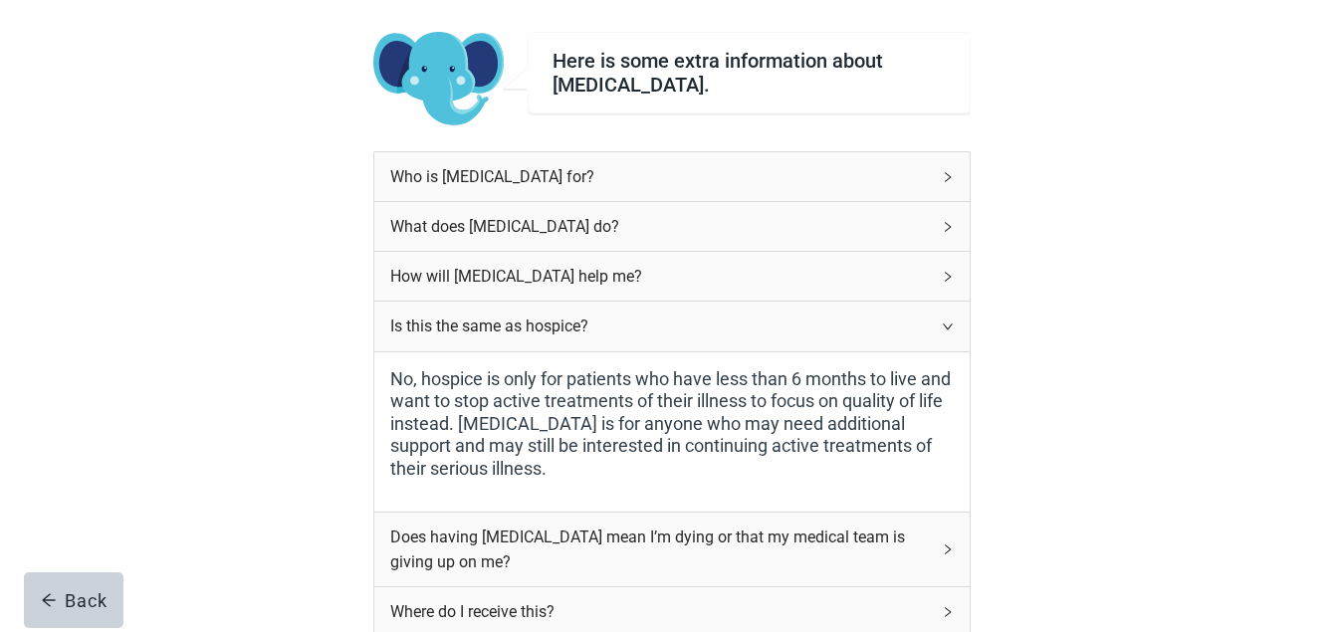
click at [947, 321] on span "right" at bounding box center [948, 327] width 12 height 12
click at [944, 326] on icon "right" at bounding box center [948, 327] width 12 height 12
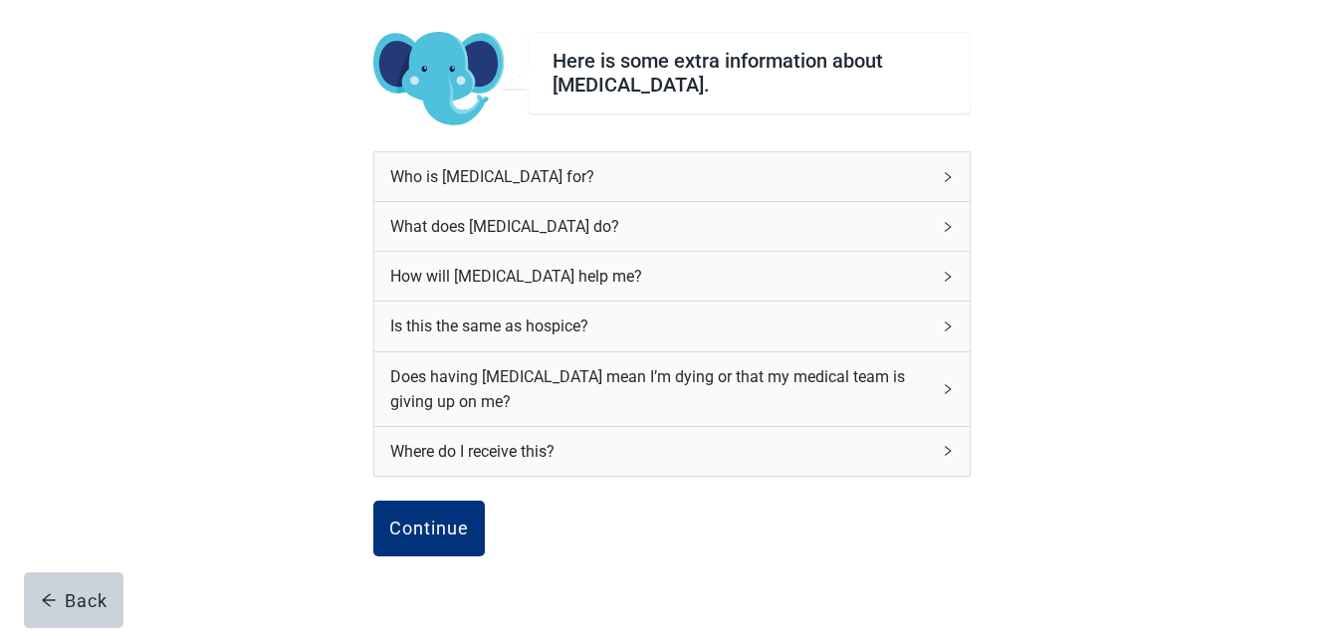
click at [945, 386] on icon "right" at bounding box center [948, 389] width 12 height 12
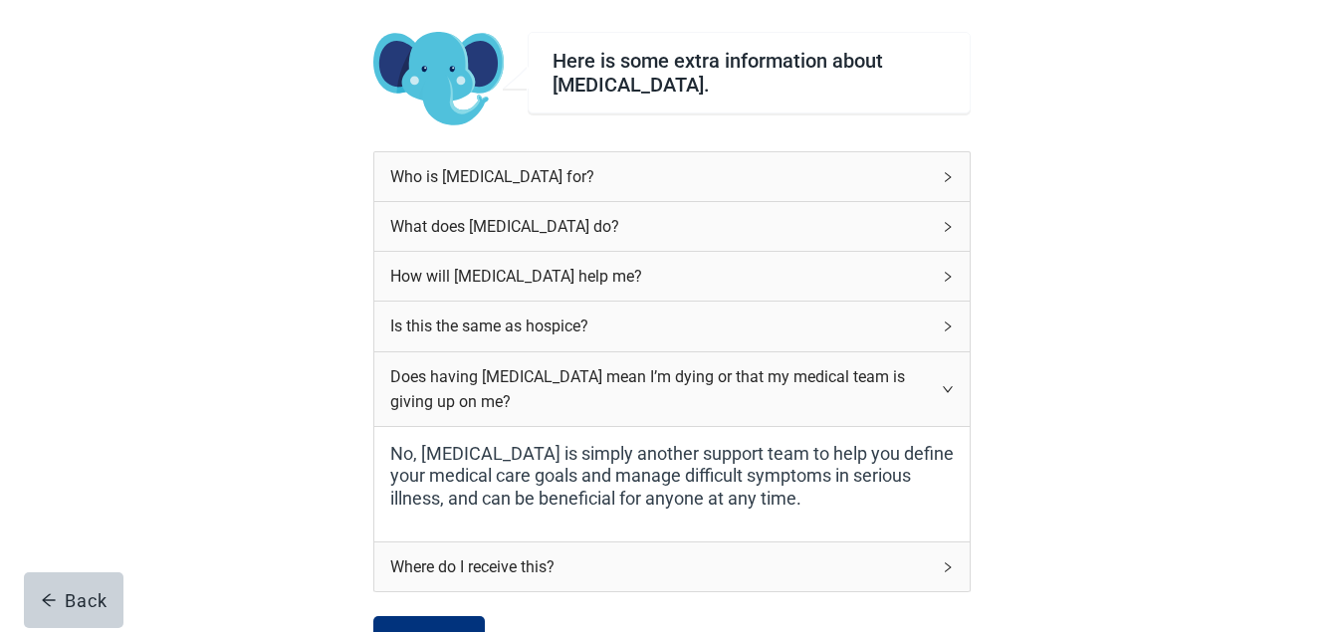
click at [953, 383] on span "right" at bounding box center [948, 389] width 12 height 12
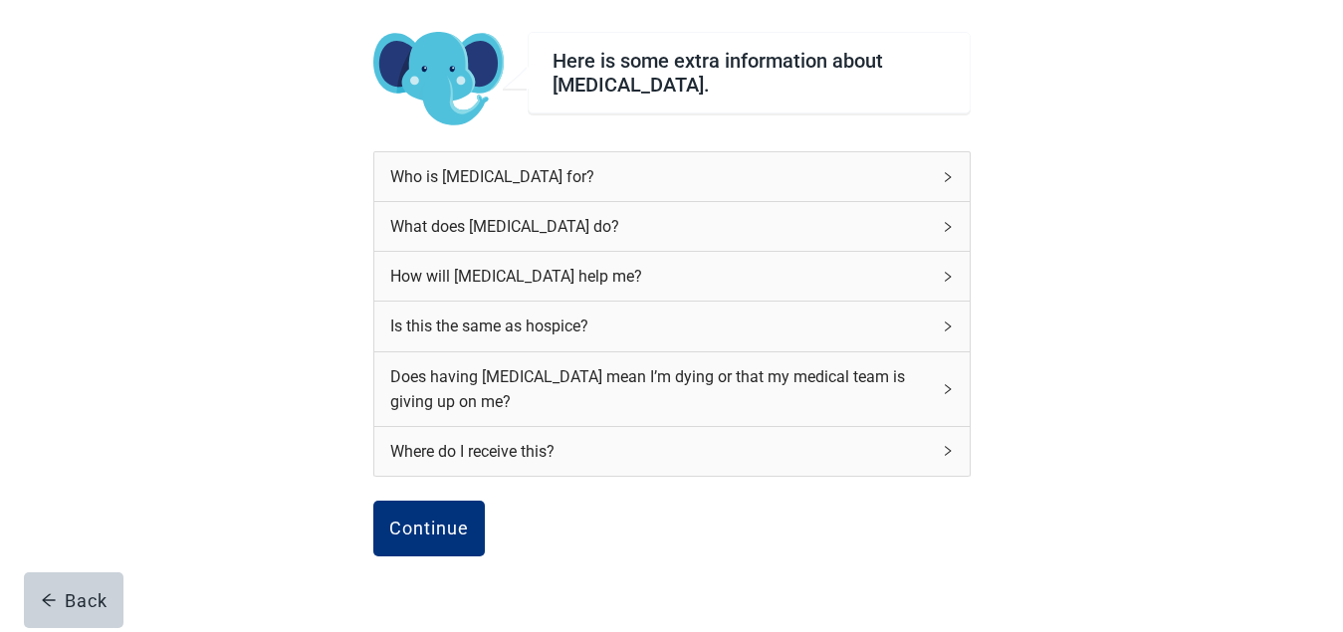
click at [944, 444] on div "Where do I receive this?" at bounding box center [671, 451] width 595 height 49
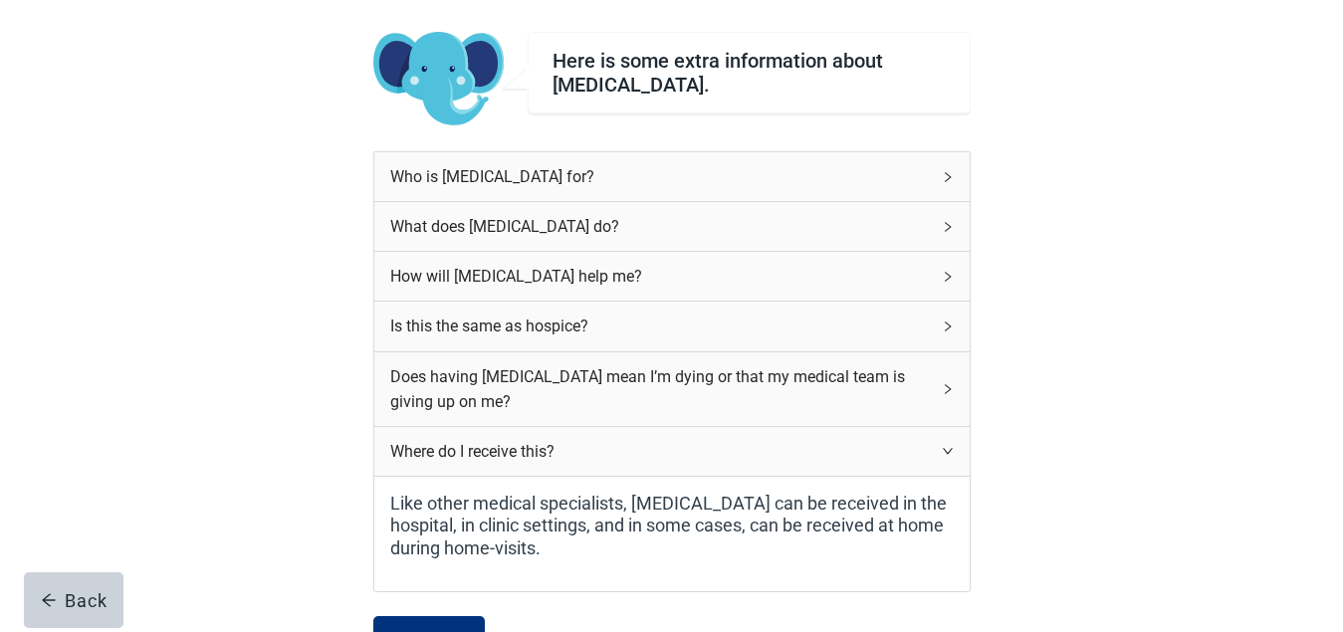
click at [948, 448] on icon "right" at bounding box center [948, 451] width 12 height 12
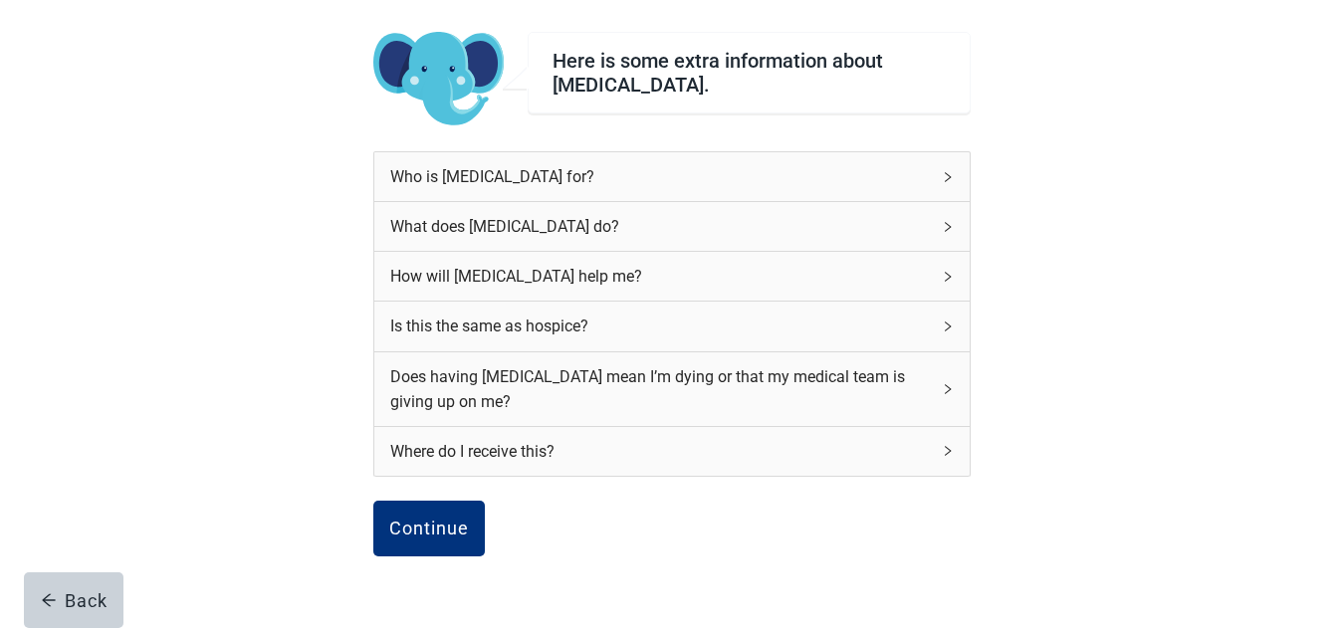
click at [451, 527] on div "Continue" at bounding box center [429, 529] width 80 height 20
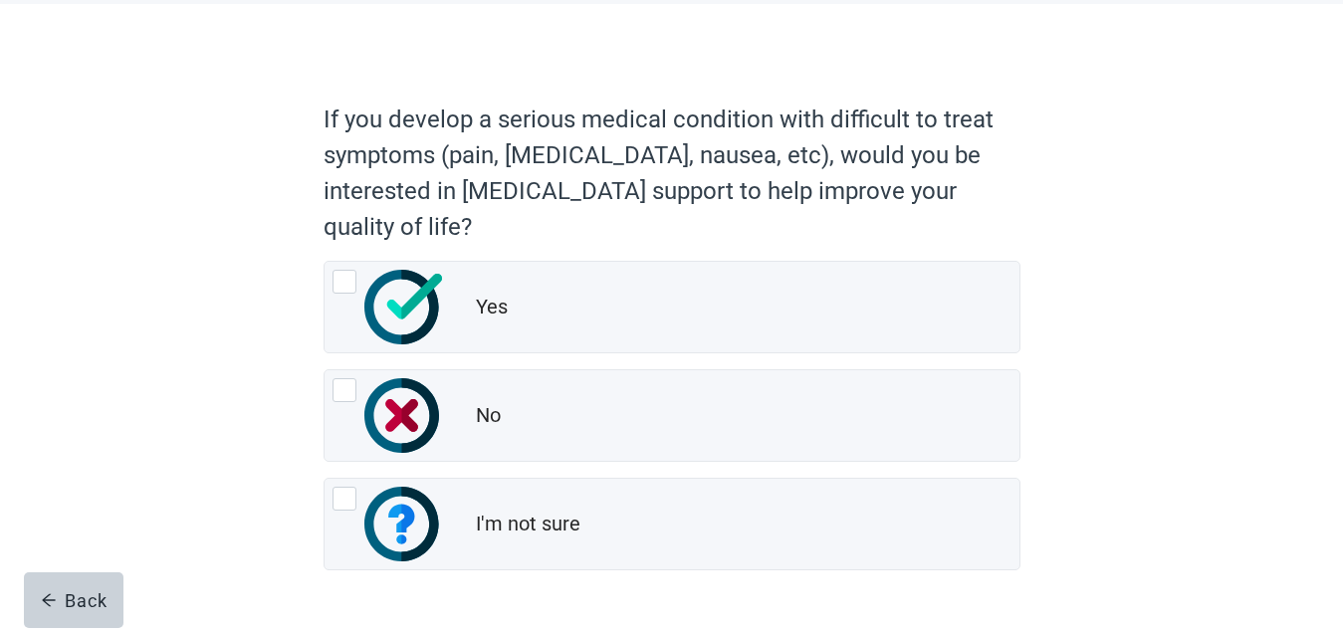
scroll to position [161, 0]
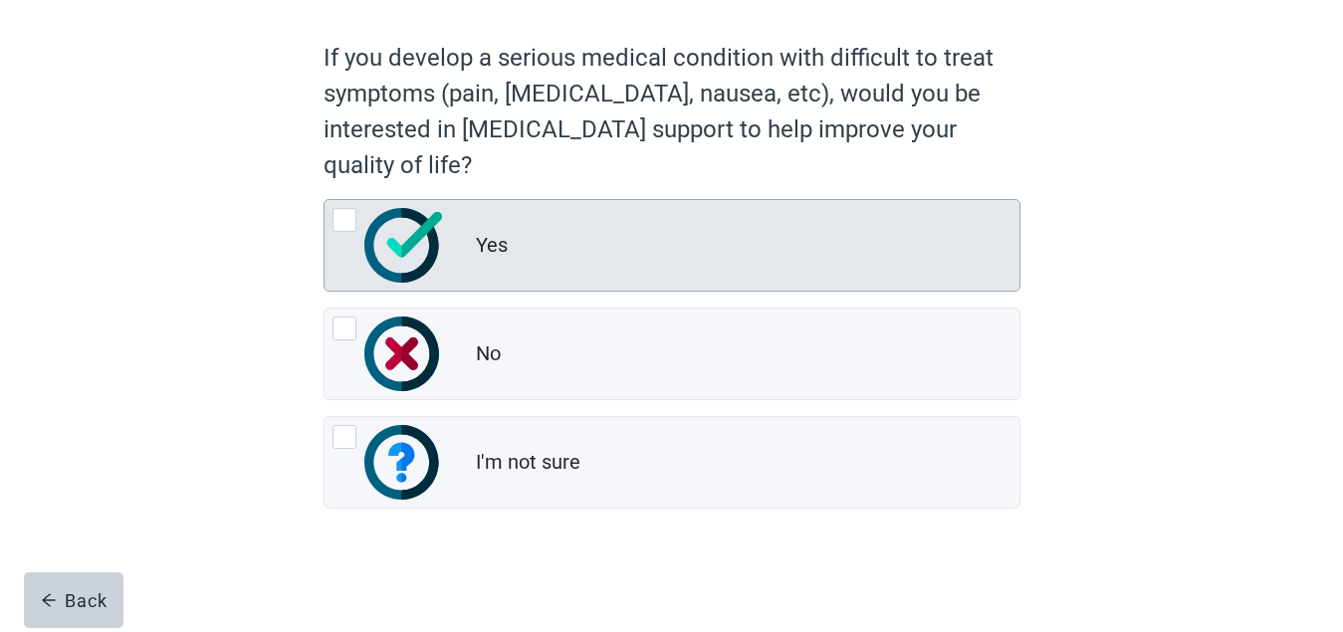
click at [344, 219] on div "Yes, radio button, not checked" at bounding box center [345, 220] width 24 height 24
click at [325, 200] on input "Yes" at bounding box center [324, 199] width 1 height 1
radio input "true"
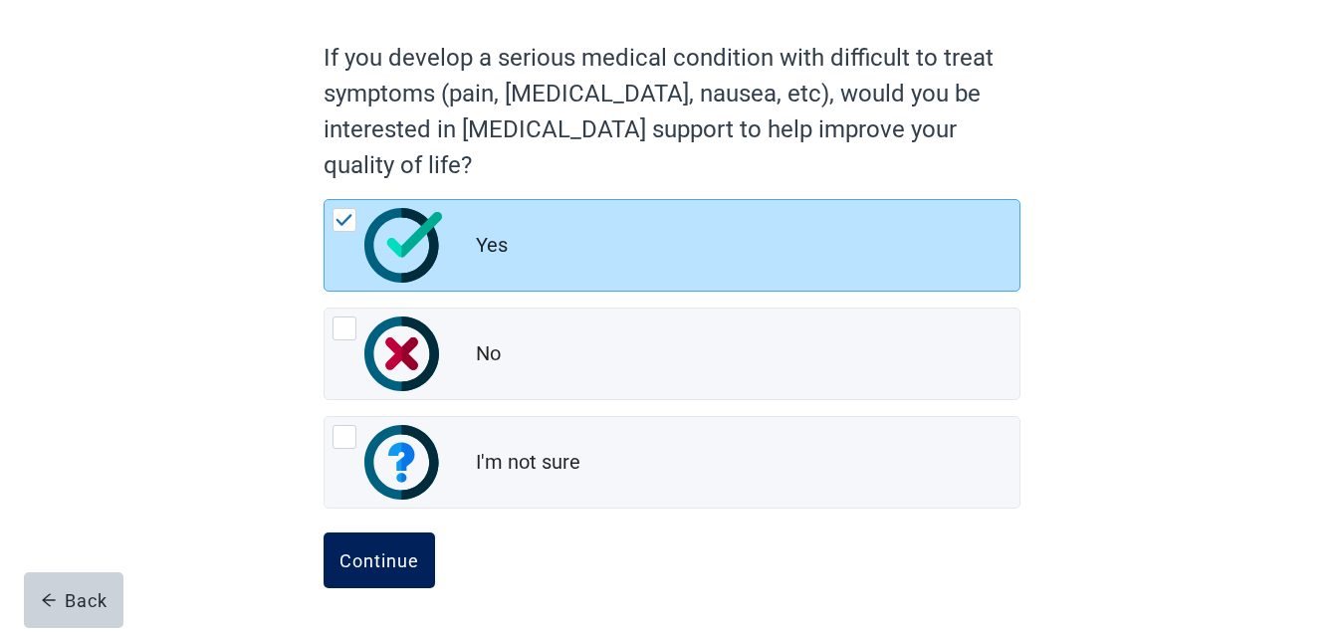
click at [370, 560] on div "Continue" at bounding box center [380, 561] width 80 height 20
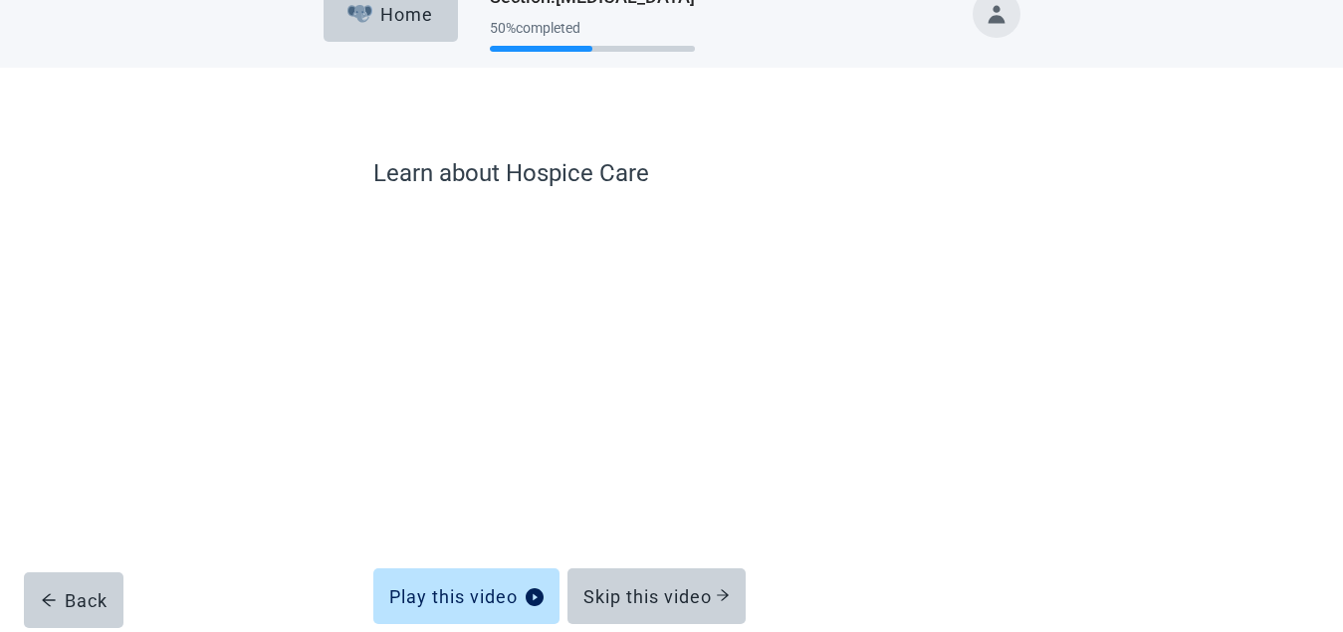
scroll to position [135, 0]
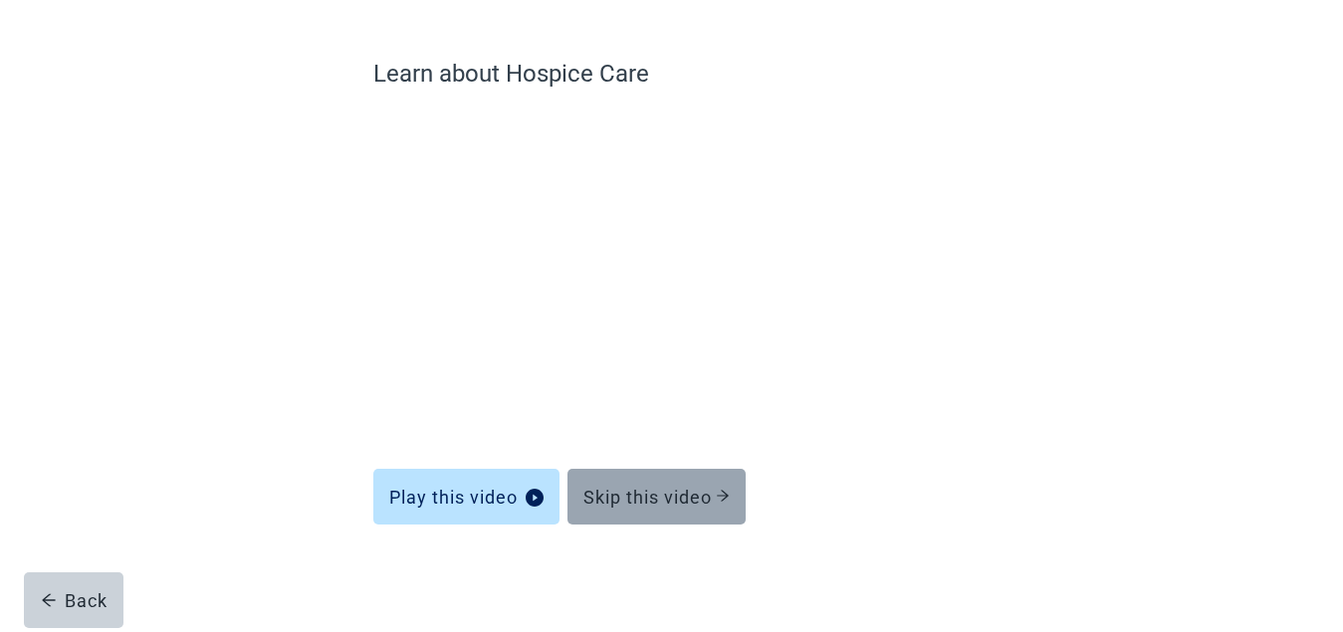
click at [649, 494] on div "Skip this video" at bounding box center [656, 497] width 146 height 20
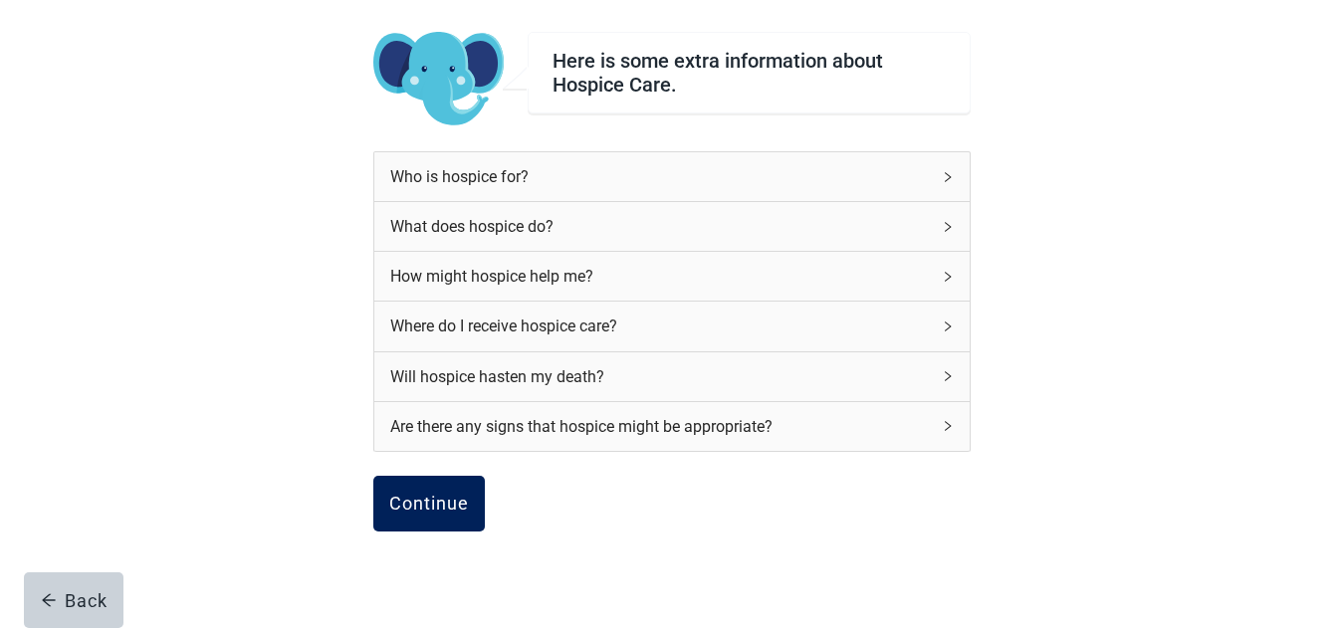
click at [417, 502] on div "Continue" at bounding box center [429, 504] width 80 height 20
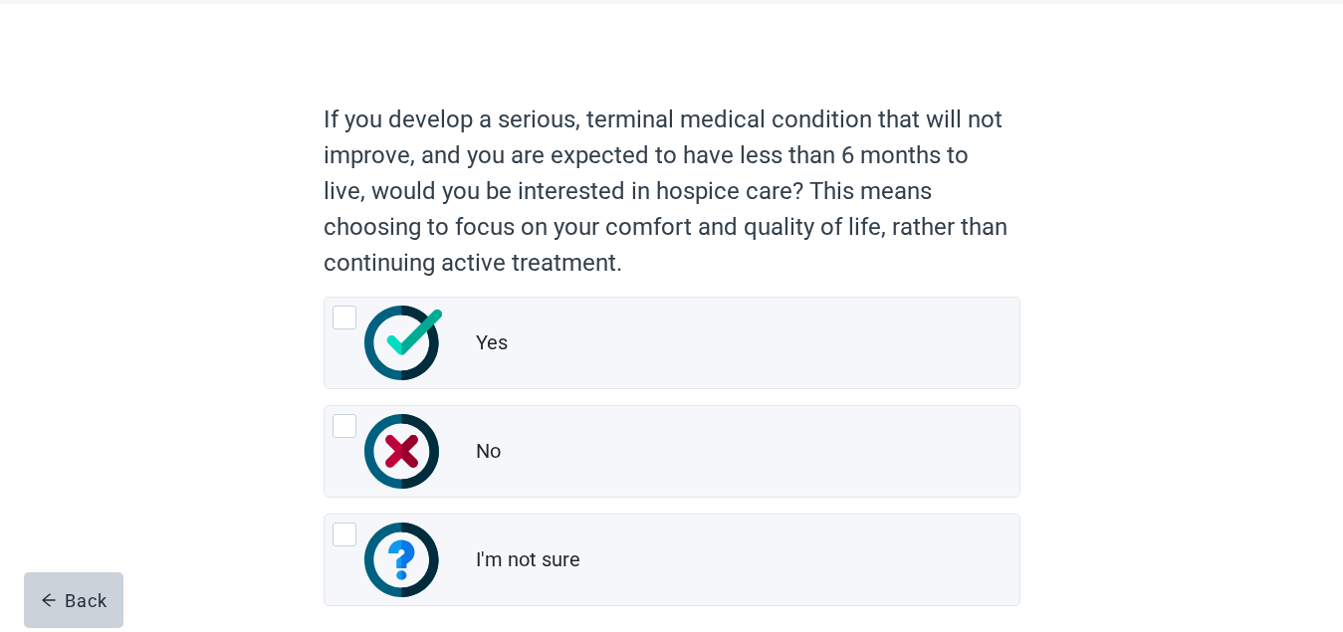
scroll to position [197, 0]
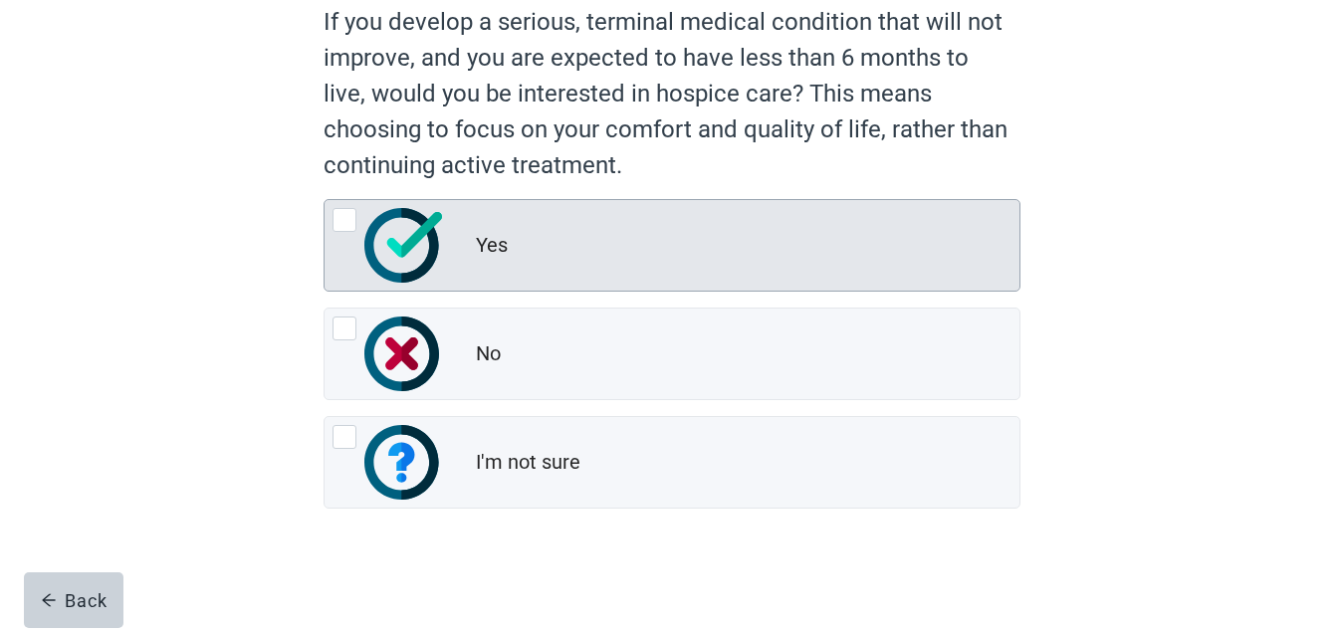
click at [344, 220] on div "Yes, radio button, not checked" at bounding box center [345, 220] width 24 height 24
click at [325, 200] on input "Yes" at bounding box center [324, 199] width 1 height 1
radio input "true"
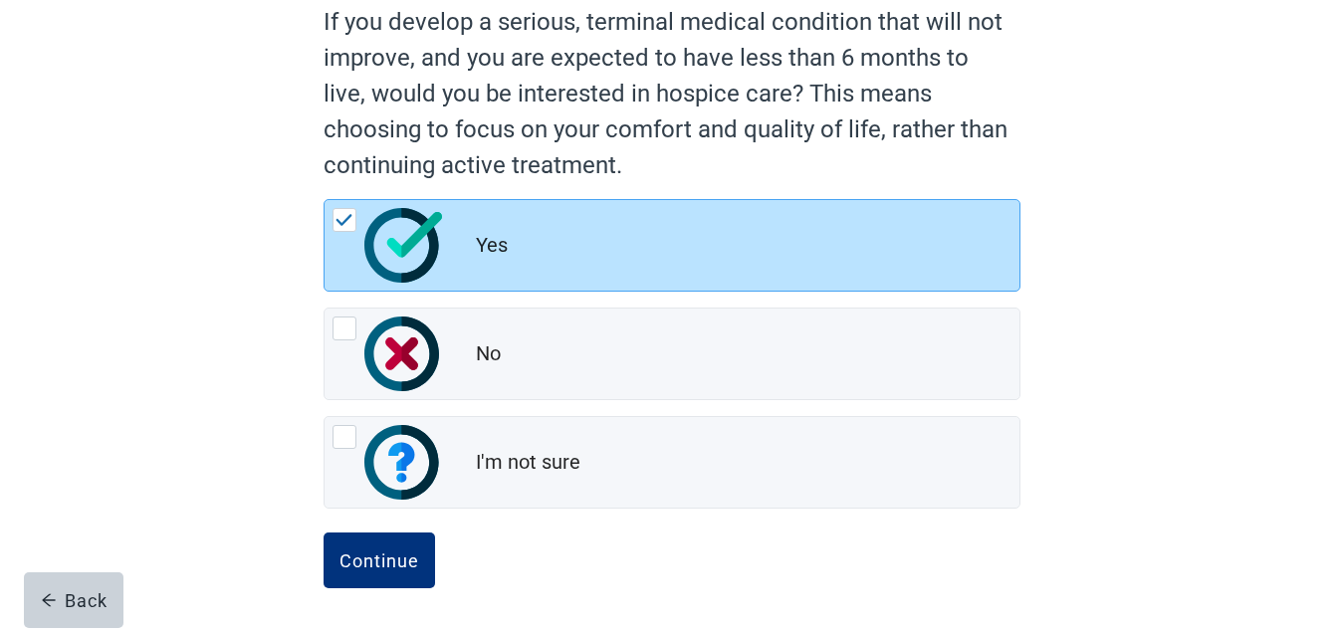
drag, startPoint x: 390, startPoint y: 555, endPoint x: 683, endPoint y: 530, distance: 293.8
click at [391, 555] on div "Continue" at bounding box center [380, 561] width 80 height 20
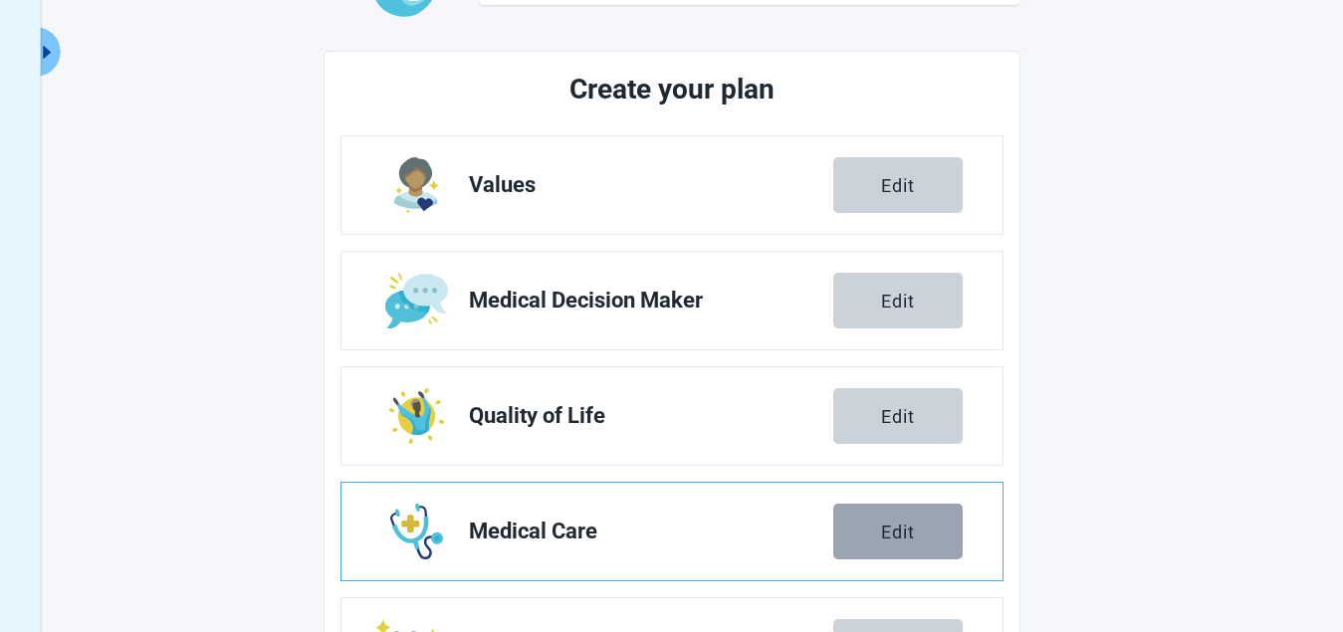
scroll to position [426, 0]
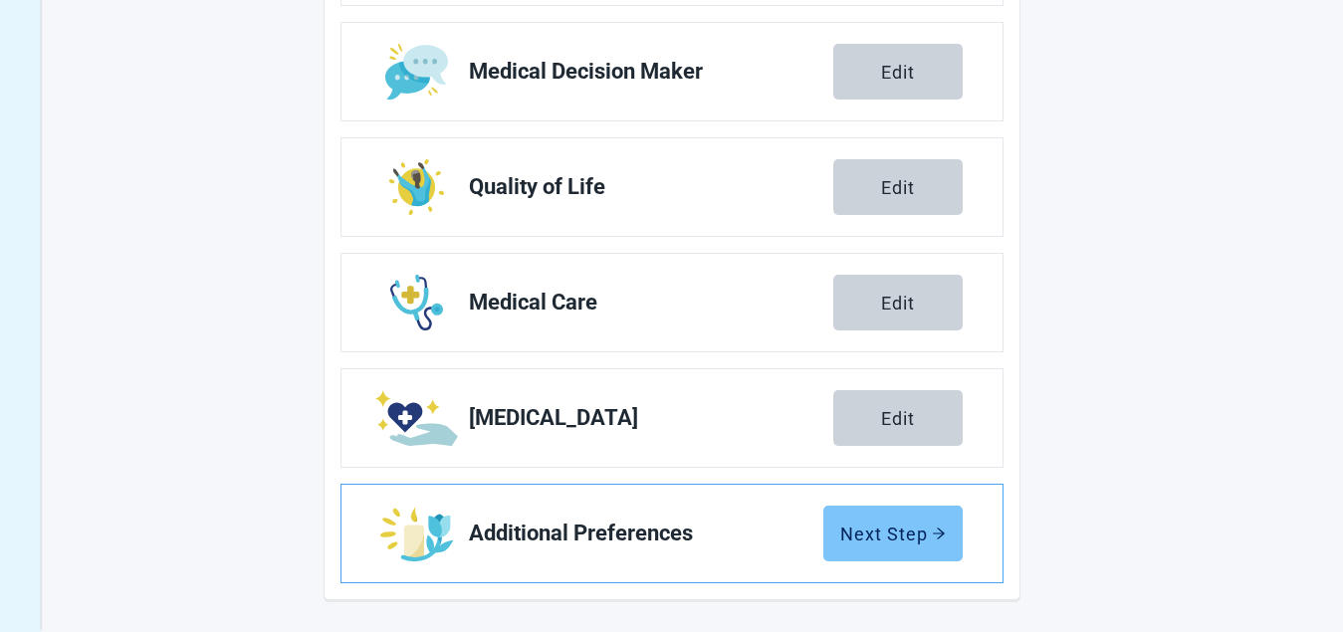
click at [920, 527] on div "Next Step" at bounding box center [893, 534] width 106 height 20
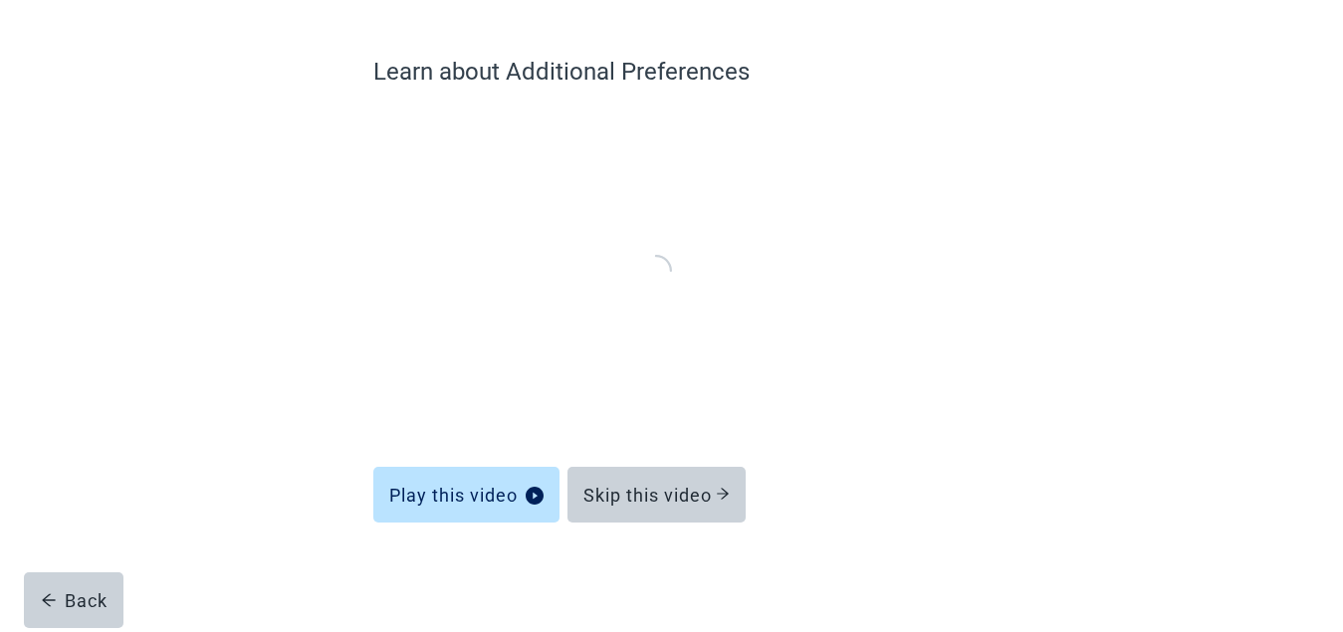
scroll to position [135, 0]
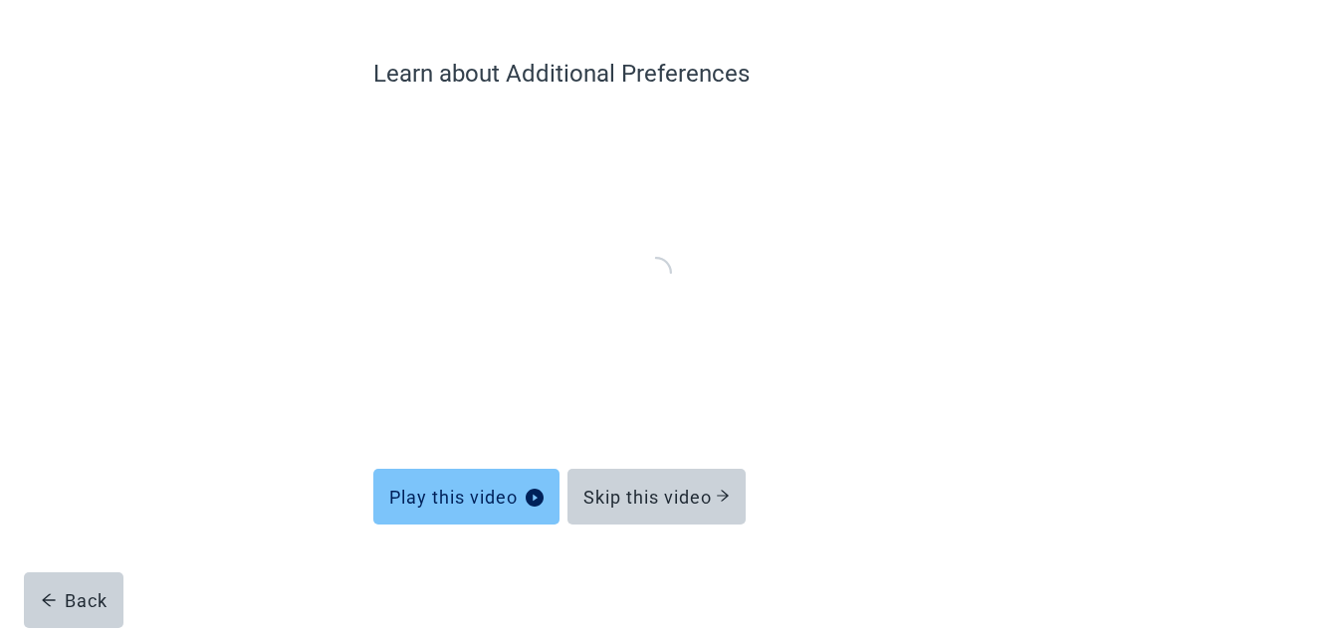
click at [527, 493] on icon "play-circle" at bounding box center [535, 498] width 18 height 18
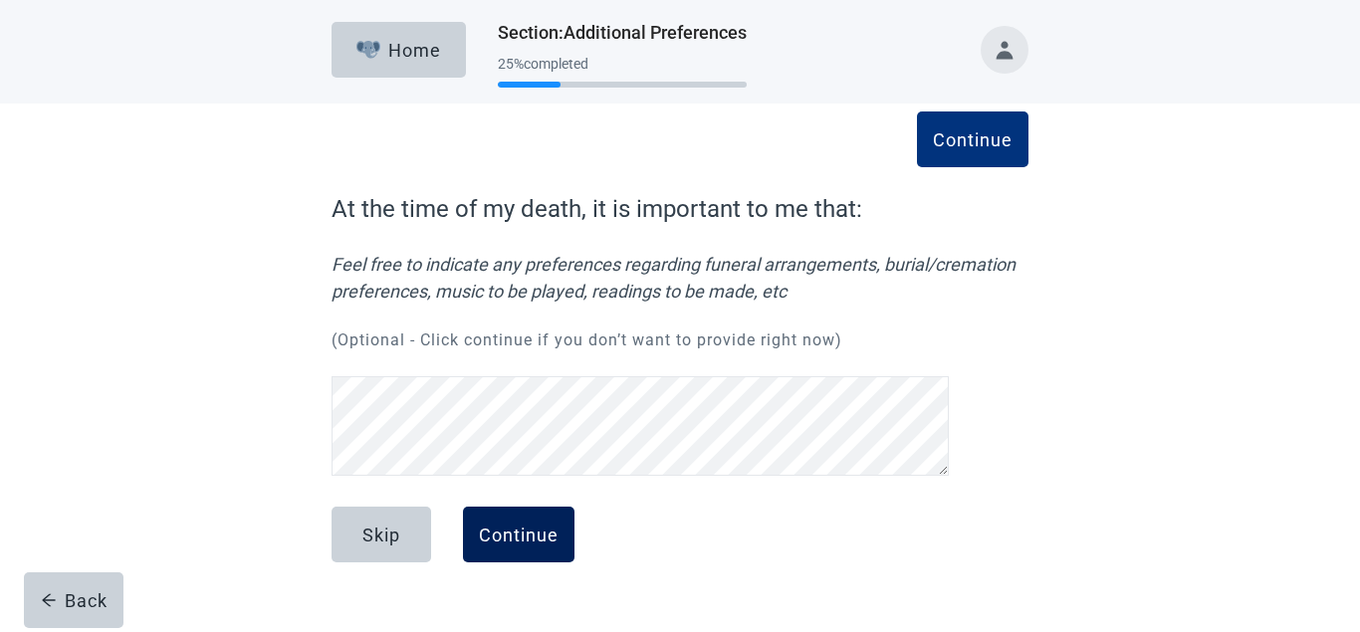
click at [510, 533] on div "Continue" at bounding box center [519, 535] width 80 height 20
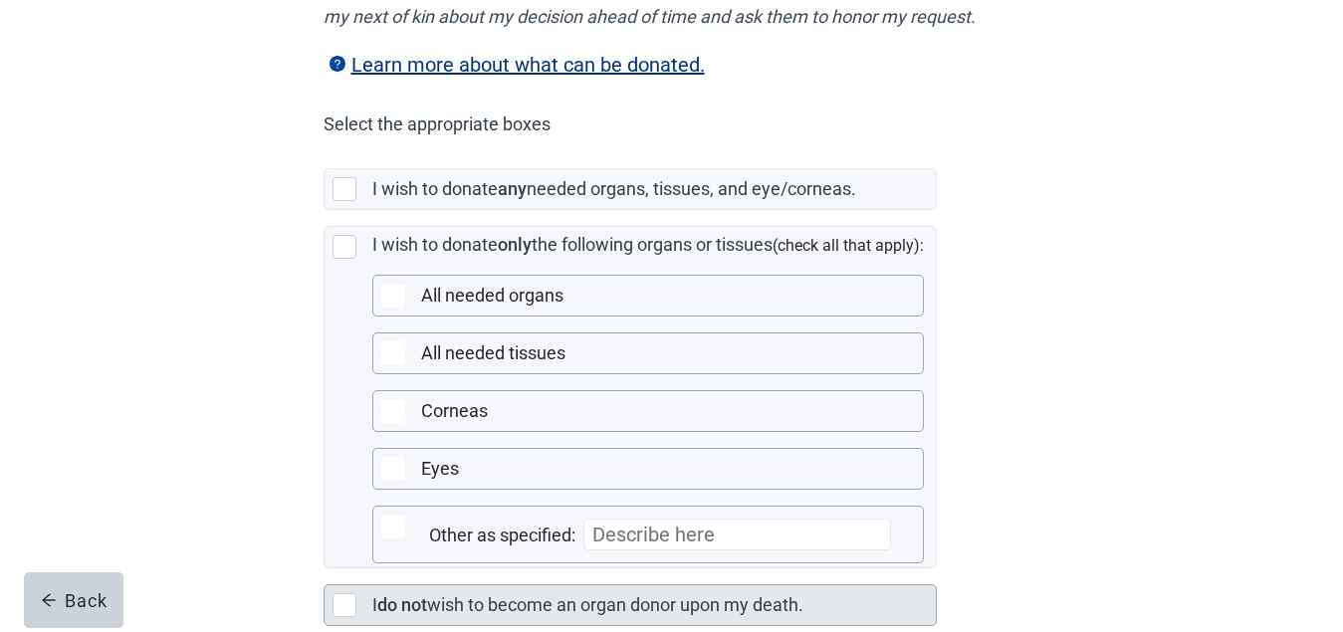
scroll to position [396, 0]
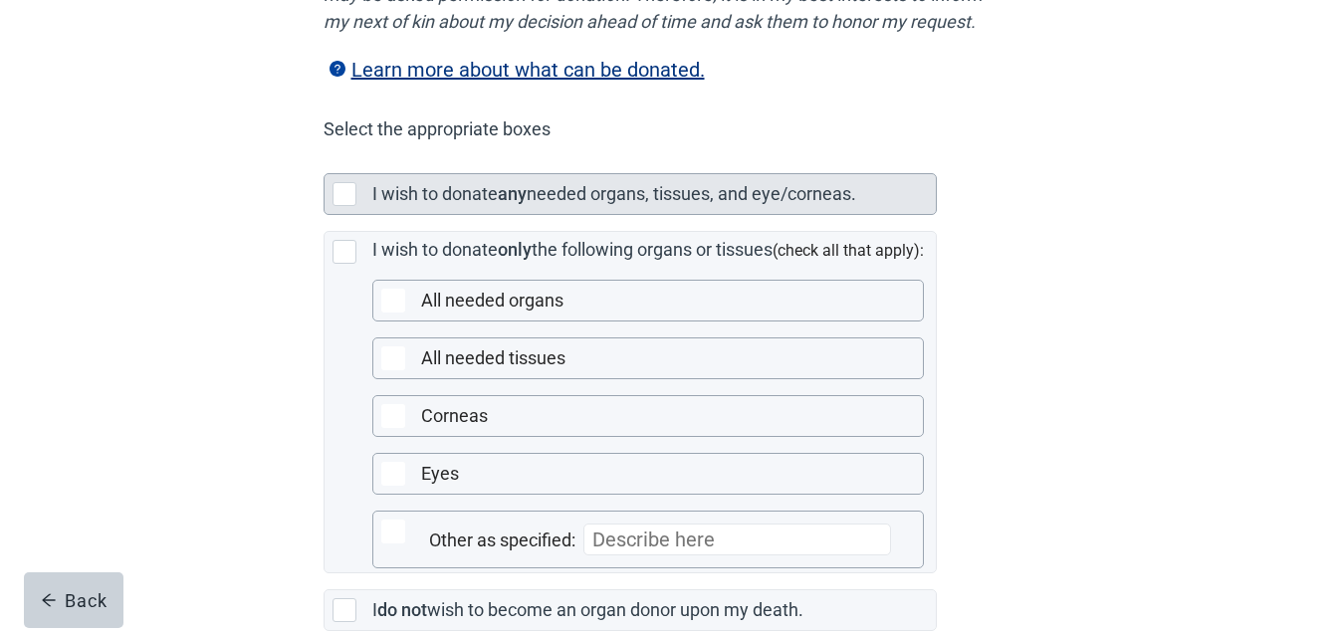
click at [341, 206] on div "Main content" at bounding box center [345, 194] width 24 height 24
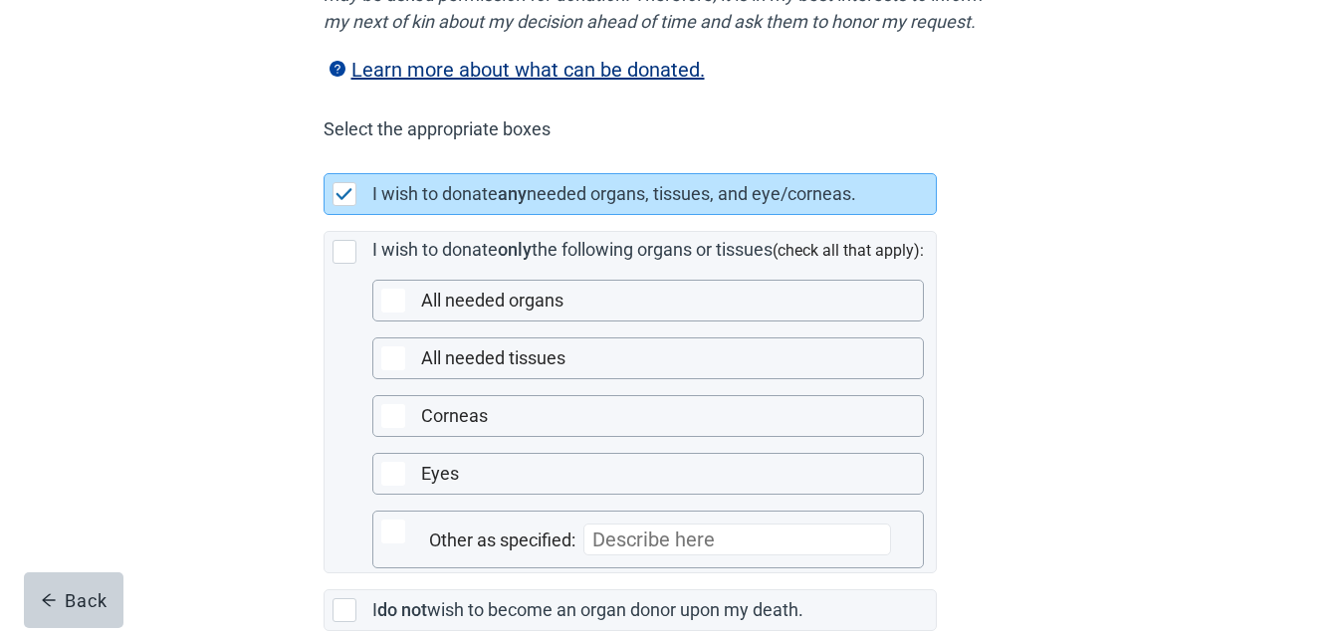
scroll to position [595, 0]
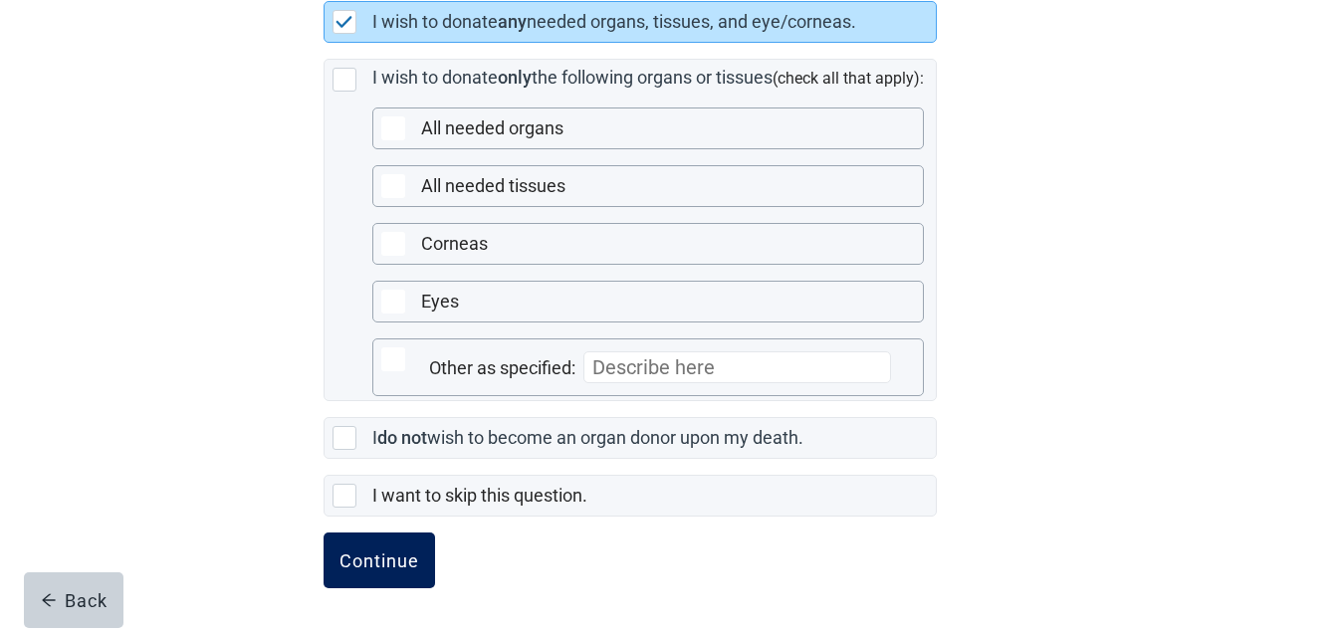
click at [361, 546] on button "Continue" at bounding box center [380, 561] width 112 height 56
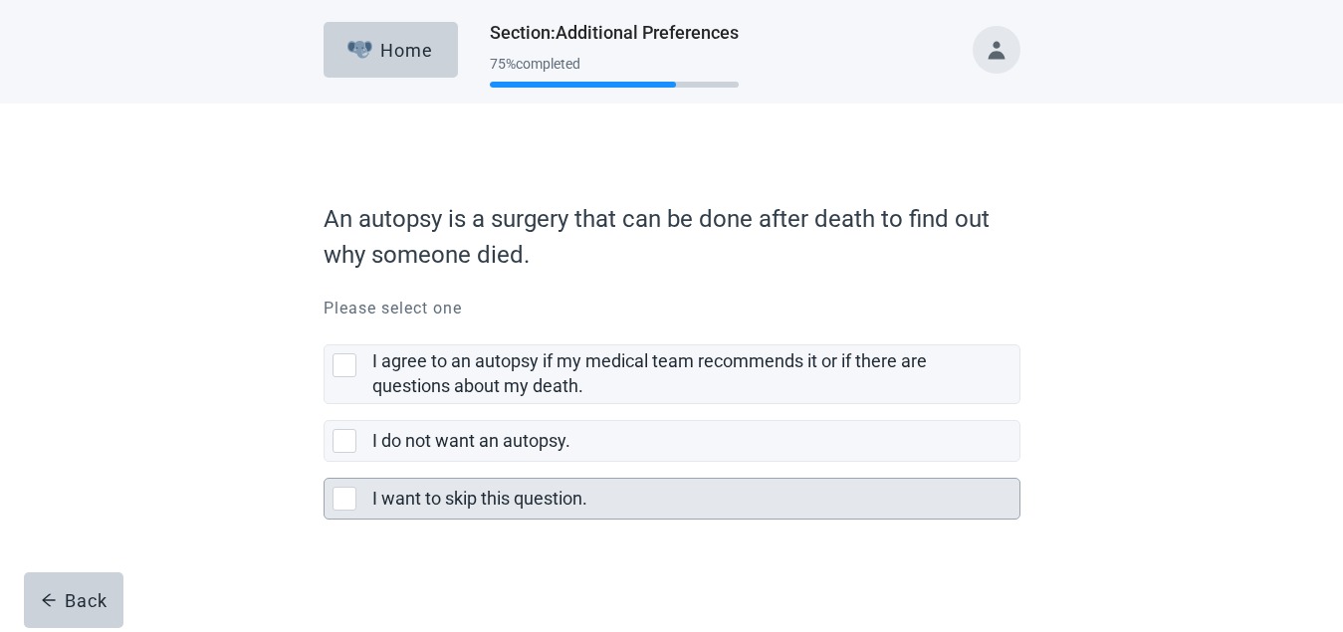
click at [345, 496] on div "I want to skip this question., checkbox, not selected" at bounding box center [345, 499] width 24 height 24
click at [325, 463] on input "I want to skip this question." at bounding box center [324, 462] width 1 height 1
checkbox input "true"
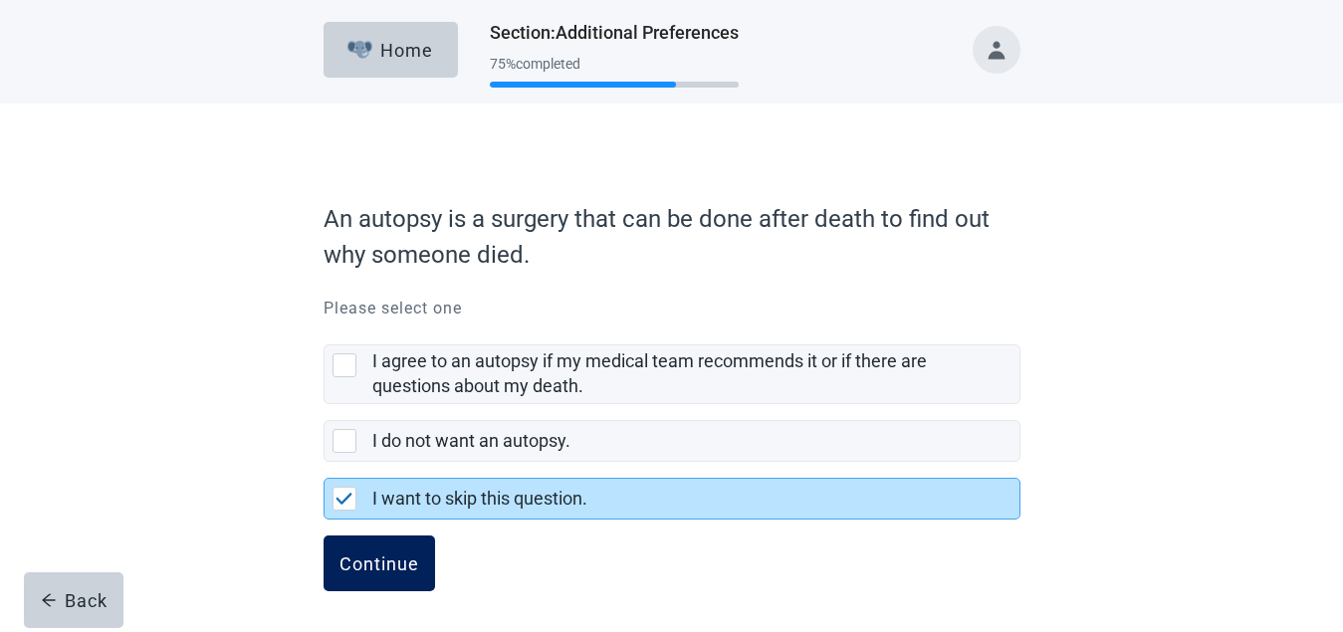
click at [364, 563] on div "Continue" at bounding box center [380, 564] width 80 height 20
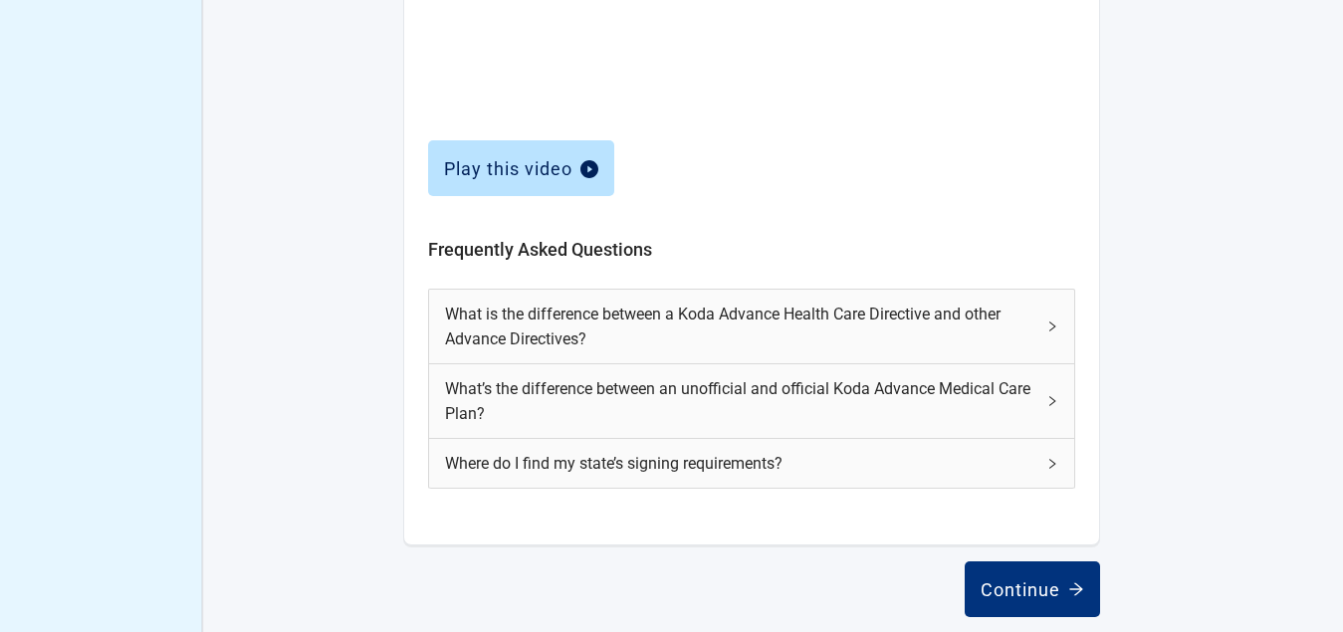
scroll to position [797, 0]
